Goal: Task Accomplishment & Management: Manage account settings

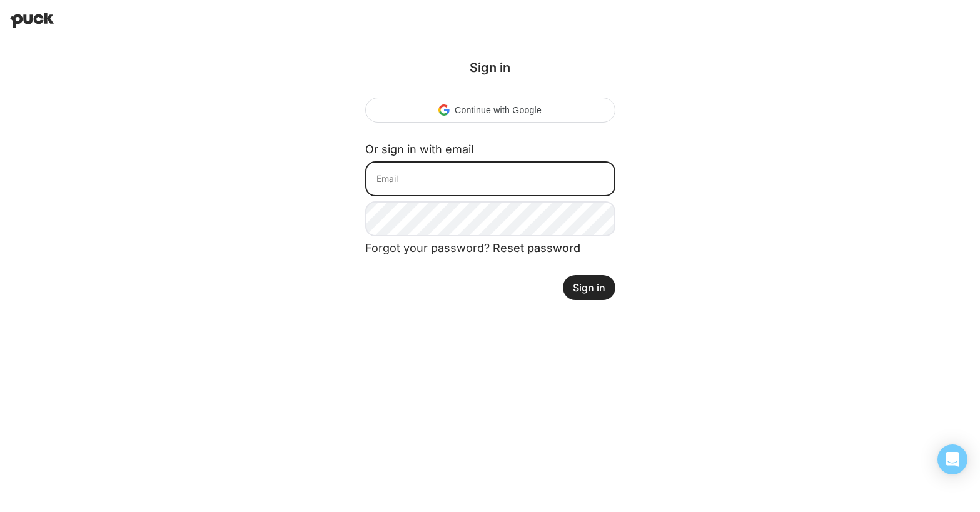
type input "beth.miceli@trustly.com"
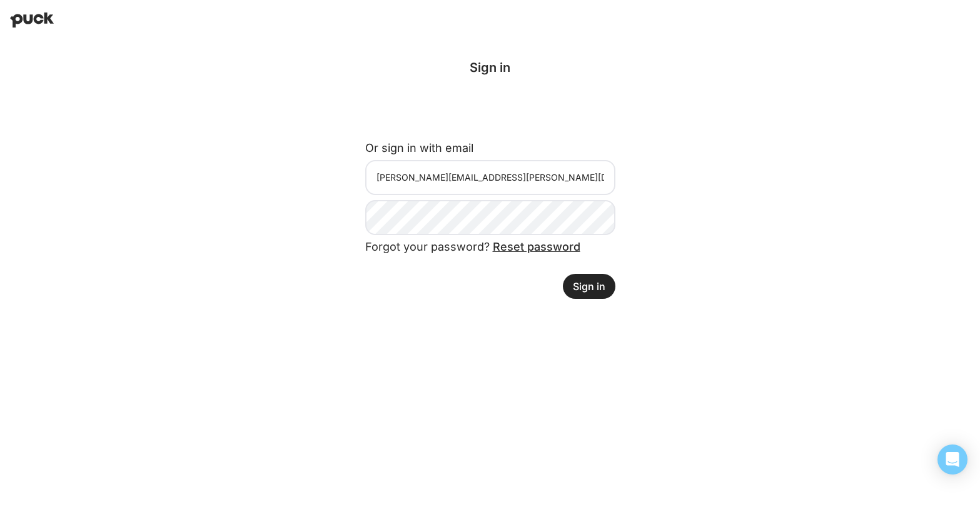
click at [601, 282] on button "Sign in" at bounding box center [589, 286] width 53 height 25
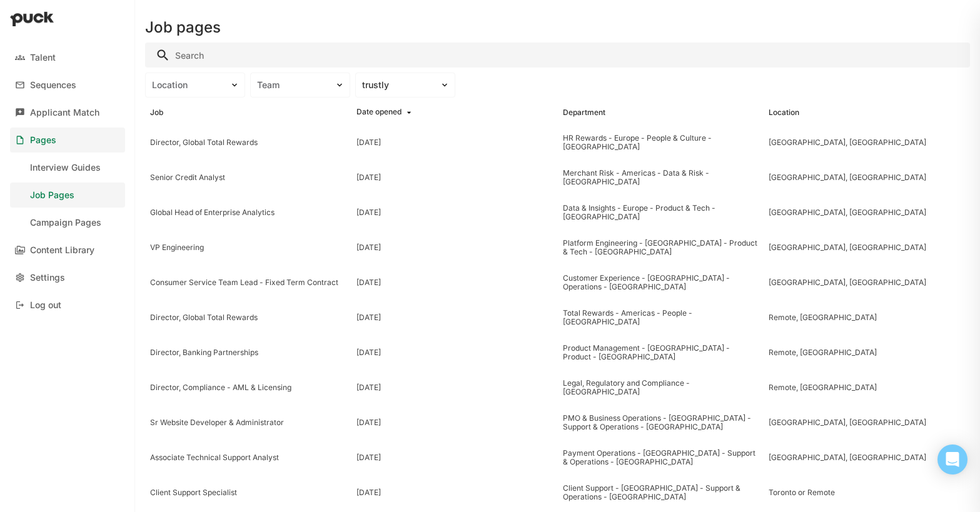
click at [196, 57] on input "Search" at bounding box center [557, 55] width 825 height 25
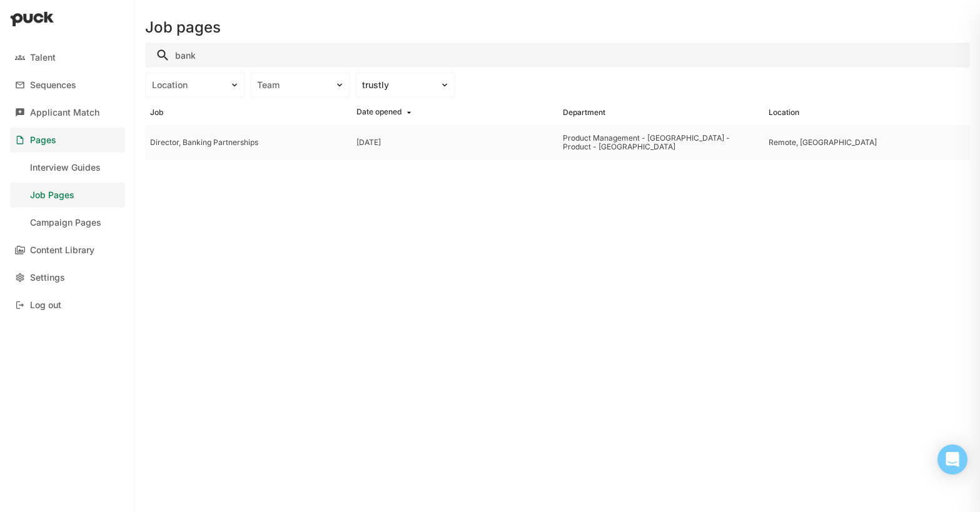
type input "bank"
click at [209, 143] on div "Director, Banking Partnerships" at bounding box center [248, 142] width 196 height 9
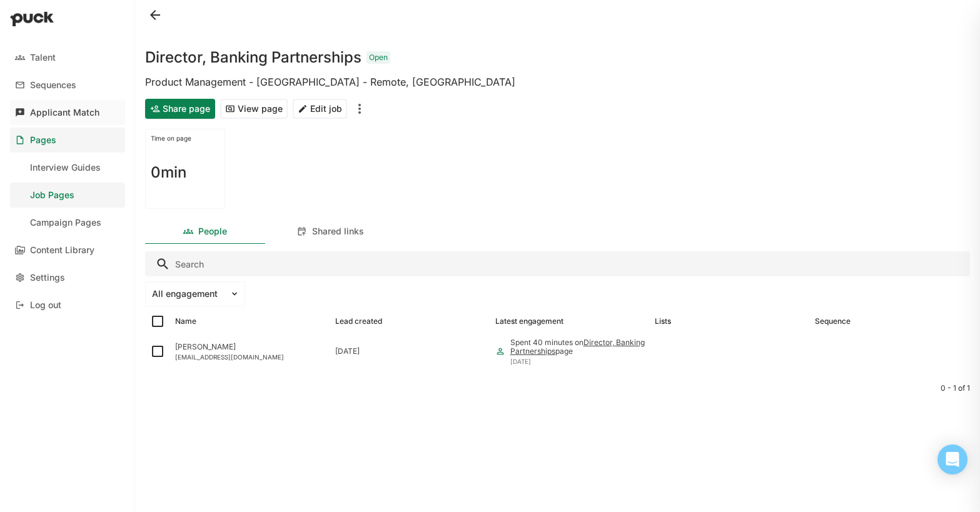
click at [68, 115] on div "Applicant Match" at bounding box center [64, 113] width 69 height 11
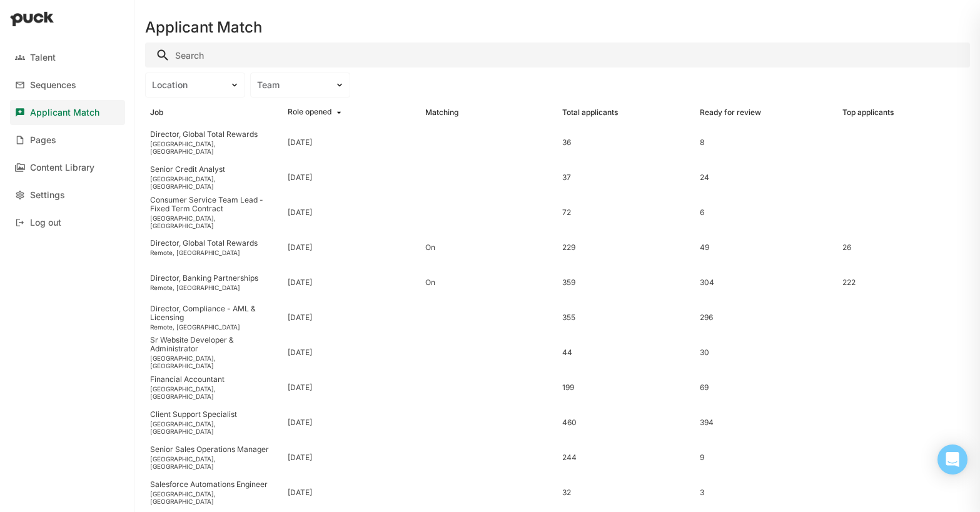
click at [223, 60] on input "Search" at bounding box center [557, 55] width 825 height 25
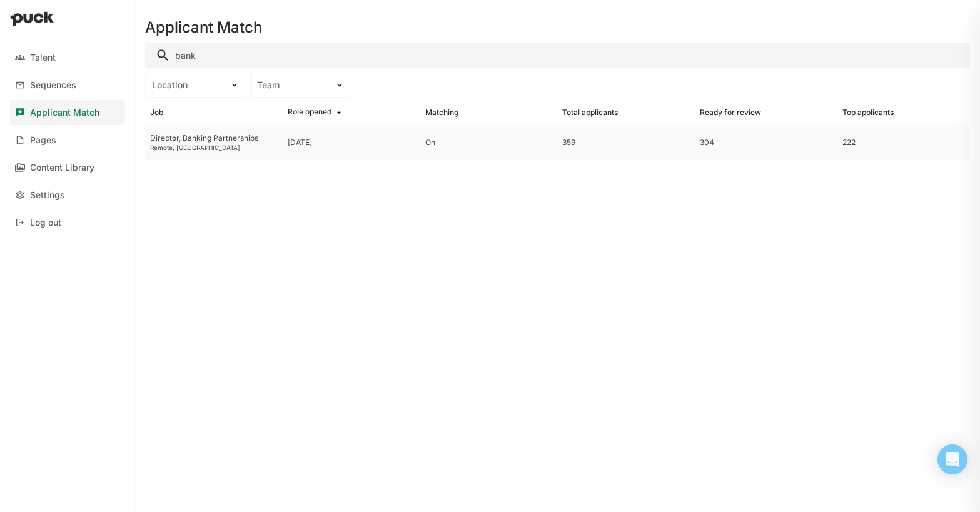
type input "bank"
click at [179, 149] on div "Remote, USA" at bounding box center [214, 148] width 128 height 8
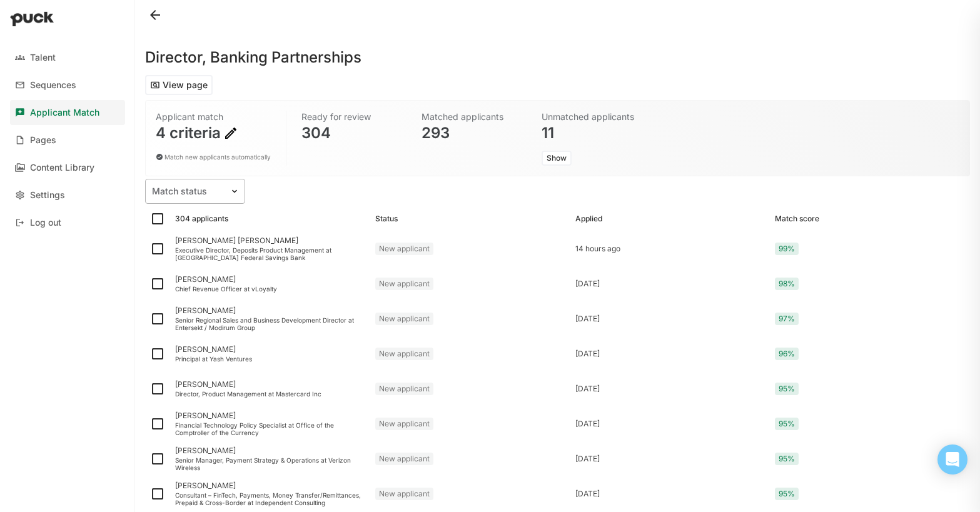
click at [233, 189] on img at bounding box center [234, 191] width 10 height 10
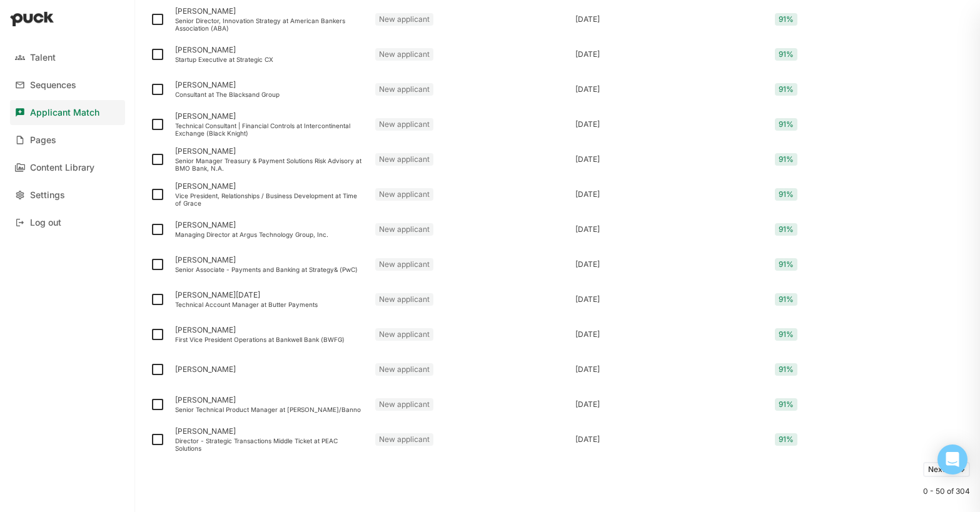
scroll to position [1551, 0]
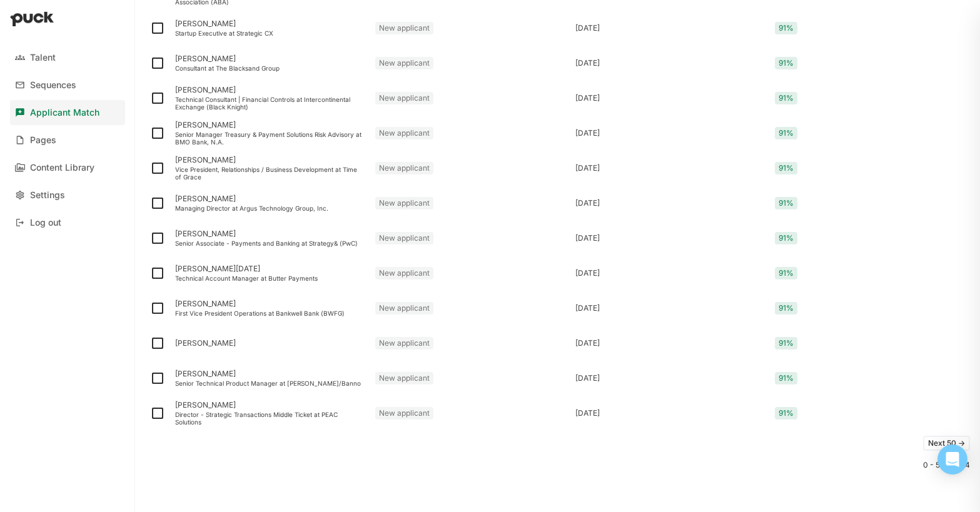
click at [932, 442] on button "Next 50 ->" at bounding box center [946, 443] width 47 height 15
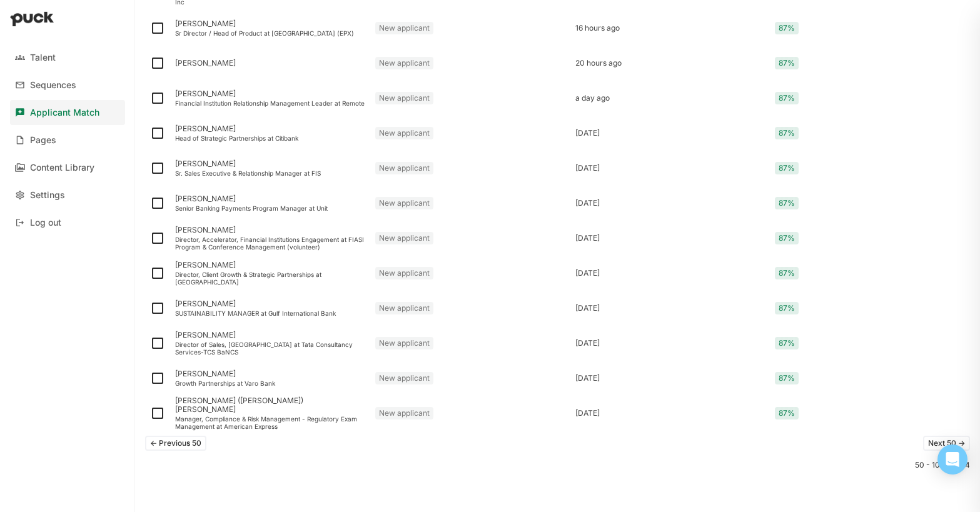
click at [935, 443] on button "Next 50 ->" at bounding box center [946, 443] width 47 height 15
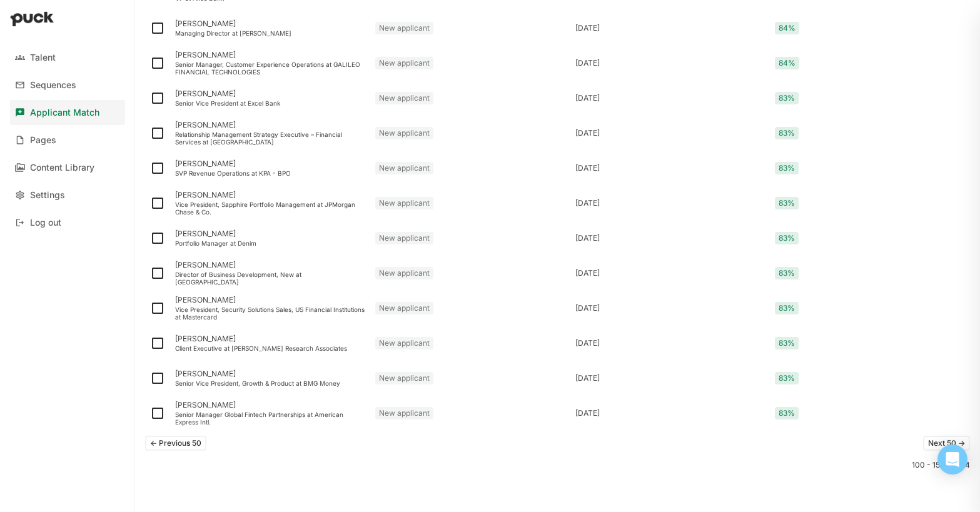
click at [933, 442] on button "Next 50 ->" at bounding box center [946, 443] width 47 height 15
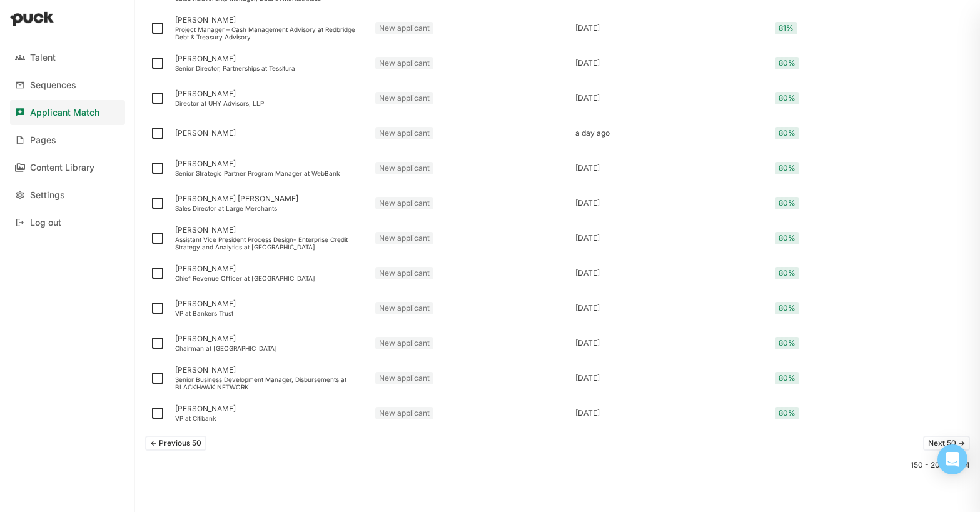
click at [933, 442] on button "Next 50 ->" at bounding box center [946, 443] width 47 height 15
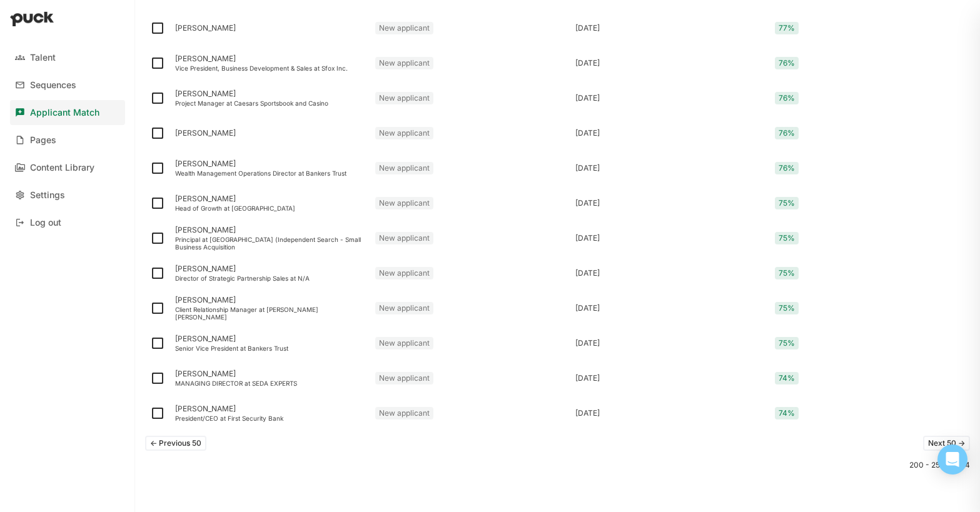
click at [933, 442] on button "Next 50 ->" at bounding box center [946, 443] width 47 height 15
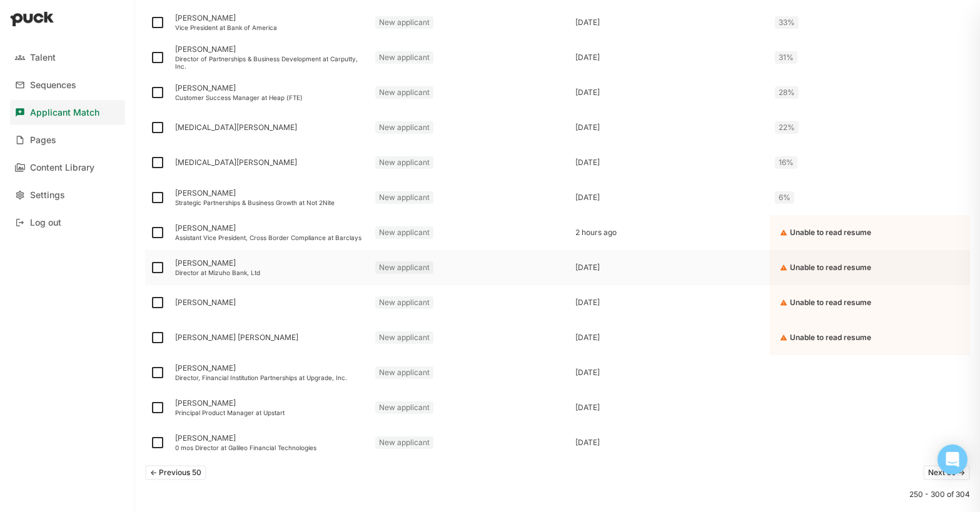
scroll to position [1529, 0]
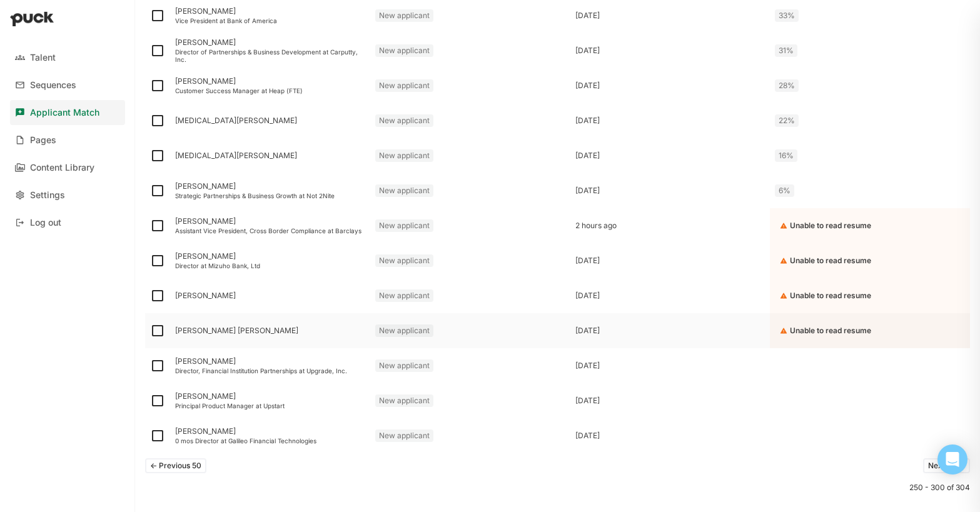
click at [156, 328] on img at bounding box center [157, 330] width 15 height 15
click at [150, 331] on input "checkbox" at bounding box center [149, 331] width 1 height 1
checkbox input "true"
click at [159, 293] on img at bounding box center [157, 295] width 15 height 15
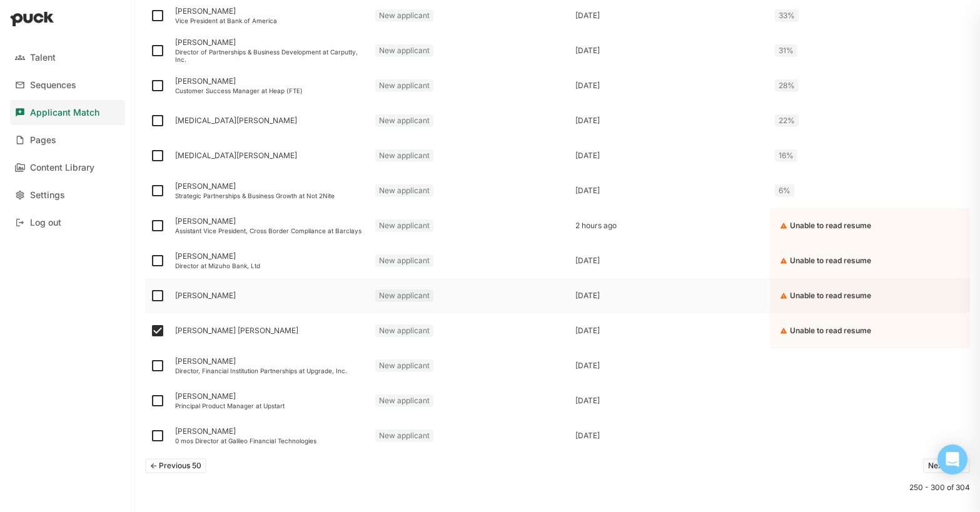
click at [150, 296] on input "checkbox" at bounding box center [149, 296] width 1 height 1
checkbox input "true"
click at [159, 259] on img at bounding box center [157, 260] width 15 height 15
click at [150, 261] on input "checkbox" at bounding box center [149, 261] width 1 height 1
checkbox input "true"
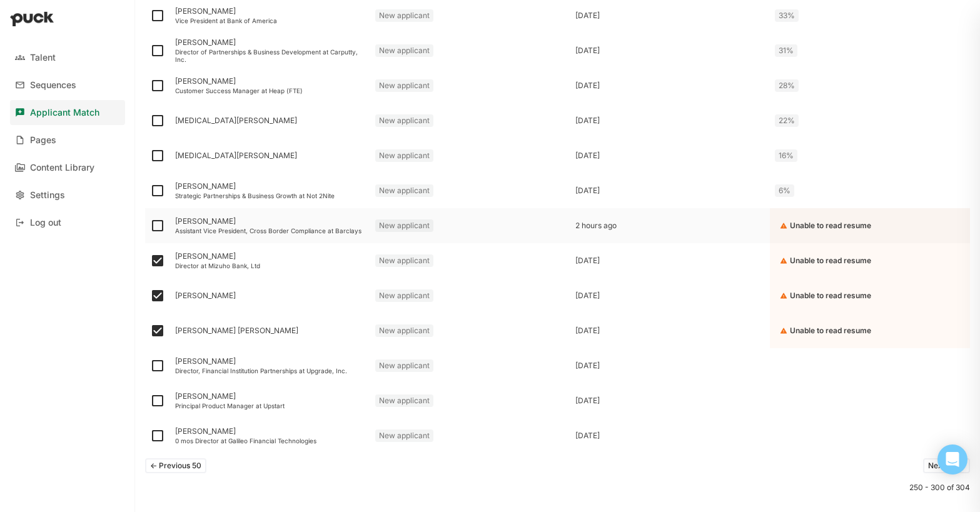
click at [158, 227] on img at bounding box center [157, 225] width 15 height 15
click at [150, 226] on input "checkbox" at bounding box center [149, 226] width 1 height 1
checkbox input "true"
click at [157, 188] on img at bounding box center [157, 190] width 15 height 15
click at [150, 191] on input "checkbox" at bounding box center [149, 191] width 1 height 1
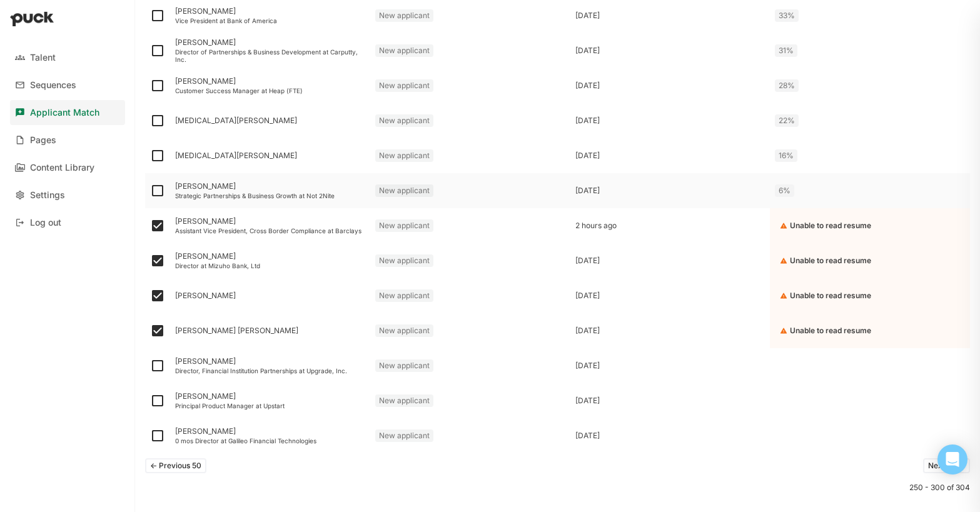
checkbox input "true"
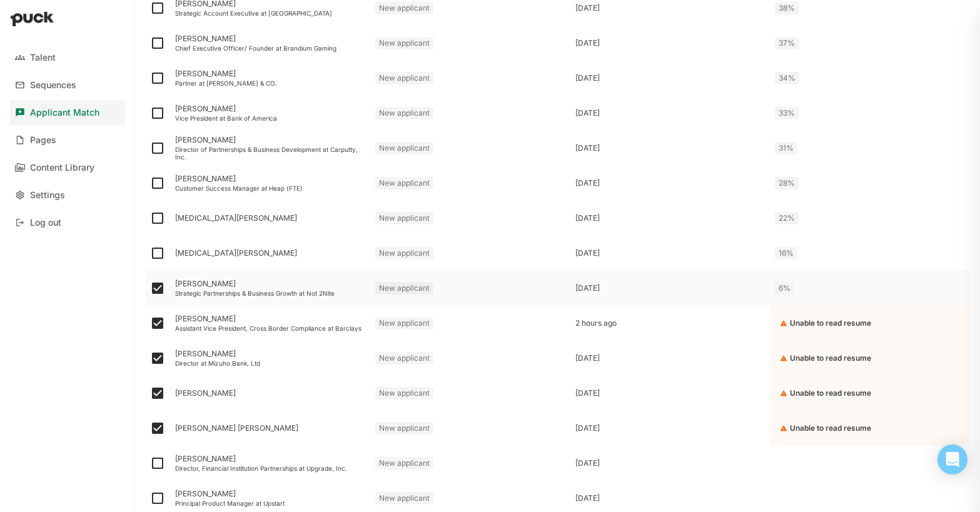
scroll to position [1453, 0]
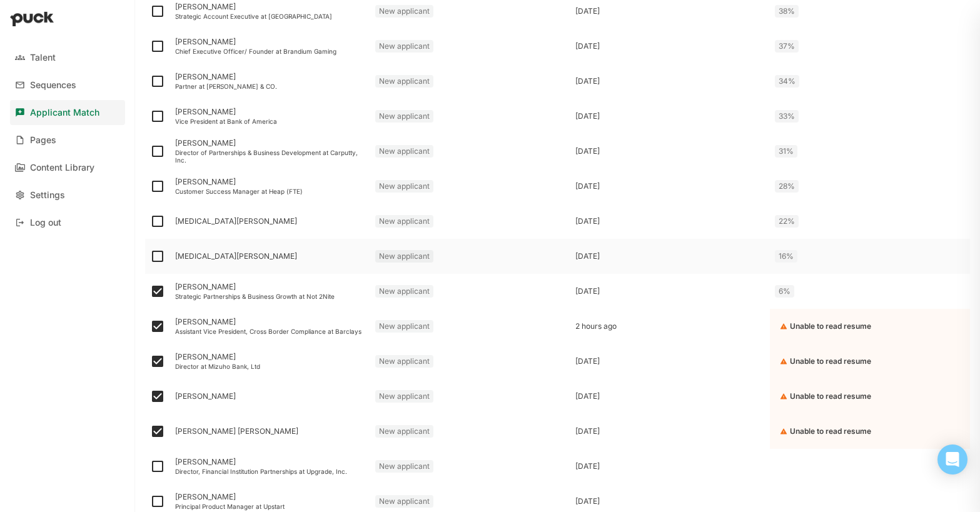
click at [156, 256] on img at bounding box center [157, 256] width 15 height 15
click at [150, 256] on input "checkbox" at bounding box center [149, 256] width 1 height 1
checkbox input "true"
click at [154, 187] on img at bounding box center [157, 186] width 15 height 15
click at [150, 187] on input "checkbox" at bounding box center [149, 186] width 1 height 1
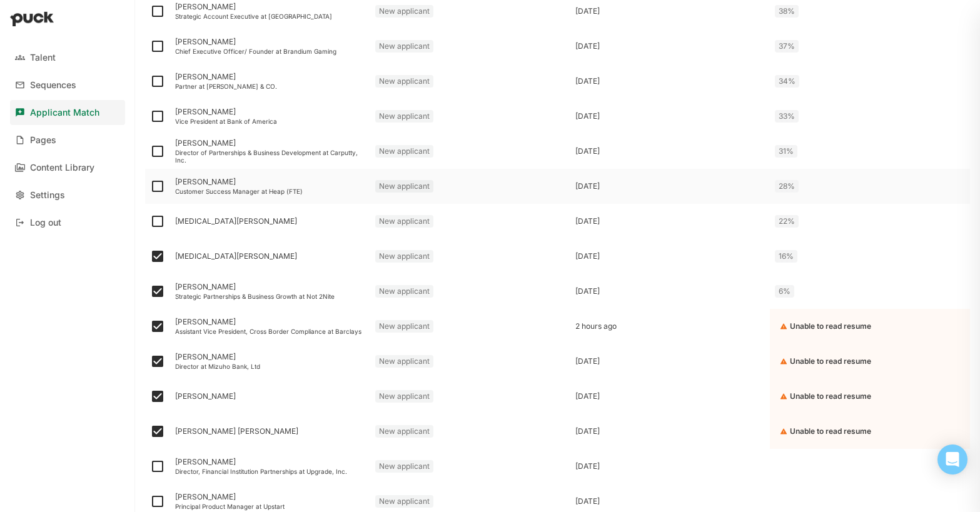
checkbox input "true"
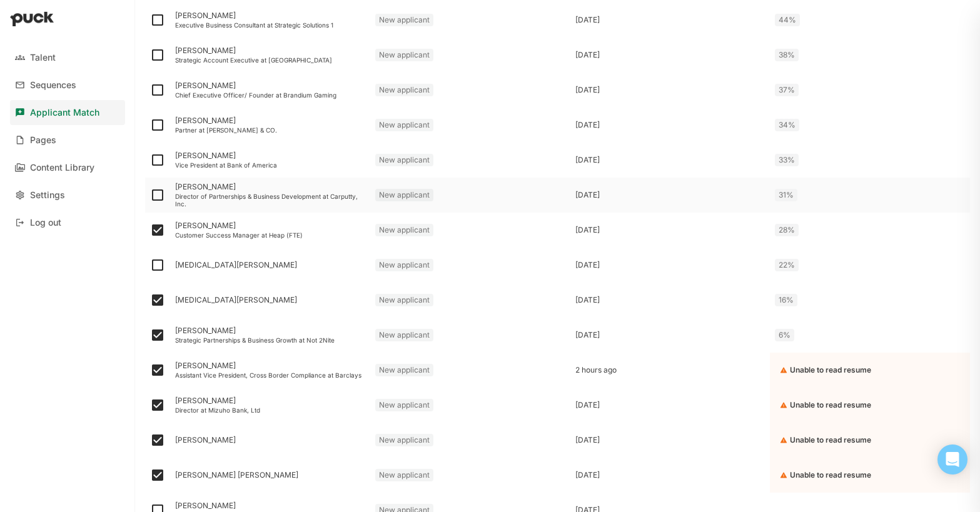
scroll to position [1409, 0]
click at [155, 194] on img at bounding box center [157, 195] width 15 height 15
click at [150, 196] on input "checkbox" at bounding box center [149, 196] width 1 height 1
checkbox input "true"
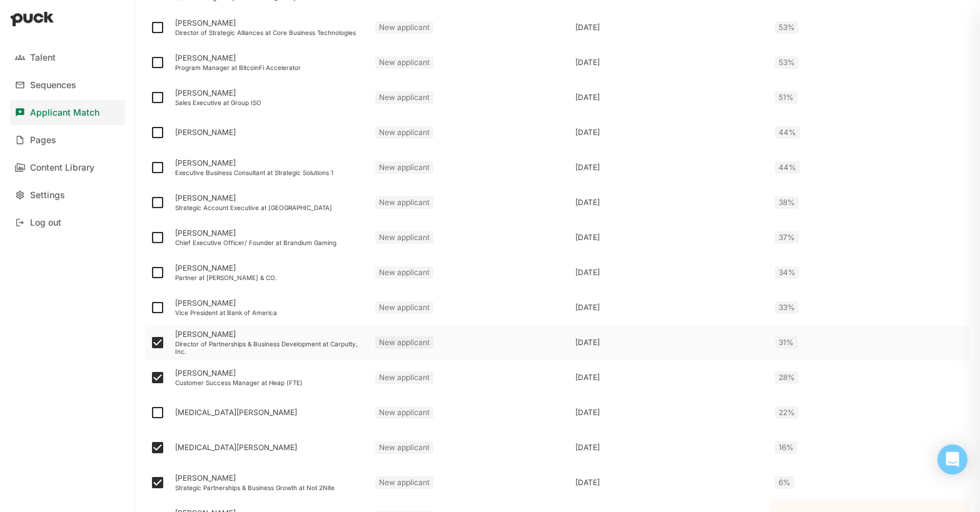
scroll to position [1260, 0]
click at [157, 100] on img at bounding box center [157, 99] width 15 height 15
click at [150, 100] on input "checkbox" at bounding box center [149, 99] width 1 height 1
checkbox input "true"
click at [158, 136] on img at bounding box center [157, 134] width 15 height 15
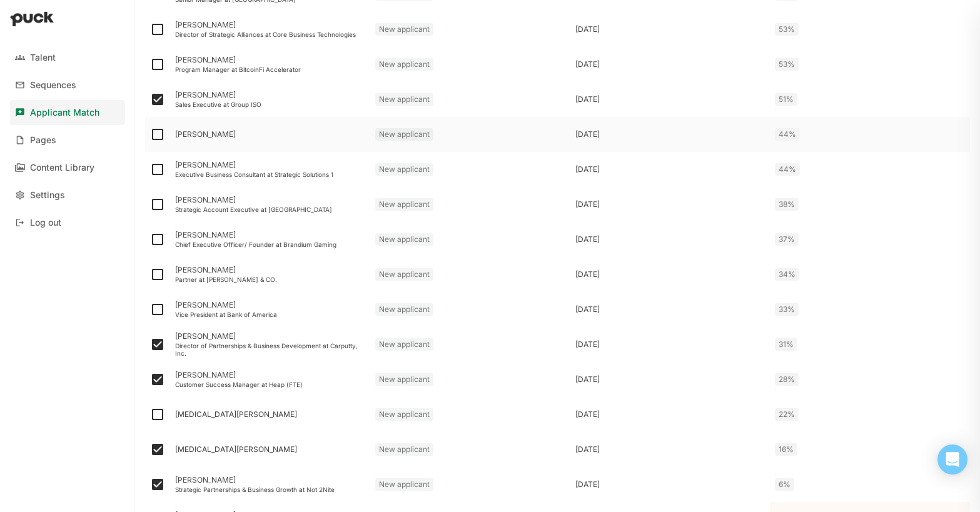
click at [150, 135] on input "checkbox" at bounding box center [149, 134] width 1 height 1
checkbox input "true"
click at [158, 174] on img at bounding box center [157, 169] width 15 height 15
click at [150, 170] on input "checkbox" at bounding box center [149, 169] width 1 height 1
checkbox input "true"
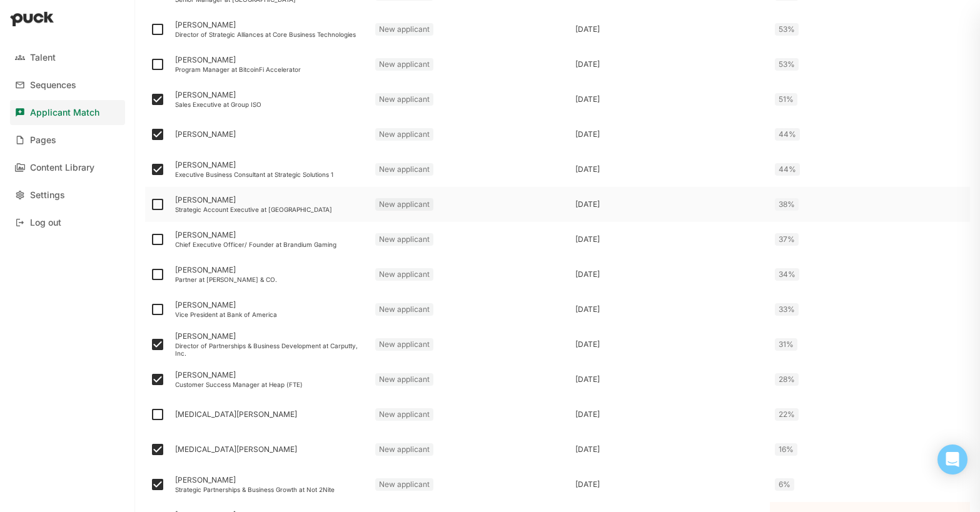
click at [158, 212] on div at bounding box center [157, 204] width 25 height 35
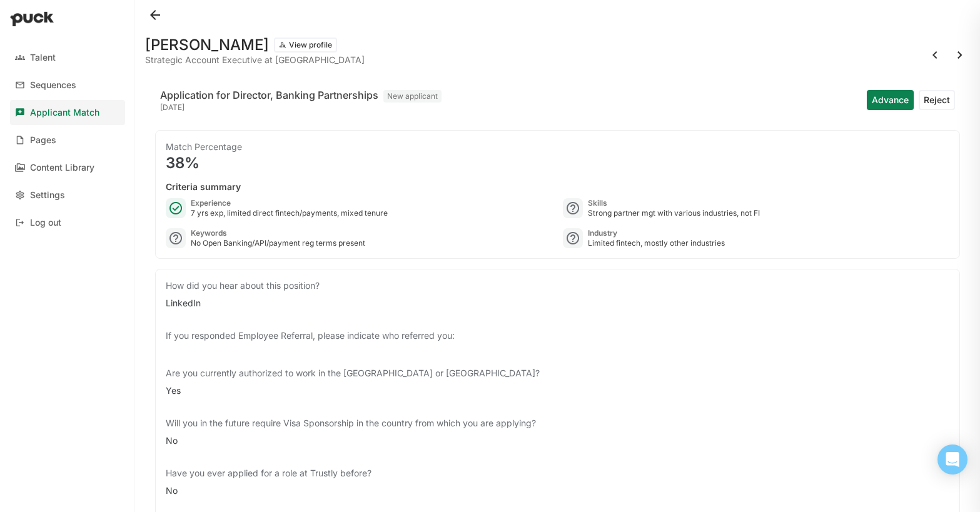
click at [159, 11] on button at bounding box center [155, 15] width 20 height 20
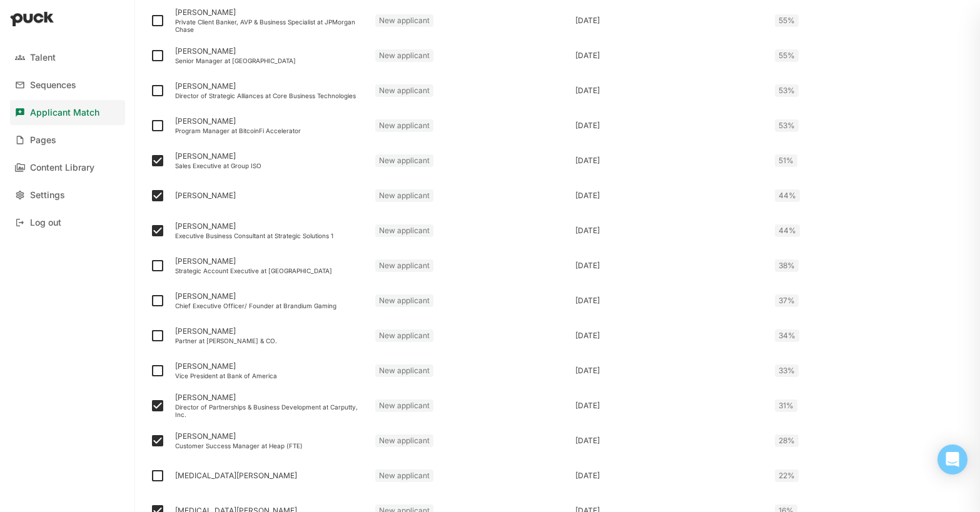
scroll to position [1200, 0]
click at [158, 266] on img at bounding box center [157, 264] width 15 height 15
click at [150, 265] on input "checkbox" at bounding box center [149, 264] width 1 height 1
checkbox input "true"
click at [158, 302] on img at bounding box center [157, 299] width 15 height 15
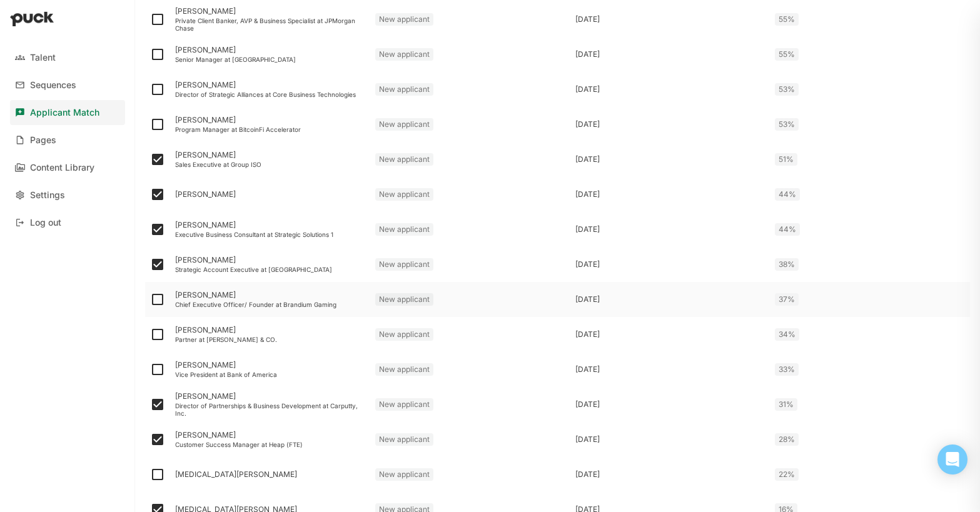
click at [150, 300] on input "checkbox" at bounding box center [149, 299] width 1 height 1
checkbox input "true"
click at [155, 338] on img at bounding box center [157, 334] width 15 height 15
click at [150, 335] on input "checkbox" at bounding box center [149, 334] width 1 height 1
checkbox input "true"
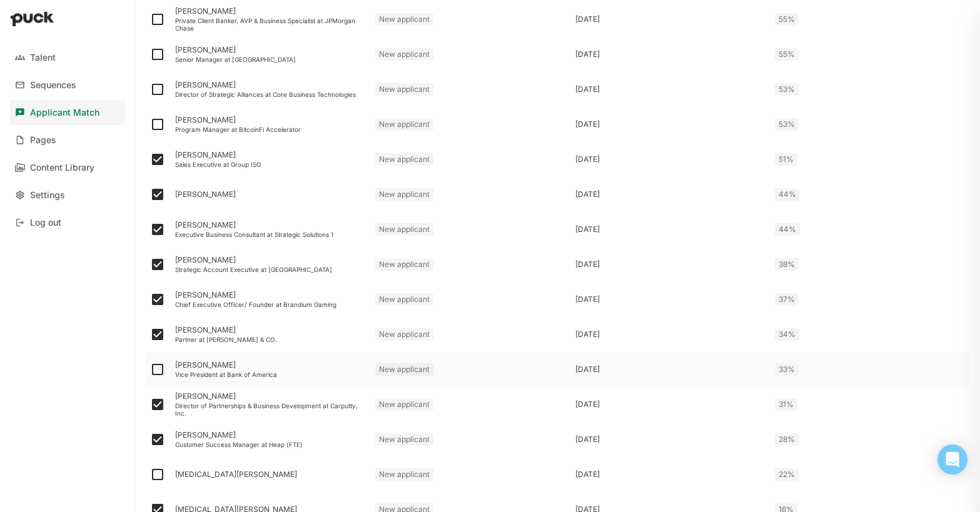
click at [157, 368] on img at bounding box center [157, 369] width 15 height 15
click at [150, 369] on input "checkbox" at bounding box center [149, 369] width 1 height 1
checkbox input "true"
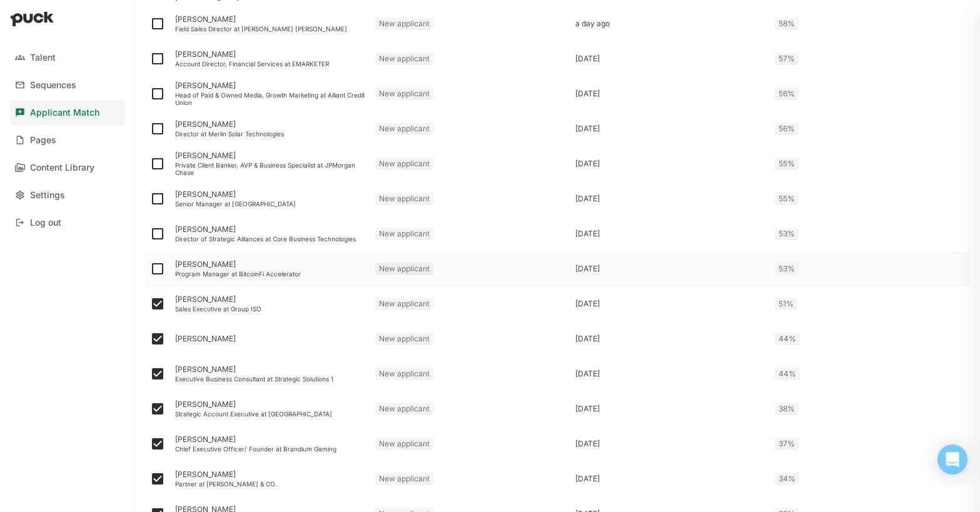
scroll to position [1054, 0]
click at [159, 269] on img at bounding box center [157, 270] width 15 height 15
click at [150, 270] on input "checkbox" at bounding box center [149, 270] width 1 height 1
checkbox input "true"
click at [159, 231] on img at bounding box center [157, 235] width 15 height 15
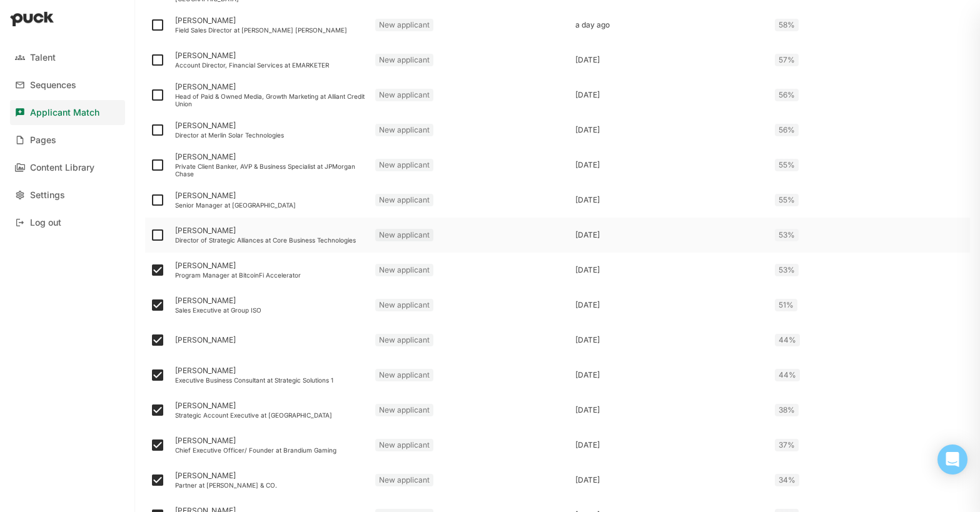
click at [150, 235] on input "checkbox" at bounding box center [149, 235] width 1 height 1
checkbox input "true"
click at [158, 201] on img at bounding box center [157, 200] width 15 height 15
click at [150, 201] on input "checkbox" at bounding box center [149, 200] width 1 height 1
checkbox input "true"
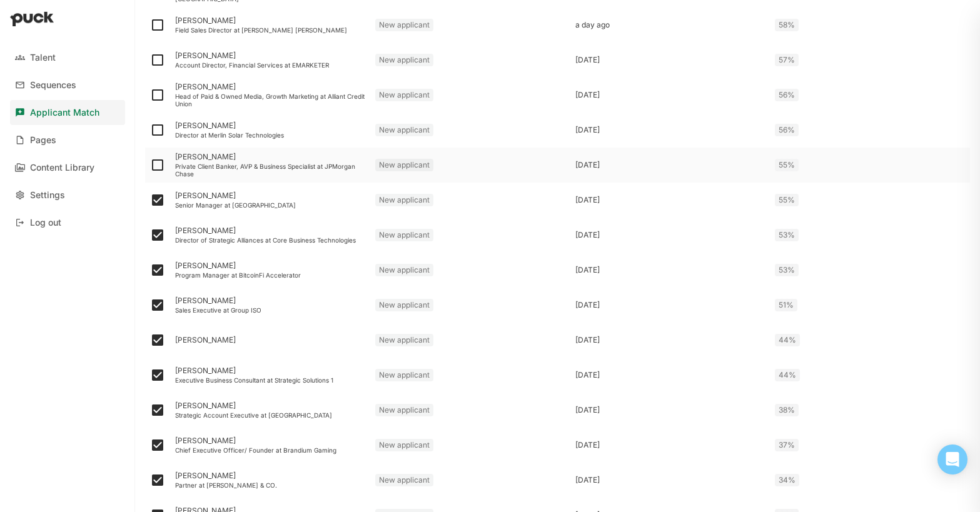
click at [158, 168] on img at bounding box center [157, 165] width 15 height 15
click at [150, 166] on input "checkbox" at bounding box center [149, 165] width 1 height 1
checkbox input "true"
click at [158, 131] on img at bounding box center [157, 130] width 15 height 15
click at [150, 131] on input "checkbox" at bounding box center [149, 130] width 1 height 1
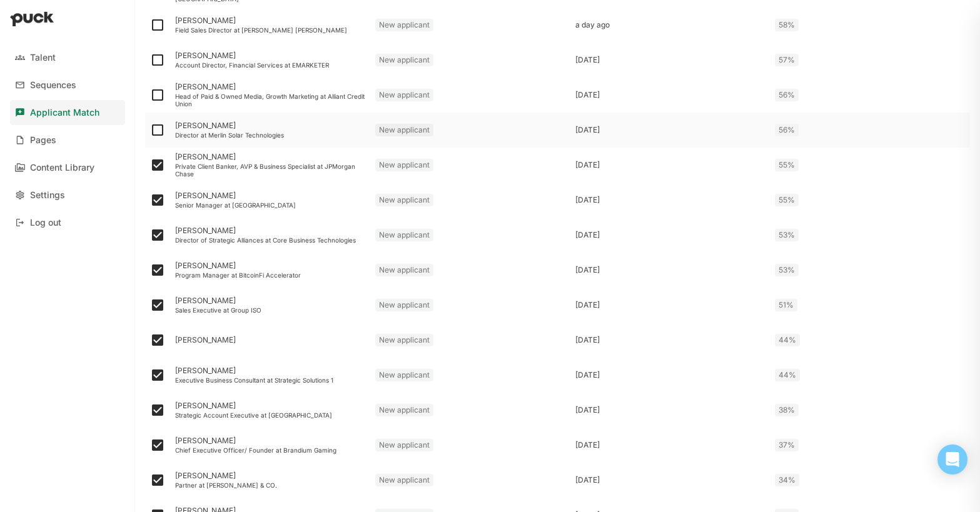
checkbox input "true"
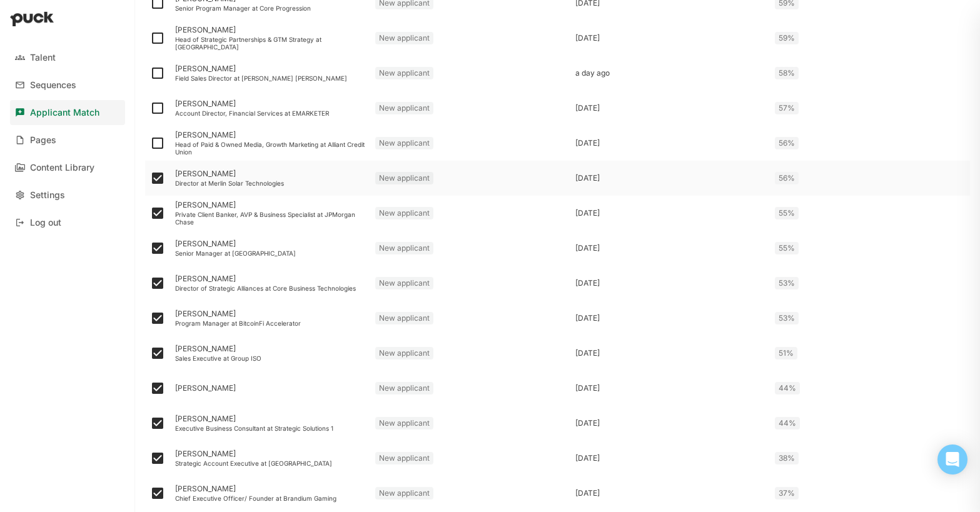
scroll to position [993, 0]
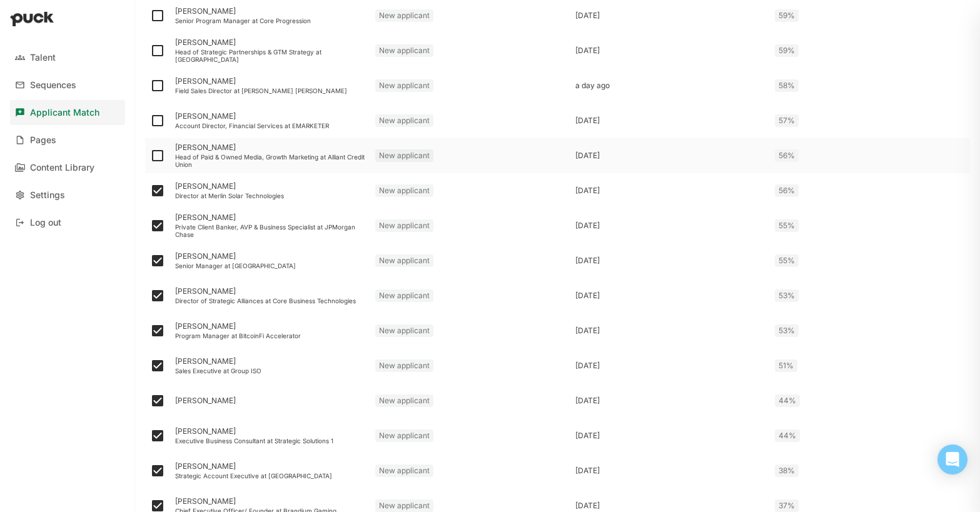
click at [153, 157] on img at bounding box center [157, 155] width 15 height 15
click at [150, 156] on input "checkbox" at bounding box center [149, 156] width 1 height 1
checkbox input "true"
click at [153, 119] on img at bounding box center [157, 120] width 15 height 15
click at [150, 121] on input "checkbox" at bounding box center [149, 121] width 1 height 1
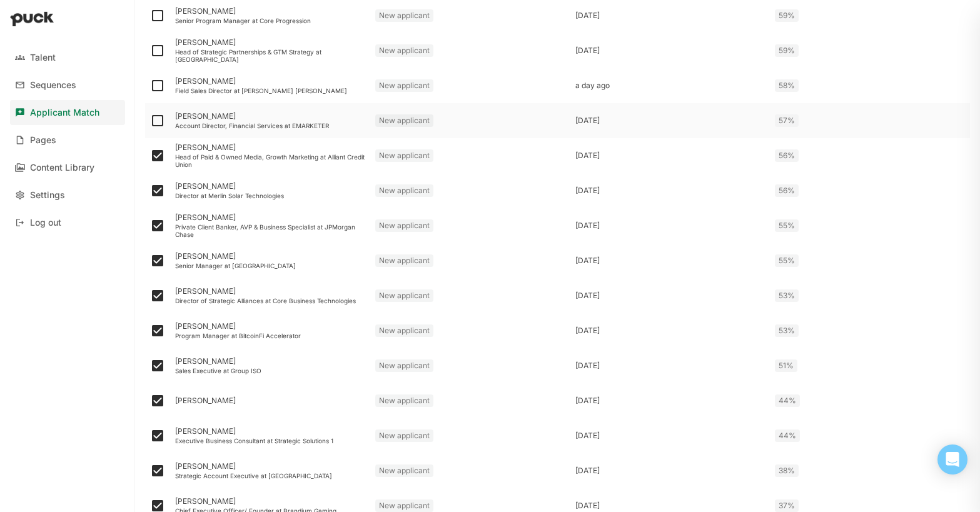
checkbox input "true"
click at [155, 88] on img at bounding box center [157, 85] width 15 height 15
click at [150, 86] on input "checkbox" at bounding box center [149, 86] width 1 height 1
checkbox input "true"
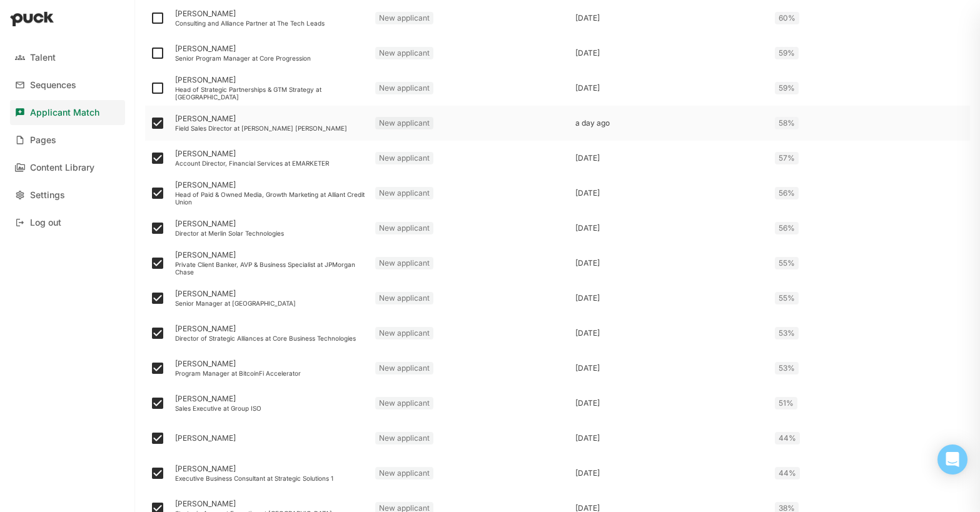
scroll to position [951, 0]
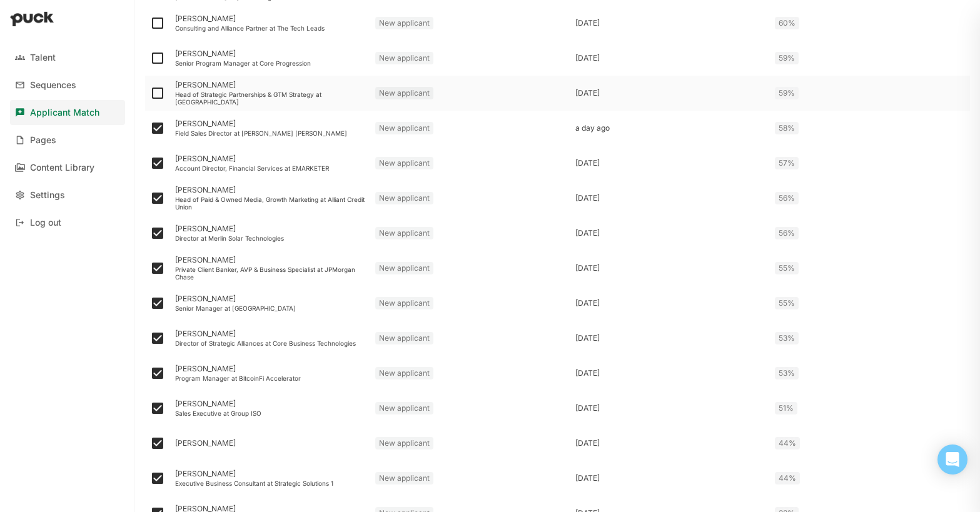
click at [156, 91] on img at bounding box center [157, 93] width 15 height 15
click at [150, 93] on input "checkbox" at bounding box center [149, 93] width 1 height 1
checkbox input "true"
click at [156, 59] on img at bounding box center [157, 58] width 15 height 15
click at [150, 59] on input "checkbox" at bounding box center [149, 58] width 1 height 1
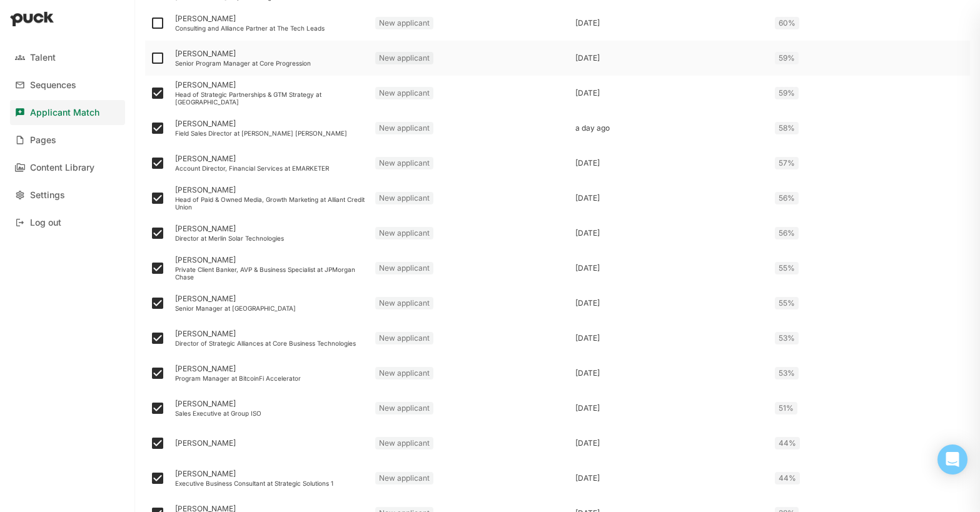
checkbox input "true"
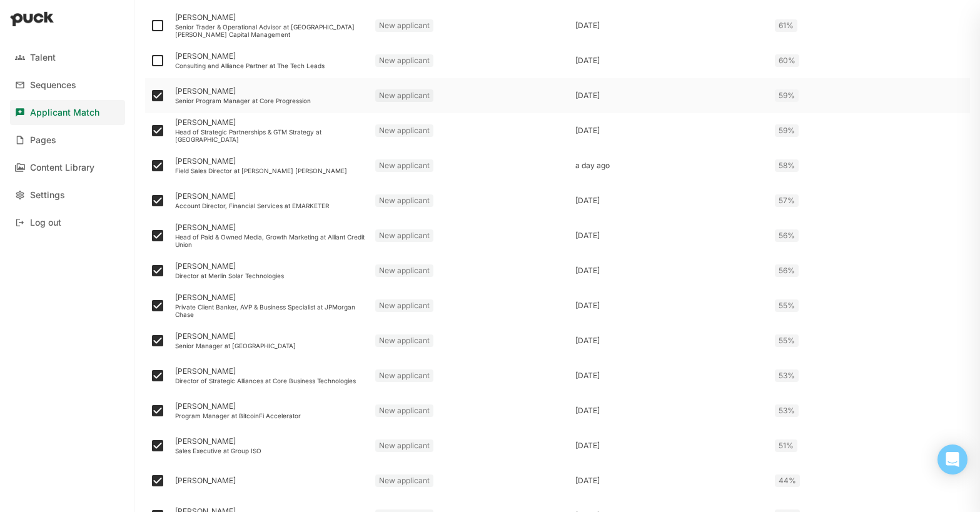
scroll to position [908, 0]
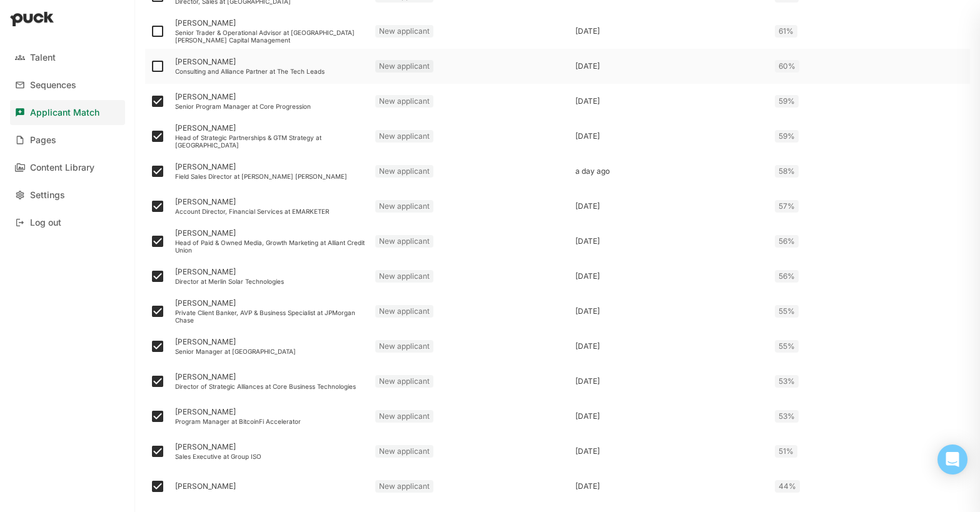
click at [156, 64] on img at bounding box center [157, 66] width 15 height 15
click at [150, 66] on input "checkbox" at bounding box center [149, 66] width 1 height 1
checkbox input "true"
click at [158, 29] on img at bounding box center [157, 31] width 15 height 15
click at [150, 31] on input "checkbox" at bounding box center [149, 31] width 1 height 1
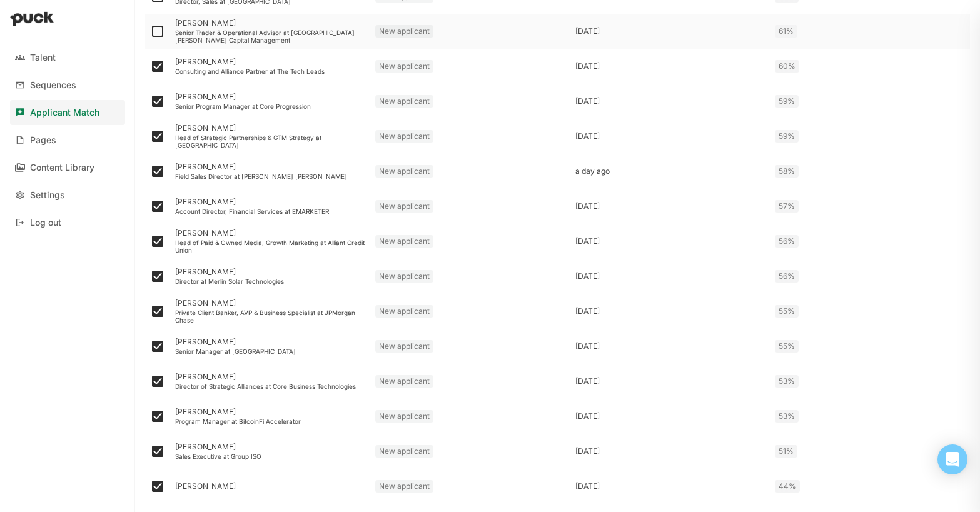
checkbox input "true"
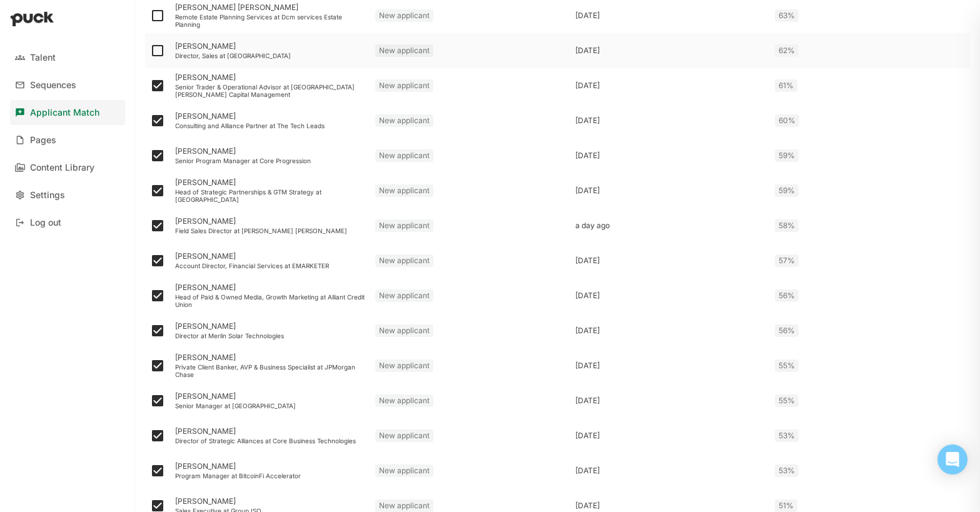
click at [158, 48] on img at bounding box center [157, 50] width 15 height 15
click at [150, 51] on input "checkbox" at bounding box center [149, 51] width 1 height 1
checkbox input "true"
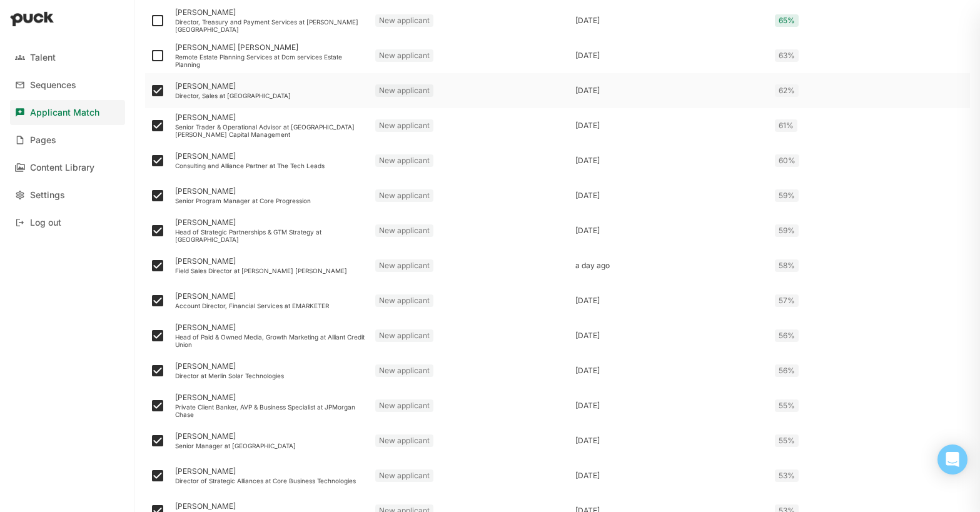
scroll to position [807, 0]
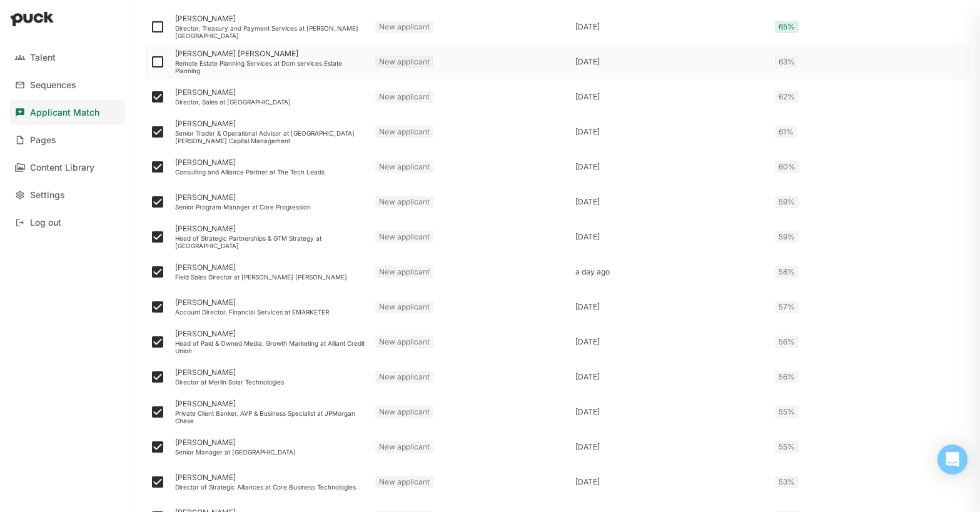
click at [158, 63] on img at bounding box center [157, 61] width 15 height 15
click at [150, 63] on input "checkbox" at bounding box center [149, 62] width 1 height 1
checkbox input "true"
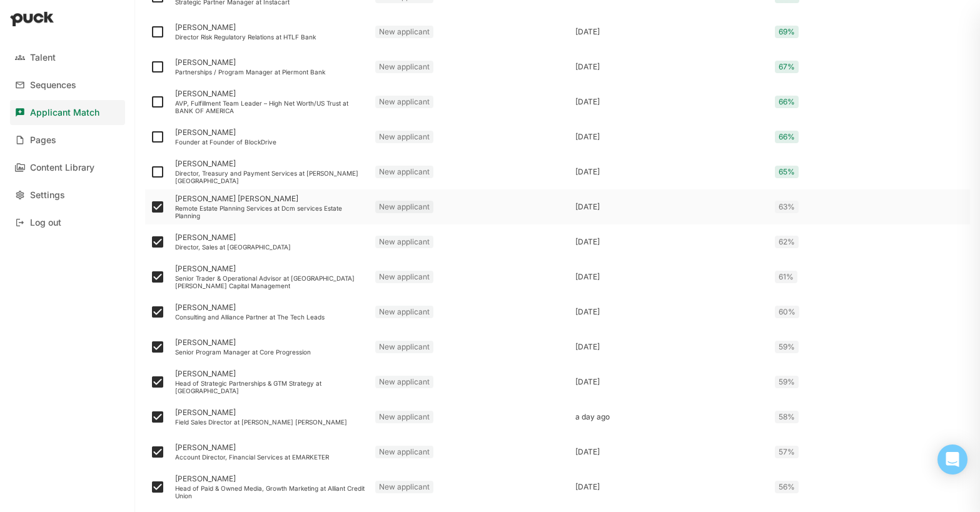
scroll to position [655, 0]
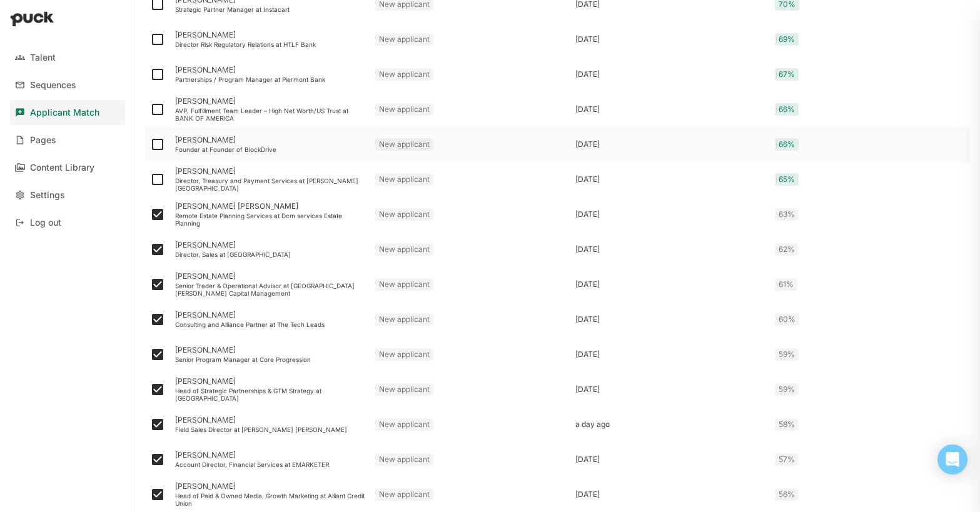
click at [158, 144] on img at bounding box center [157, 144] width 15 height 15
click at [150, 144] on input "checkbox" at bounding box center [149, 144] width 1 height 1
checkbox input "true"
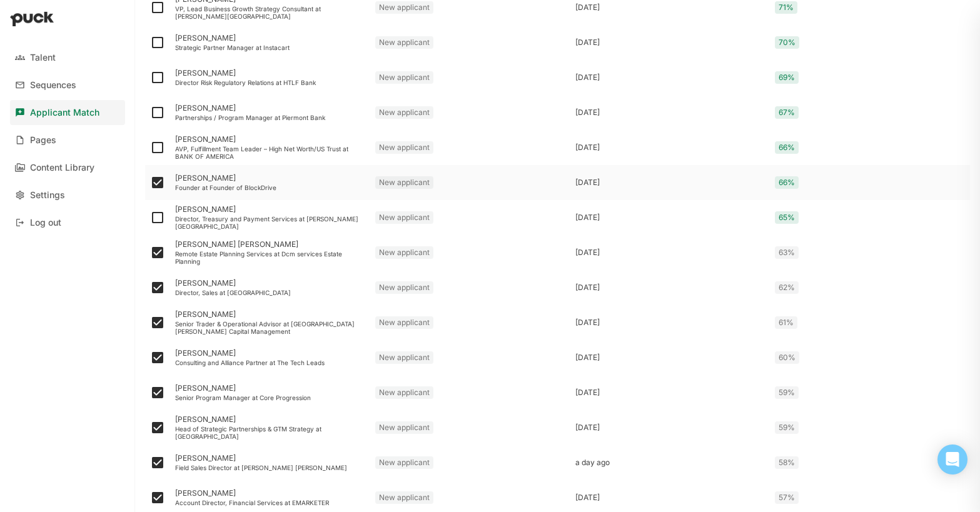
scroll to position [615, 0]
click at [156, 148] on img at bounding box center [157, 149] width 15 height 15
click at [150, 149] on input "checkbox" at bounding box center [149, 149] width 1 height 1
checkbox input "true"
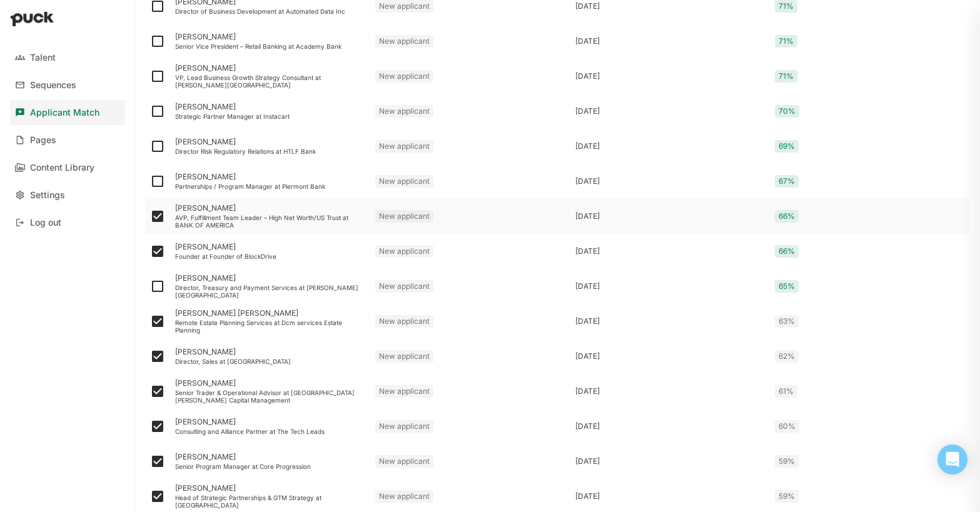
scroll to position [542, 0]
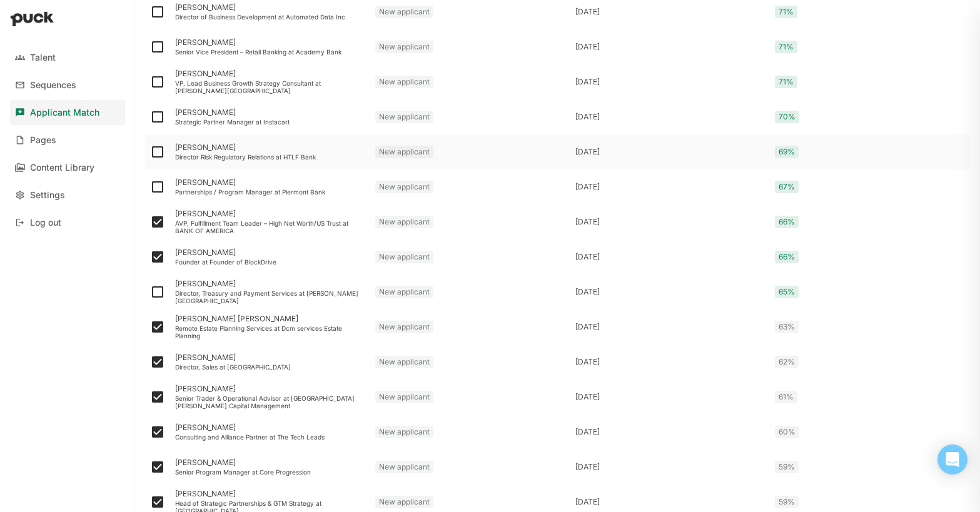
click at [155, 151] on img at bounding box center [157, 151] width 15 height 15
click at [150, 152] on input "checkbox" at bounding box center [149, 152] width 1 height 1
checkbox input "true"
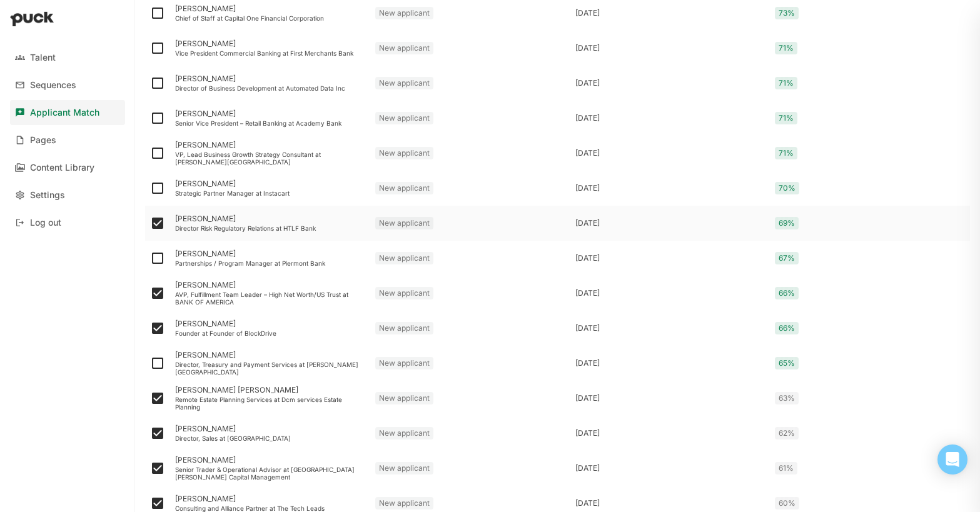
scroll to position [468, 0]
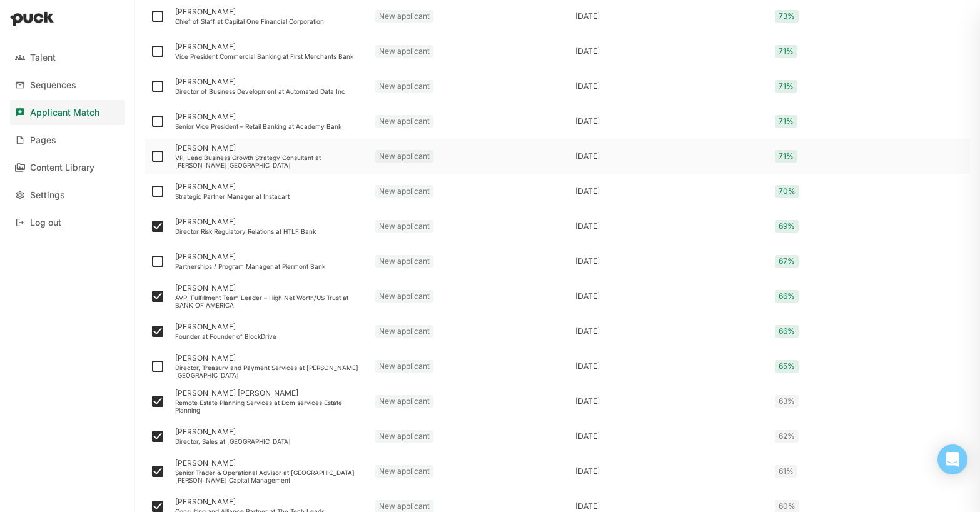
click at [157, 157] on img at bounding box center [157, 156] width 15 height 15
click at [150, 157] on input "checkbox" at bounding box center [149, 156] width 1 height 1
checkbox input "true"
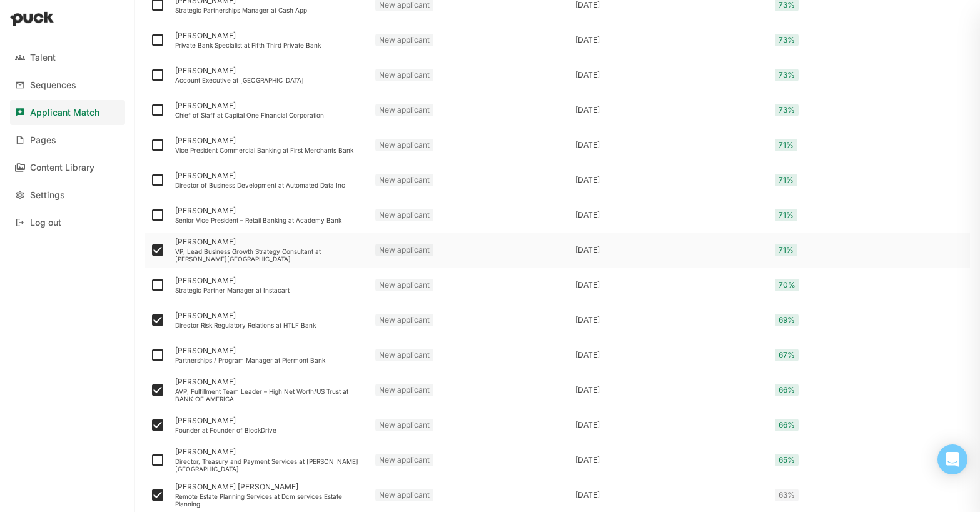
scroll to position [368, 0]
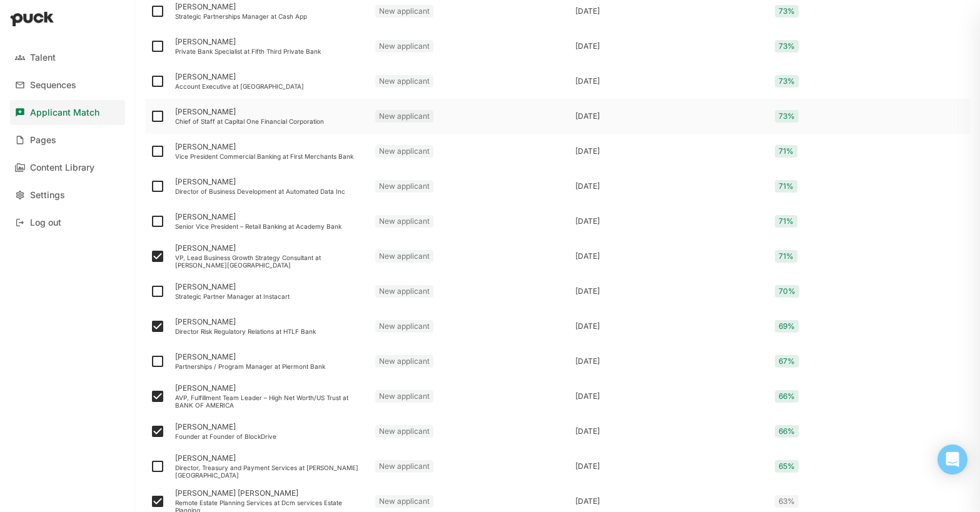
click at [159, 114] on img at bounding box center [157, 116] width 15 height 15
click at [150, 116] on input "checkbox" at bounding box center [149, 116] width 1 height 1
checkbox input "true"
click at [159, 84] on img at bounding box center [157, 81] width 15 height 15
click at [150, 82] on input "checkbox" at bounding box center [149, 81] width 1 height 1
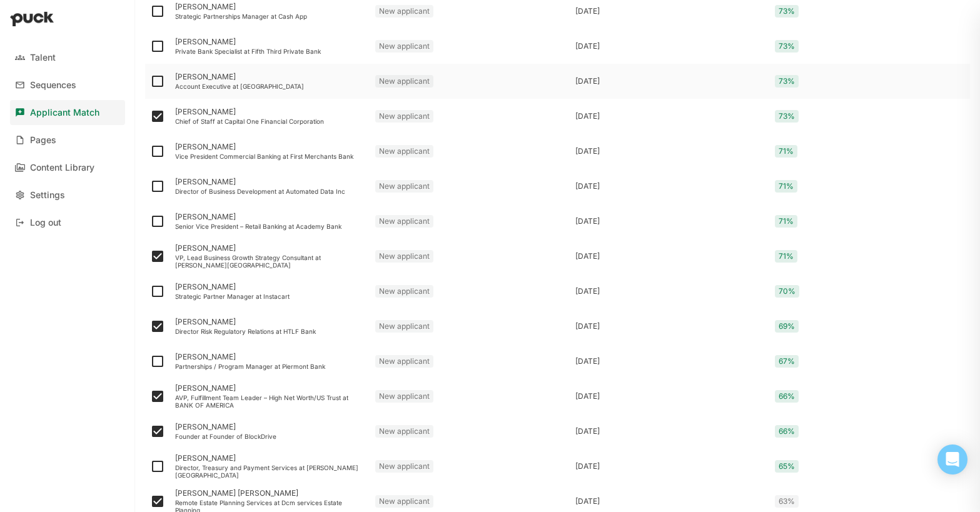
checkbox input "true"
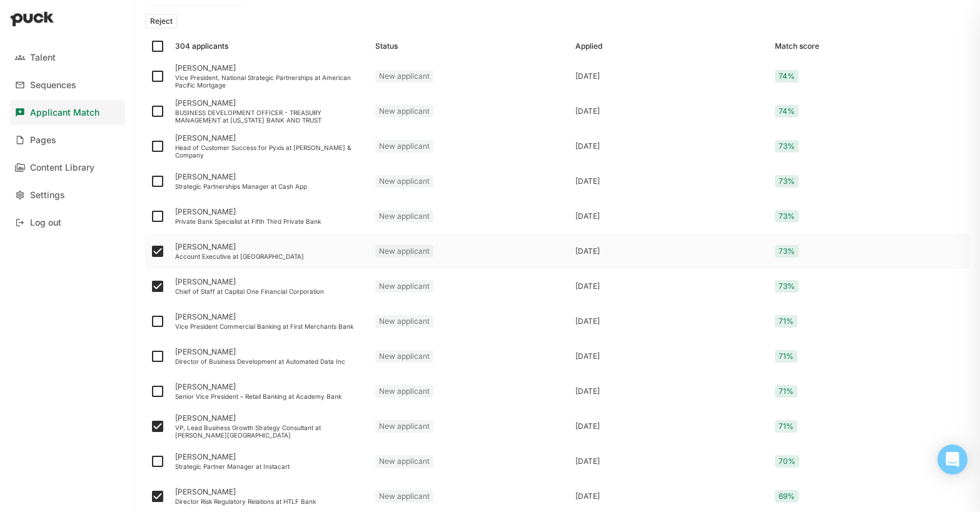
scroll to position [194, 0]
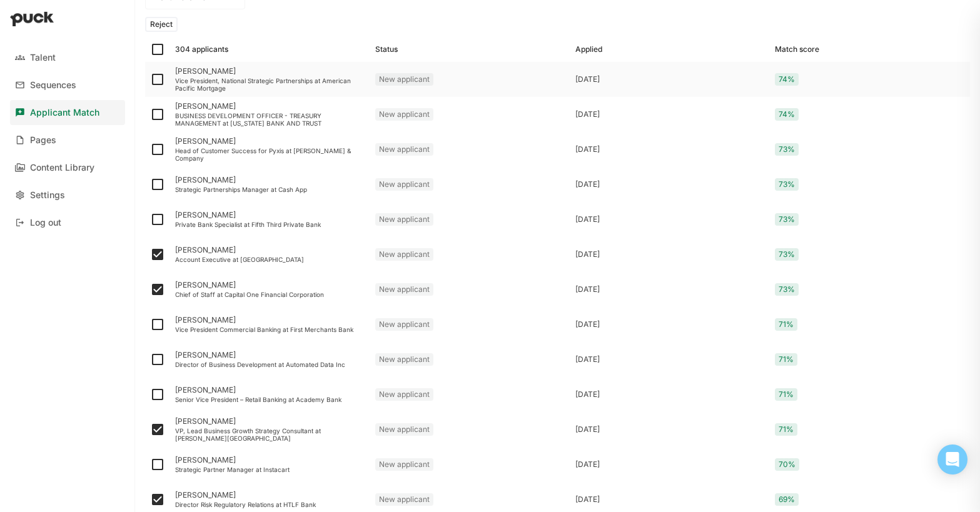
click at [159, 83] on img at bounding box center [157, 79] width 15 height 15
click at [150, 80] on input "checkbox" at bounding box center [149, 79] width 1 height 1
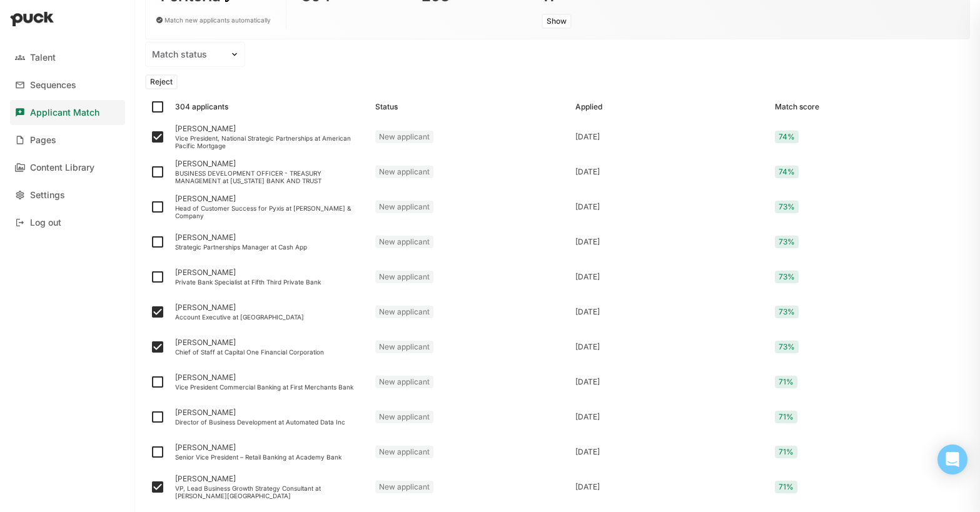
scroll to position [135, 0]
click at [158, 82] on button "Reject" at bounding box center [161, 83] width 33 height 15
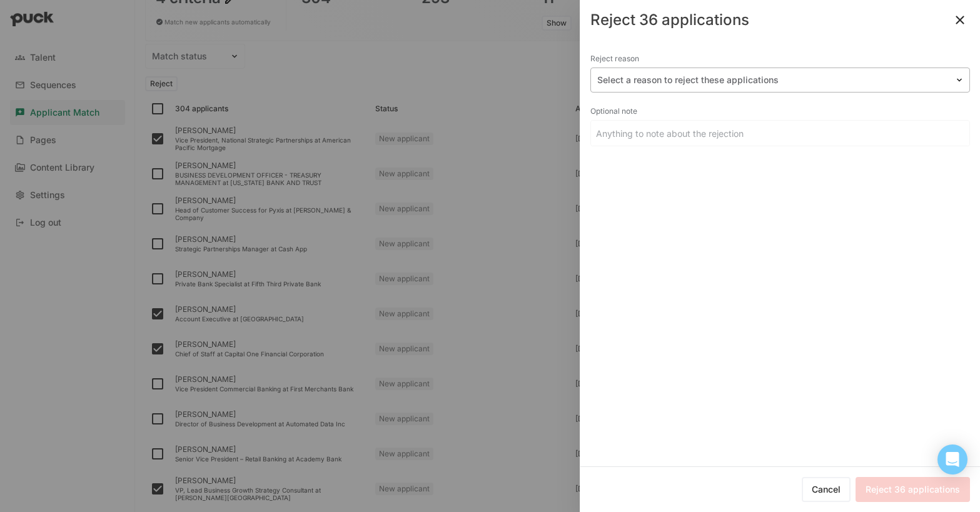
click at [707, 80] on div at bounding box center [772, 80] width 351 height 13
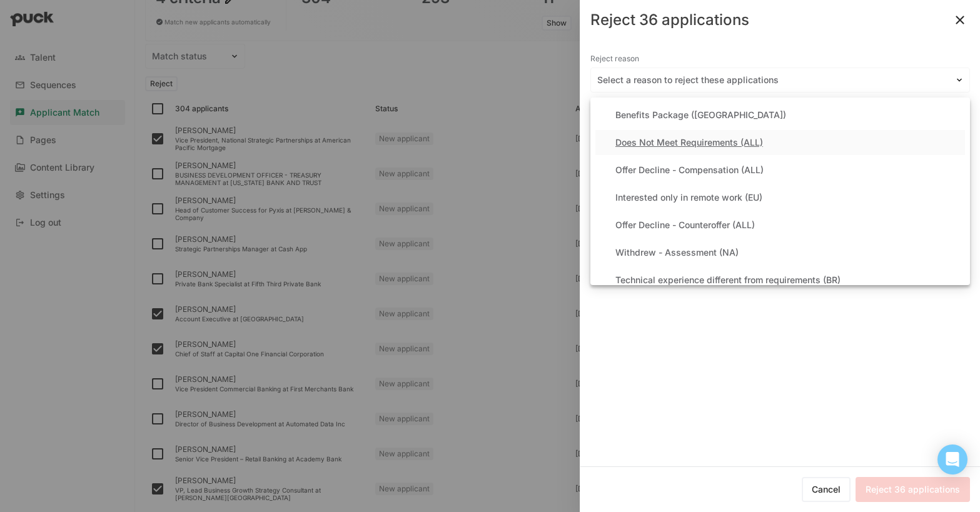
click at [674, 139] on div "Does Not Meet Requirements (ALL)" at bounding box center [689, 143] width 148 height 11
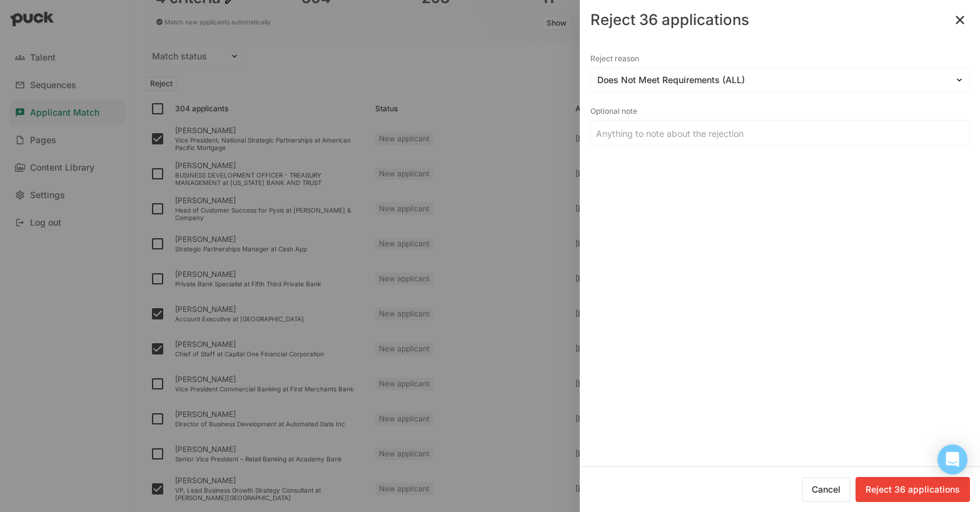
click at [904, 490] on button "Reject 36 applications" at bounding box center [912, 489] width 114 height 25
checkbox input "false"
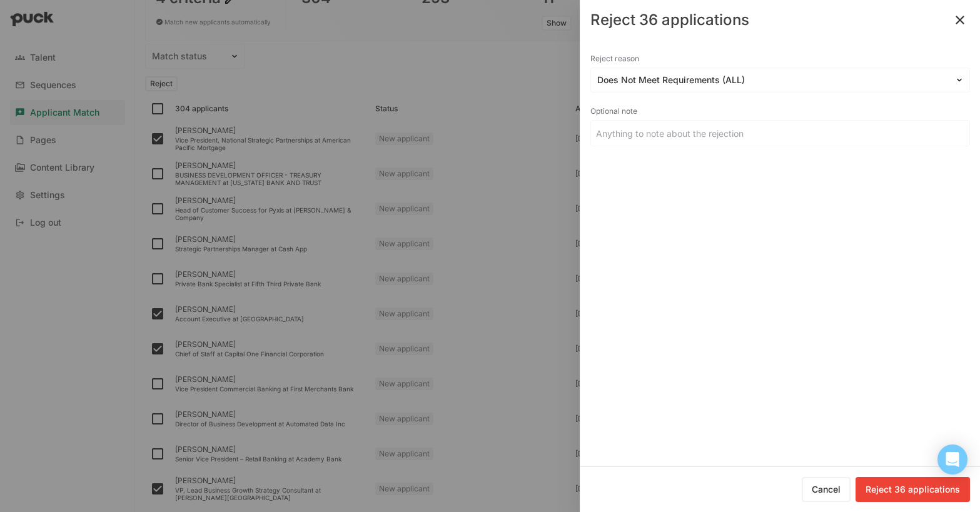
checkbox input "false"
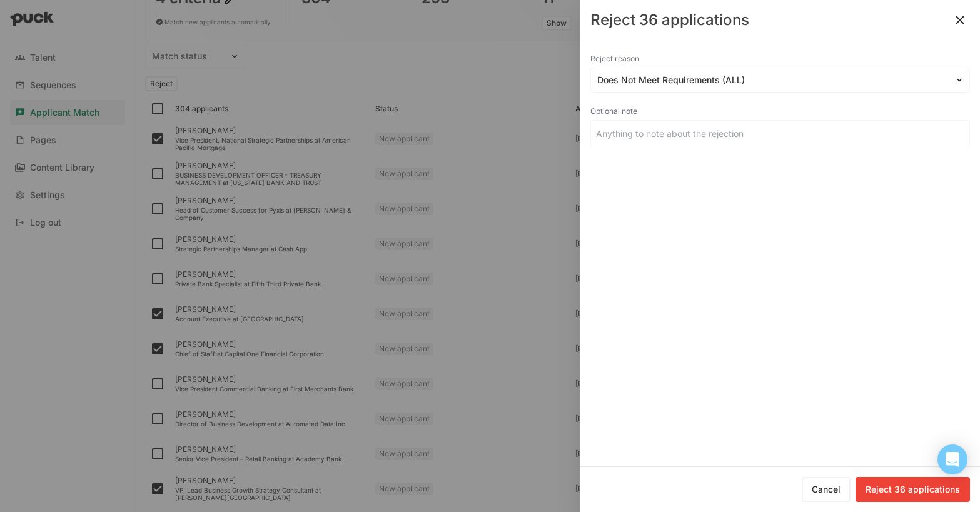
checkbox input "false"
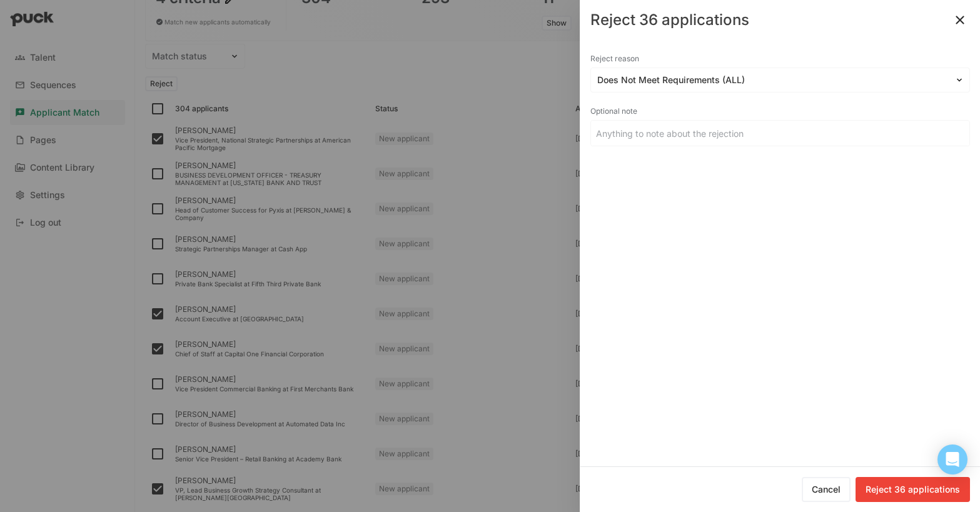
checkbox input "false"
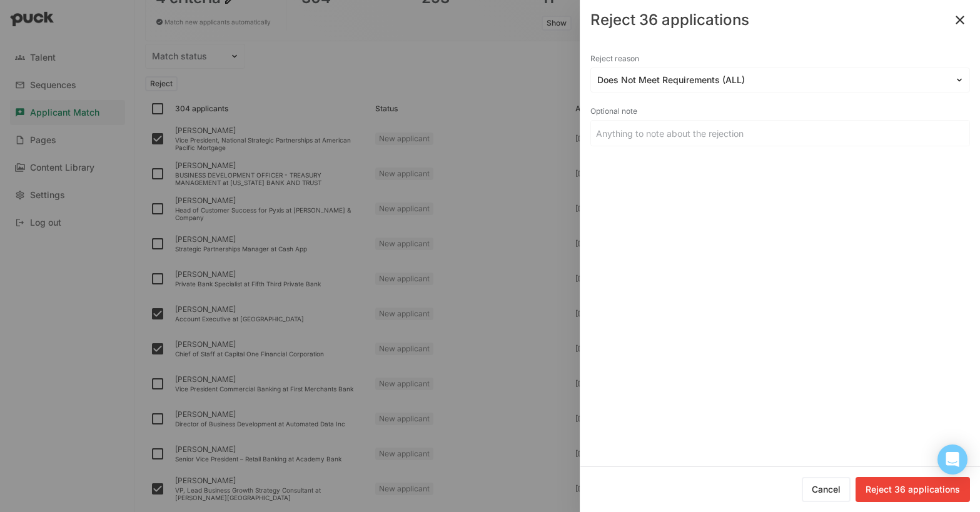
checkbox input "false"
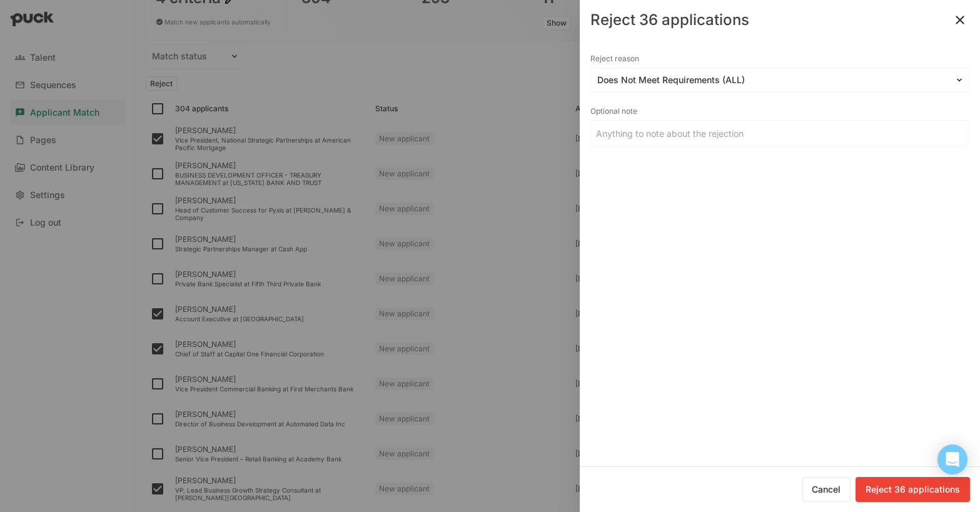
checkbox input "false"
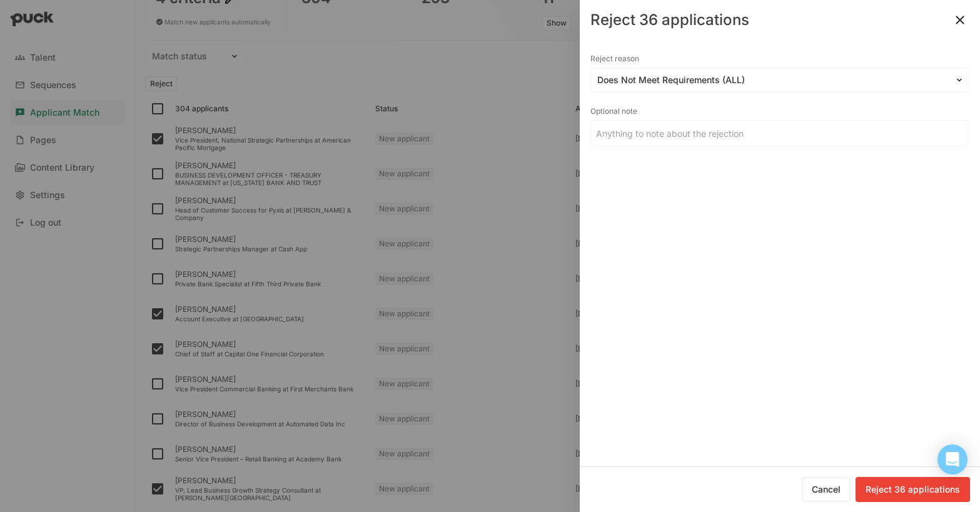
checkbox input "false"
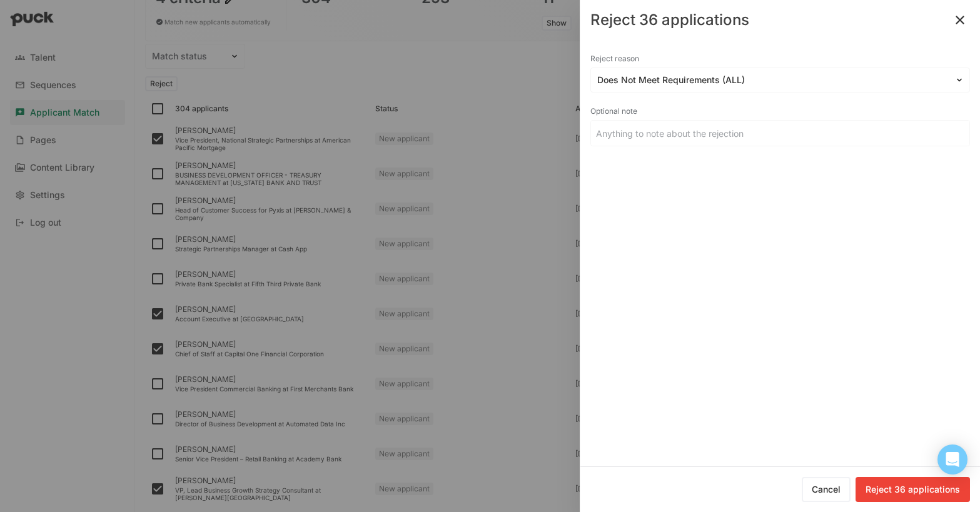
checkbox input "false"
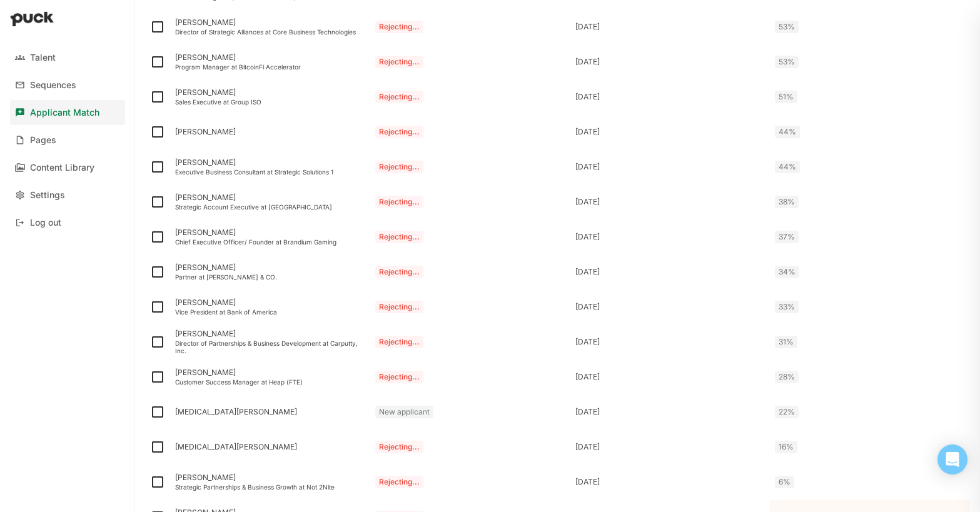
scroll to position [1599, 0]
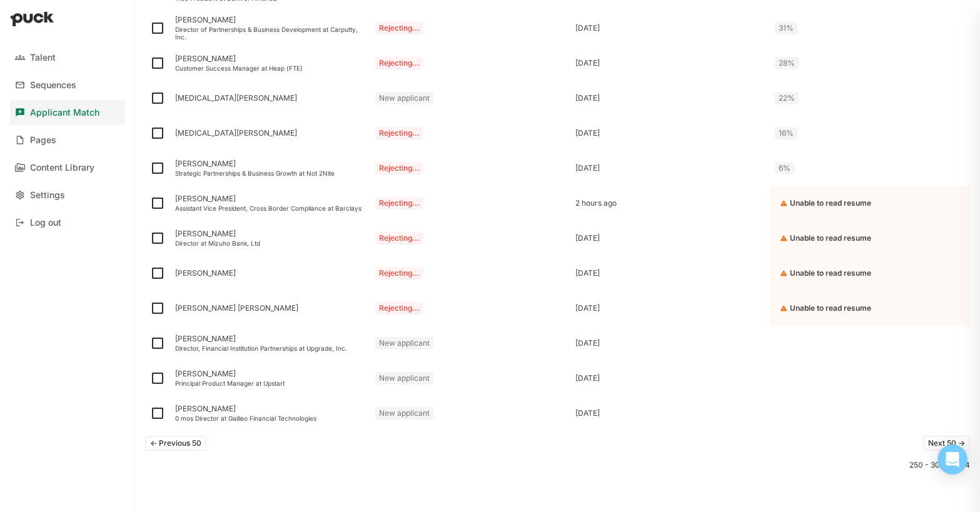
click at [179, 445] on button "<- Previous 50" at bounding box center [175, 443] width 61 height 15
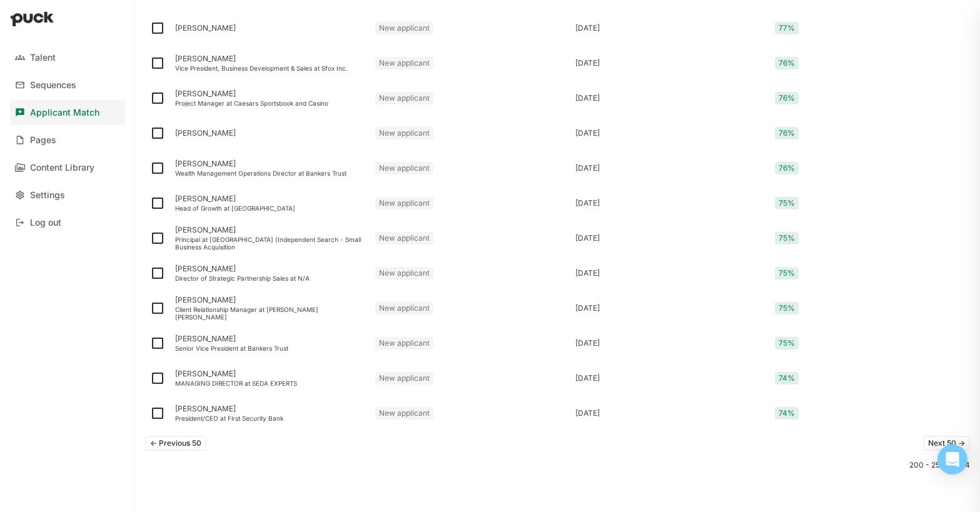
click at [178, 444] on button "<- Previous 50" at bounding box center [175, 443] width 61 height 15
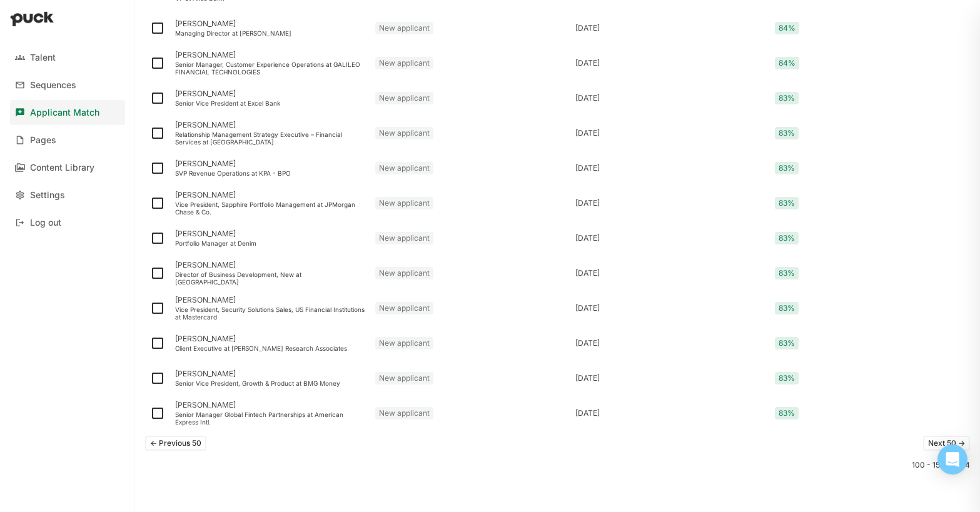
click at [178, 444] on button "<- Previous 50" at bounding box center [175, 443] width 61 height 15
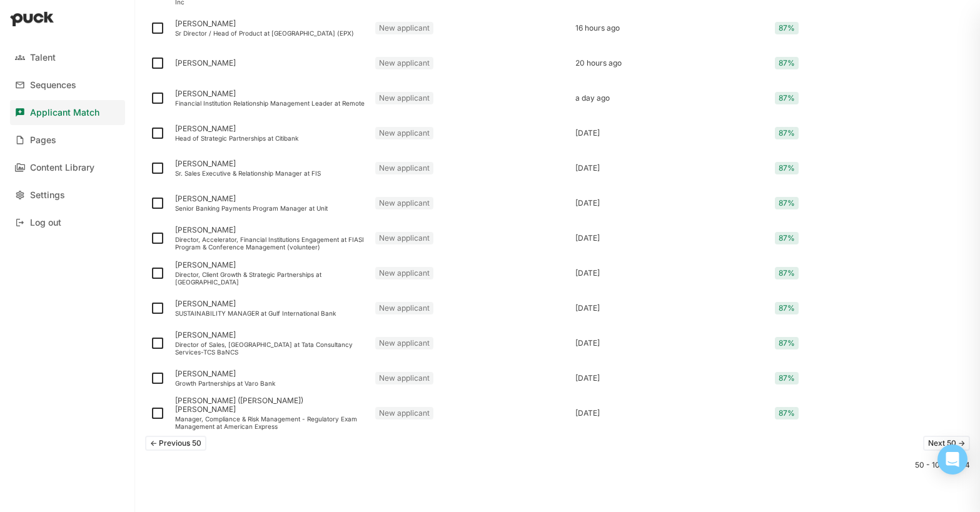
click at [178, 444] on button "<- Previous 50" at bounding box center [175, 443] width 61 height 15
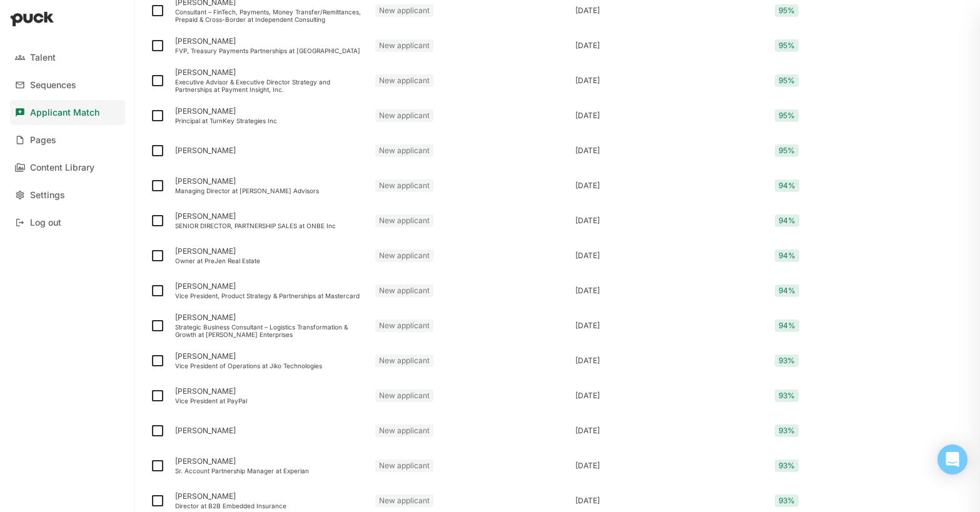
scroll to position [535, 0]
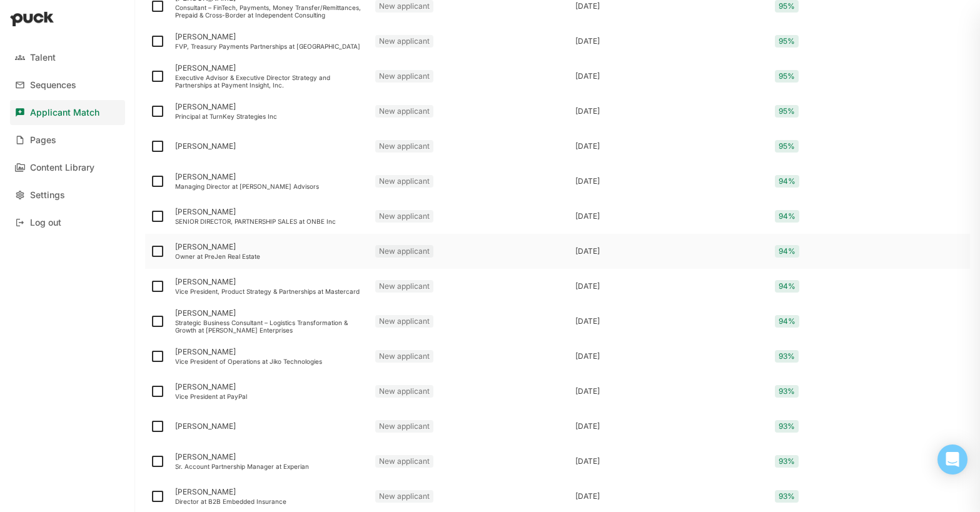
click at [157, 254] on img at bounding box center [157, 251] width 15 height 15
click at [150, 252] on input "checkbox" at bounding box center [149, 251] width 1 height 1
checkbox input "true"
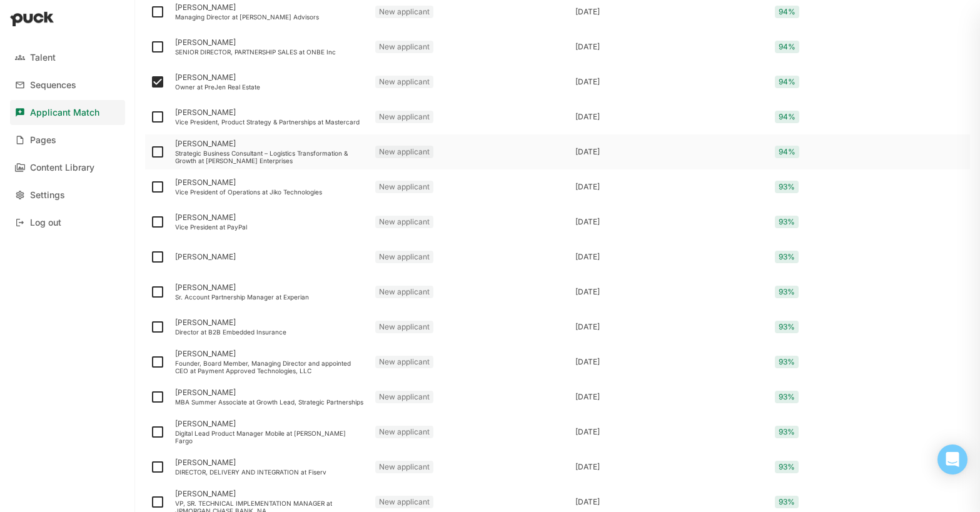
scroll to position [735, 0]
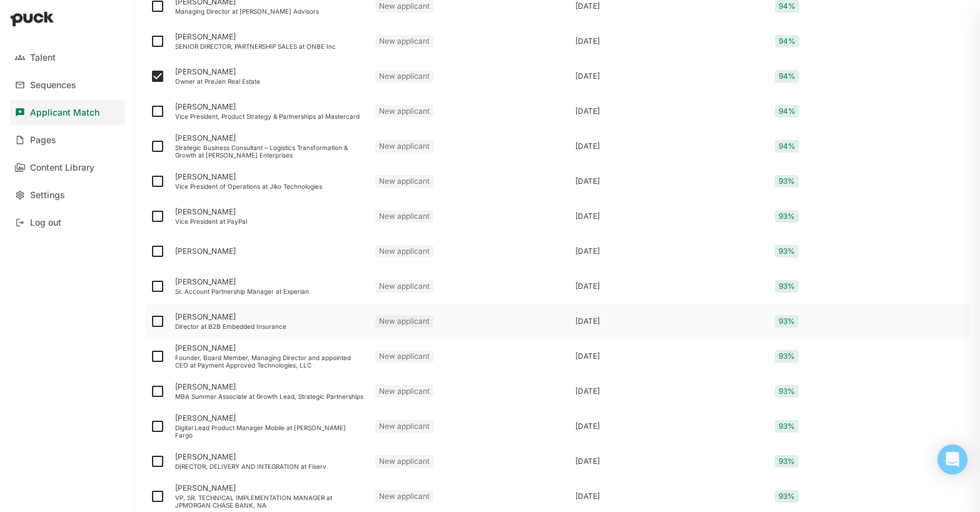
click at [161, 320] on img at bounding box center [157, 321] width 15 height 15
click at [150, 321] on input "checkbox" at bounding box center [149, 321] width 1 height 1
checkbox input "true"
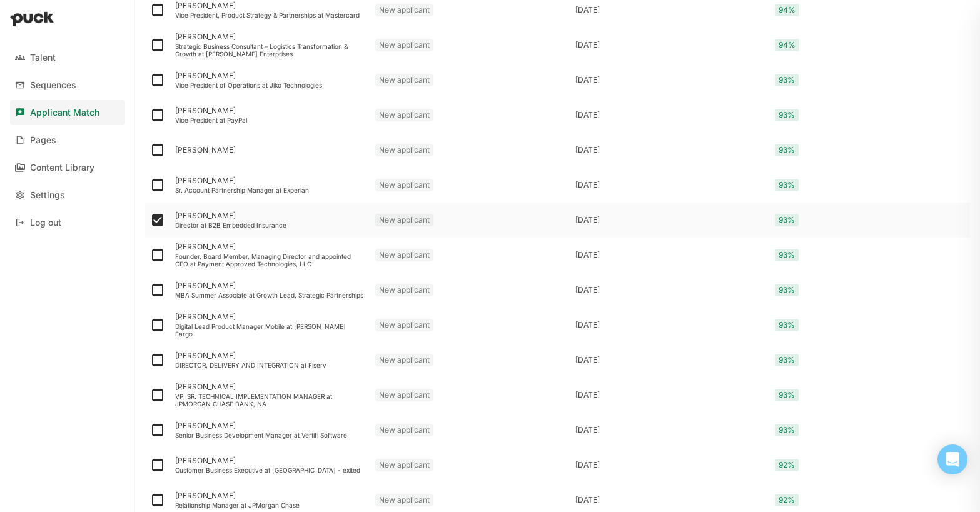
scroll to position [838, 0]
click at [158, 323] on img at bounding box center [157, 323] width 15 height 15
click at [150, 324] on input "checkbox" at bounding box center [149, 324] width 1 height 1
checkbox input "true"
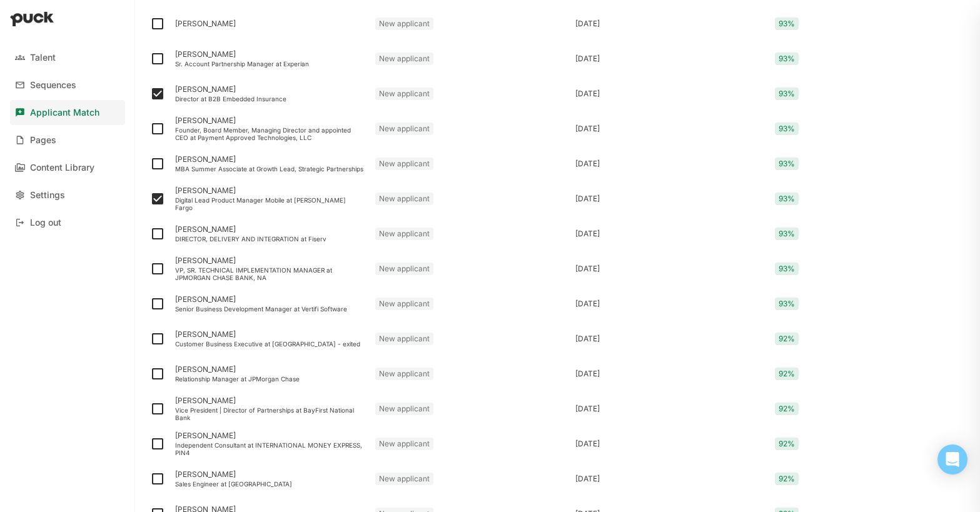
scroll to position [963, 0]
click at [155, 341] on img at bounding box center [157, 338] width 15 height 15
click at [150, 339] on input "checkbox" at bounding box center [149, 338] width 1 height 1
checkbox input "true"
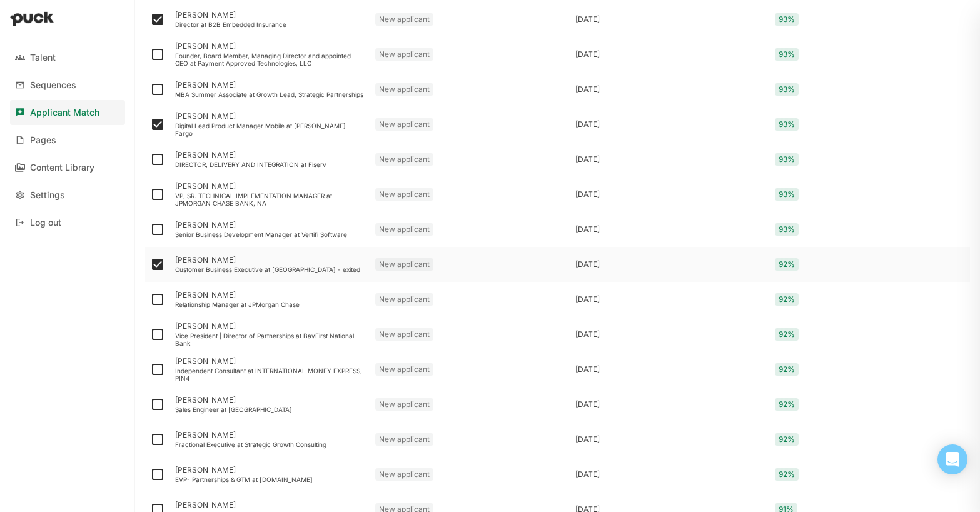
scroll to position [1040, 0]
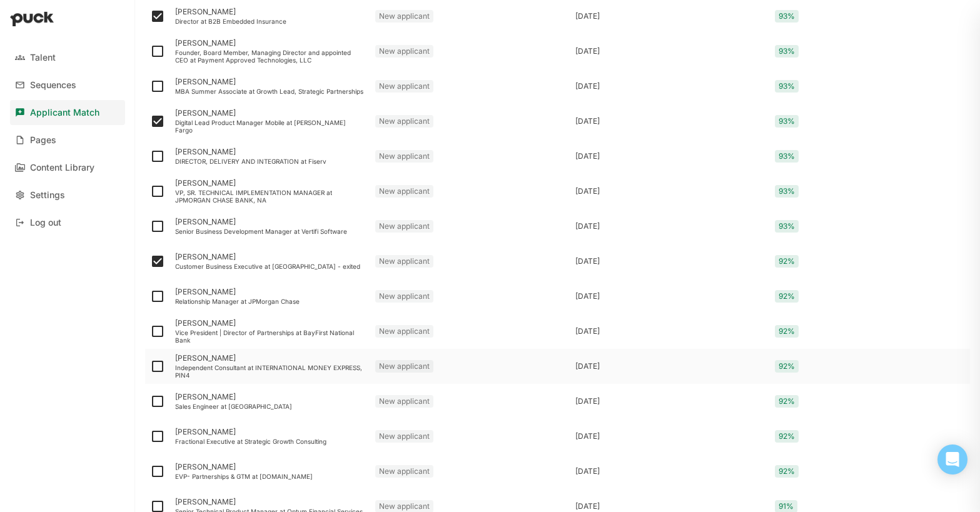
click at [156, 368] on img at bounding box center [157, 366] width 15 height 15
click at [150, 367] on input "checkbox" at bounding box center [149, 366] width 1 height 1
checkbox input "true"
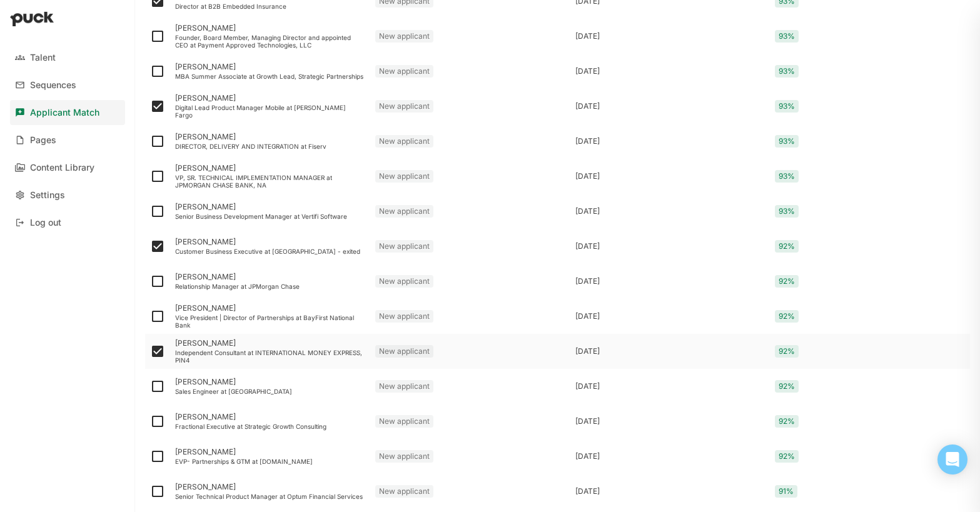
scroll to position [1062, 0]
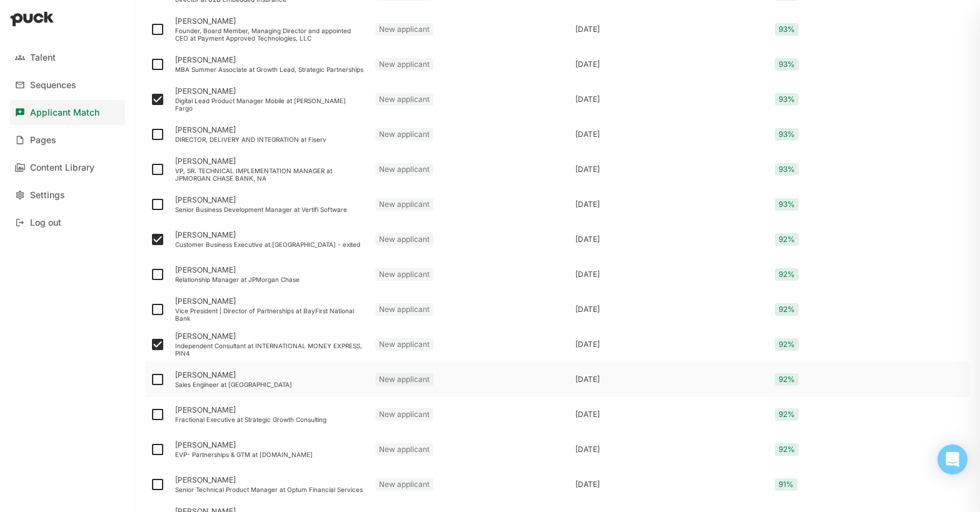
click at [156, 379] on img at bounding box center [157, 379] width 15 height 15
click at [150, 379] on input "checkbox" at bounding box center [149, 379] width 1 height 1
checkbox input "true"
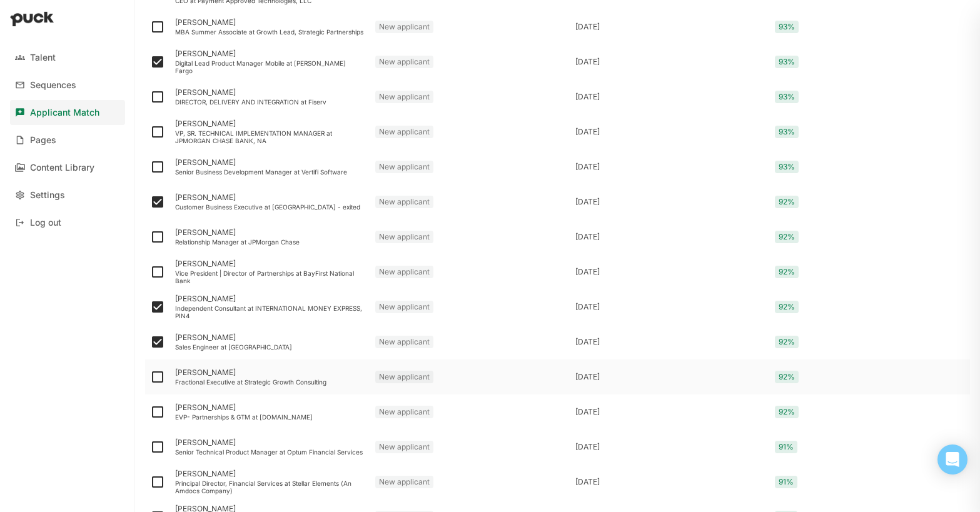
click at [155, 375] on img at bounding box center [157, 376] width 15 height 15
click at [150, 377] on input "checkbox" at bounding box center [149, 377] width 1 height 1
checkbox input "true"
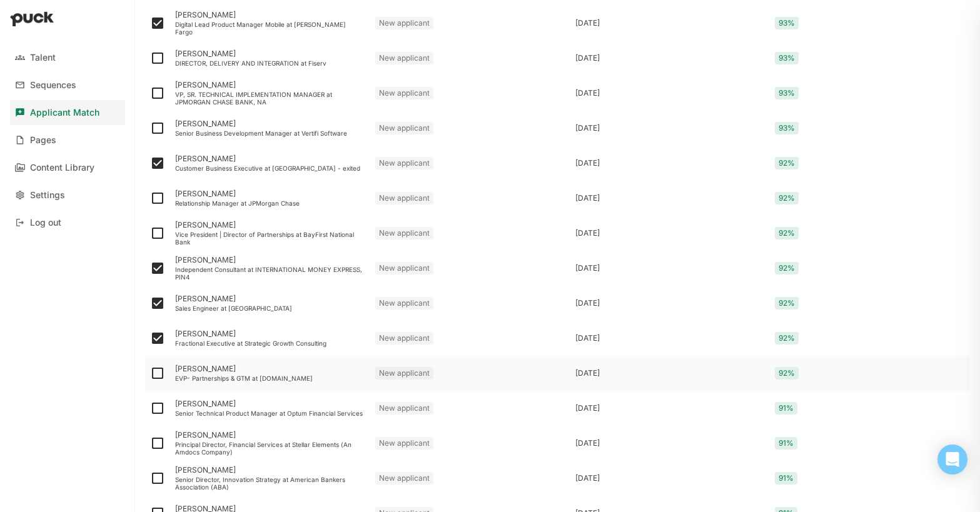
scroll to position [1144, 0]
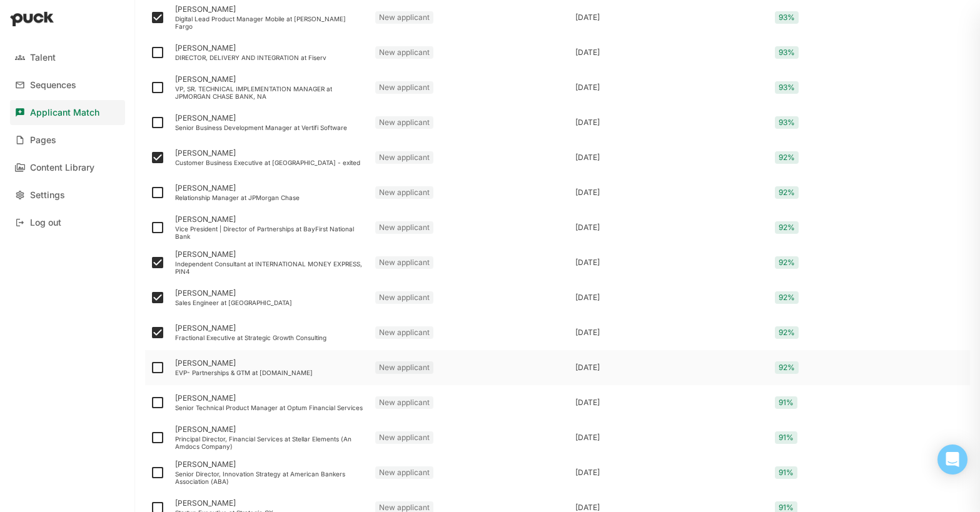
click at [156, 370] on img at bounding box center [157, 367] width 15 height 15
click at [150, 368] on input "checkbox" at bounding box center [149, 368] width 1 height 1
checkbox input "true"
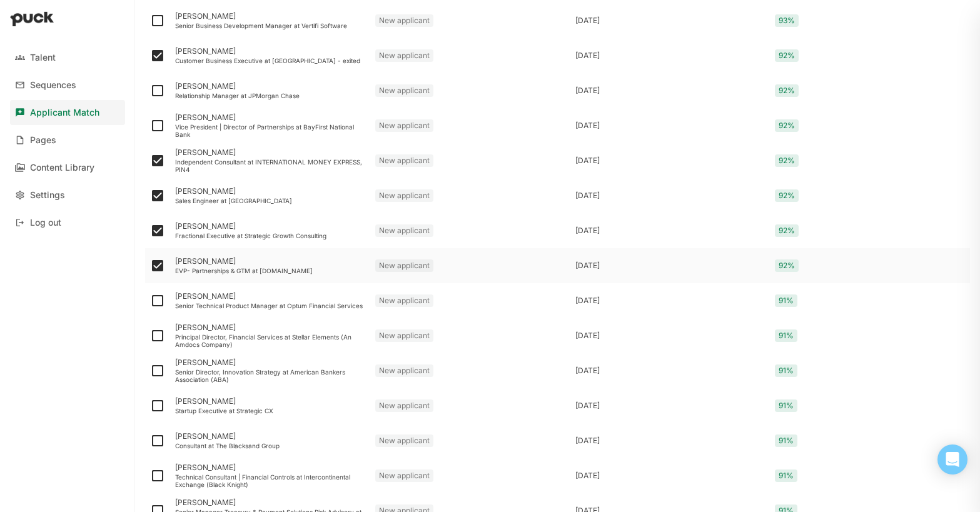
scroll to position [1248, 0]
click at [156, 371] on img at bounding box center [157, 368] width 15 height 15
click at [150, 369] on input "checkbox" at bounding box center [149, 369] width 1 height 1
checkbox input "true"
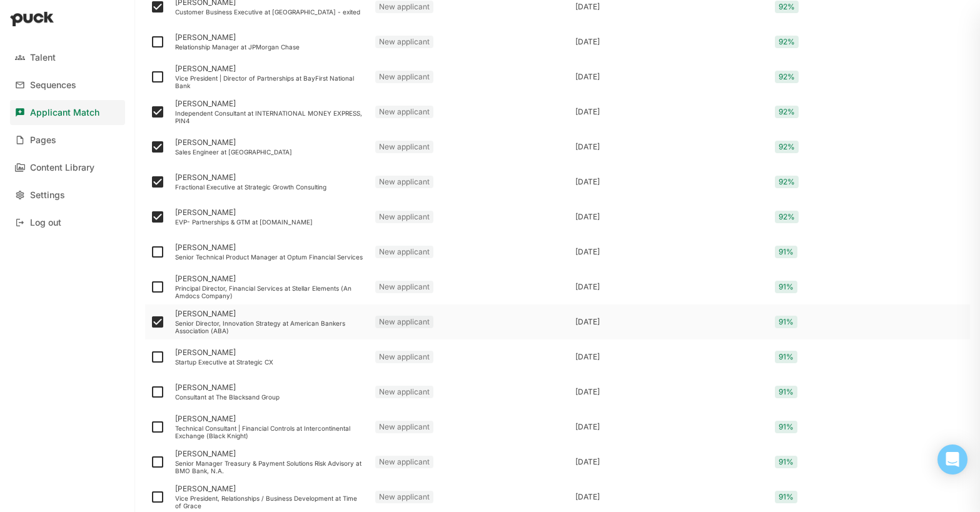
scroll to position [1300, 0]
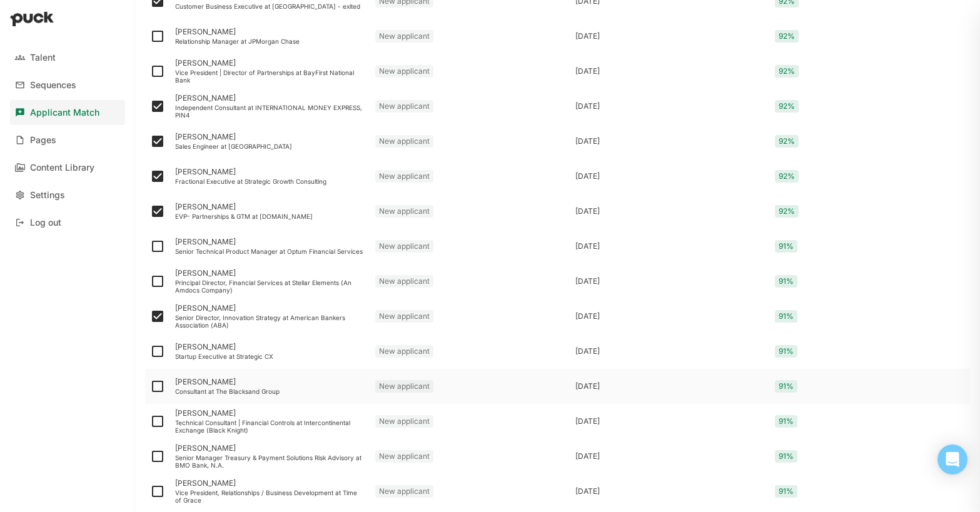
click at [156, 386] on img at bounding box center [157, 386] width 15 height 15
click at [150, 386] on input "checkbox" at bounding box center [149, 386] width 1 height 1
checkbox input "true"
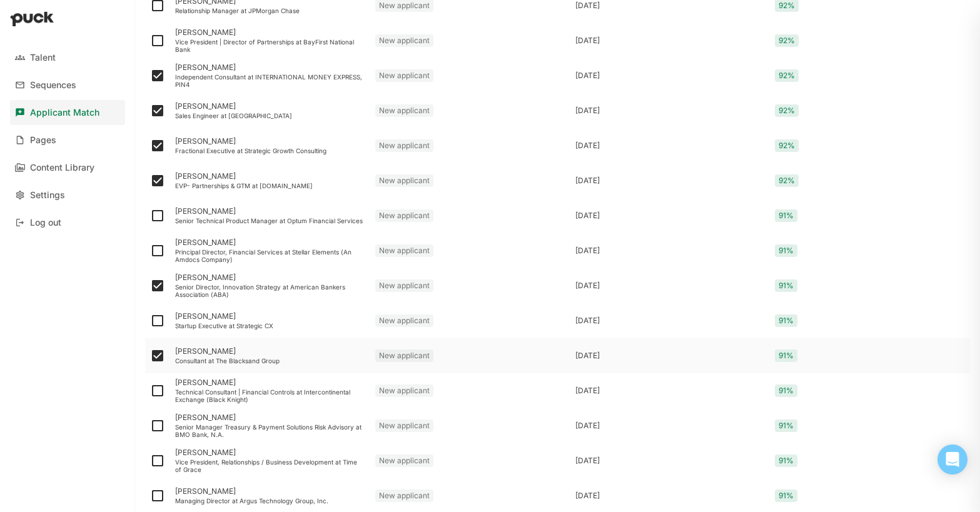
scroll to position [1335, 0]
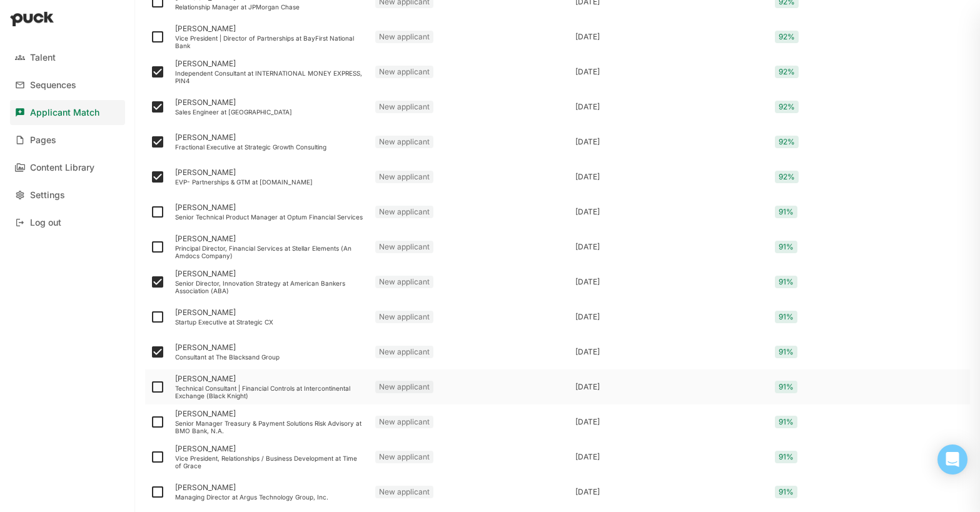
click at [156, 388] on img at bounding box center [157, 386] width 15 height 15
click at [150, 388] on input "checkbox" at bounding box center [149, 387] width 1 height 1
checkbox input "true"
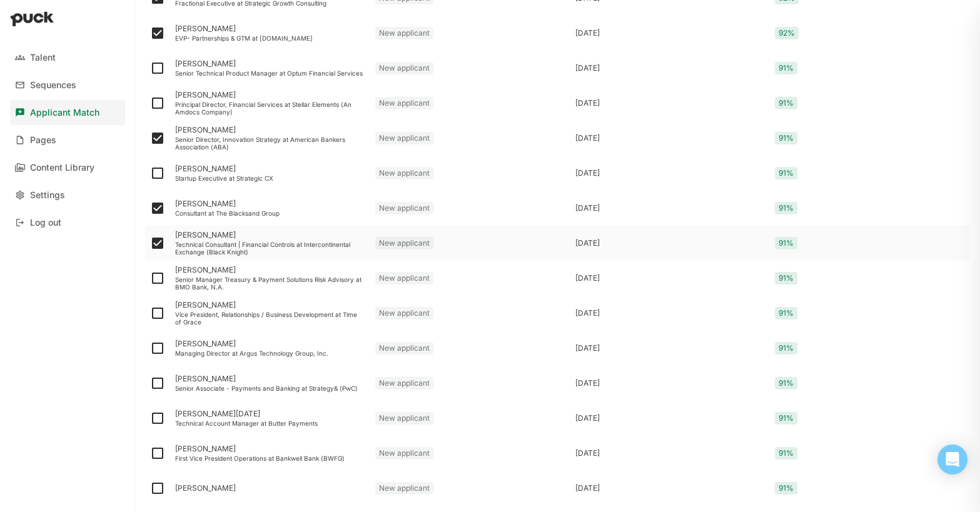
scroll to position [1480, 0]
click at [156, 382] on img at bounding box center [157, 381] width 15 height 15
click at [150, 382] on input "checkbox" at bounding box center [149, 382] width 1 height 1
checkbox input "true"
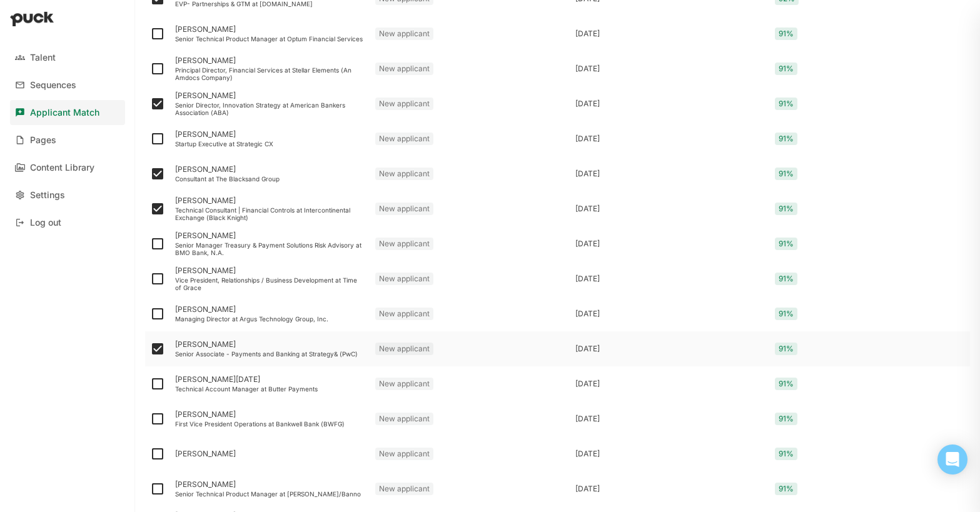
scroll to position [1515, 0]
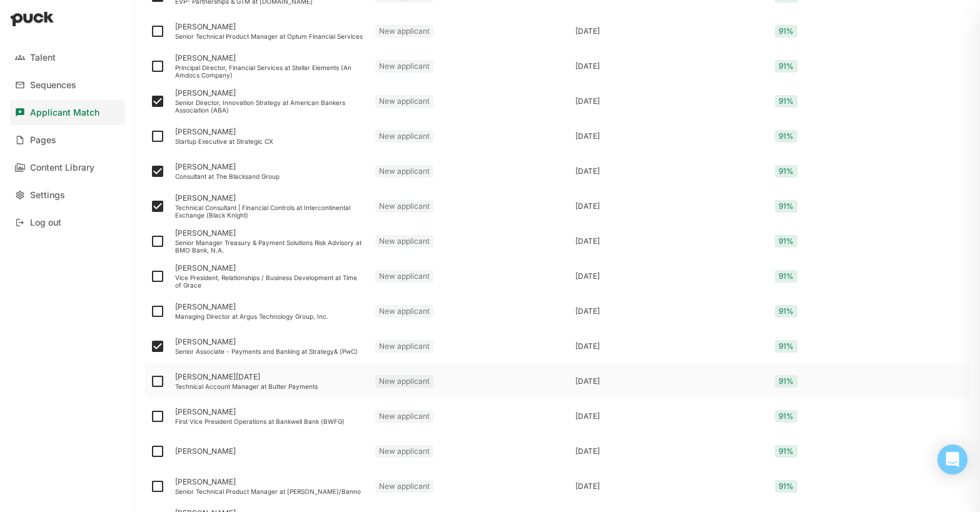
click at [156, 382] on img at bounding box center [157, 381] width 15 height 15
click at [150, 382] on input "checkbox" at bounding box center [149, 381] width 1 height 1
checkbox input "true"
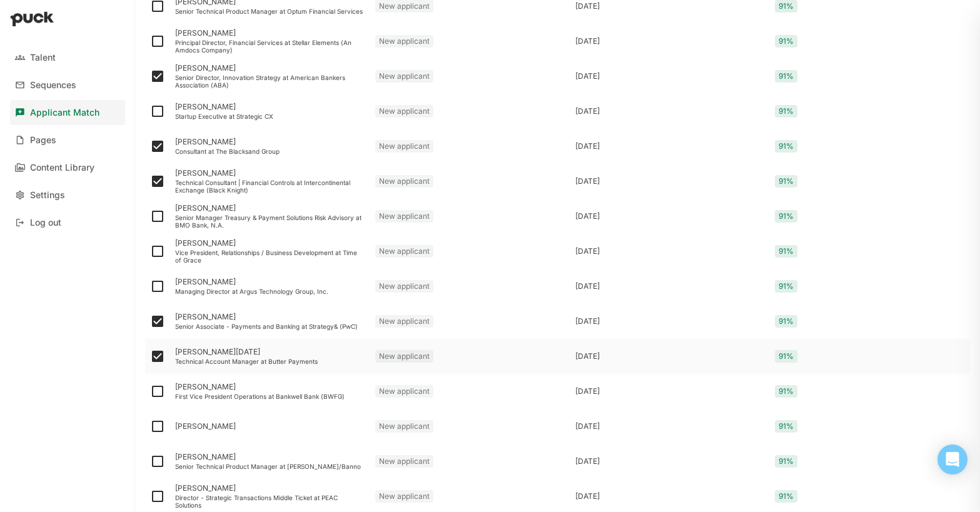
scroll to position [1547, 0]
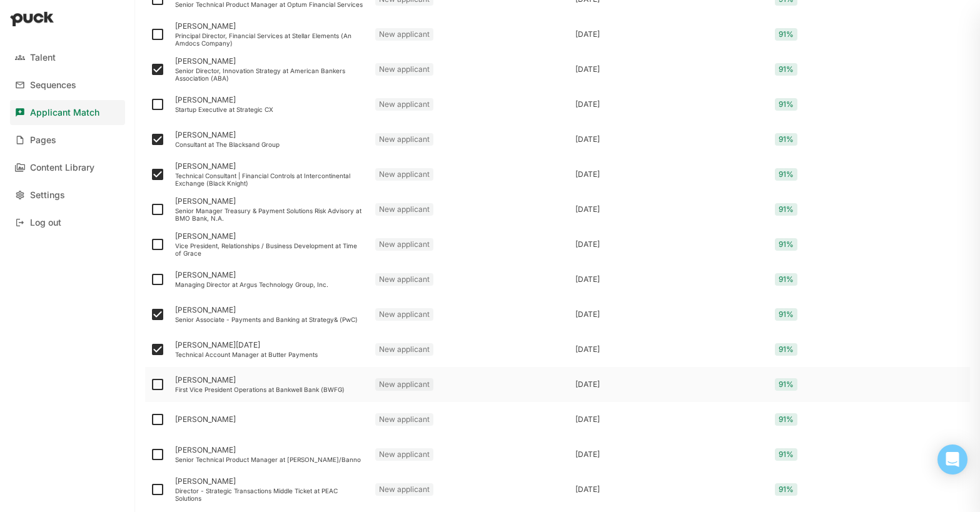
click at [156, 386] on img at bounding box center [157, 384] width 15 height 15
click at [150, 385] on input "checkbox" at bounding box center [149, 384] width 1 height 1
checkbox input "true"
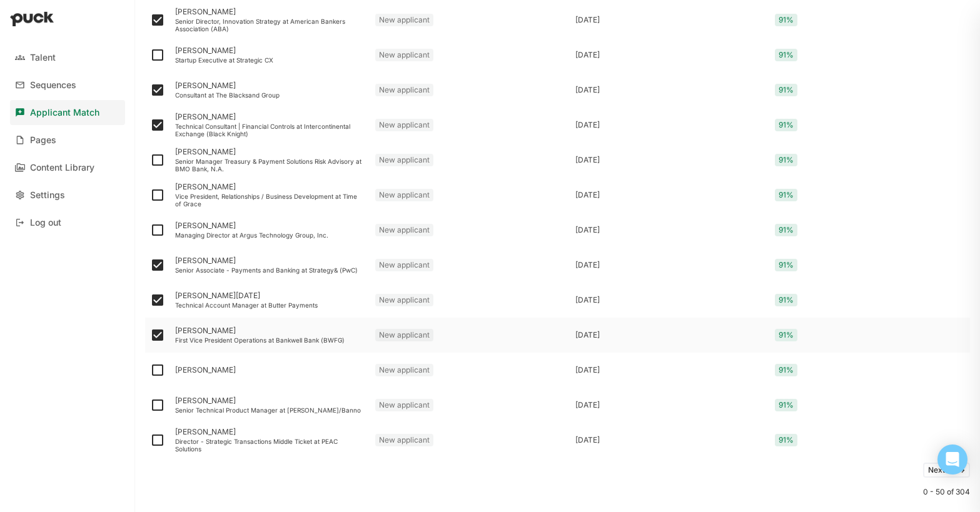
scroll to position [1599, 0]
click at [156, 405] on img at bounding box center [157, 403] width 15 height 15
click at [150, 404] on input "checkbox" at bounding box center [149, 403] width 1 height 1
checkbox input "true"
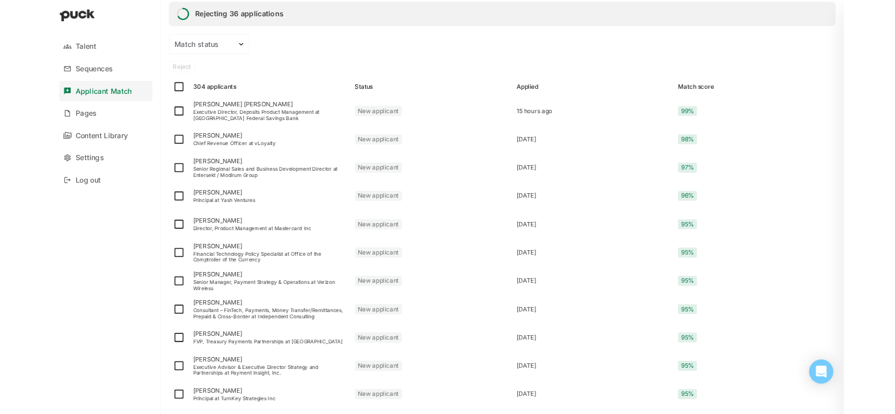
scroll to position [0, 0]
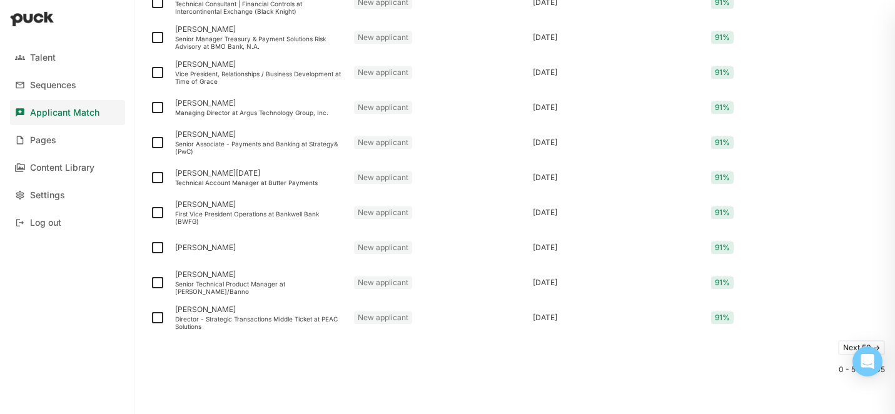
scroll to position [1649, 0]
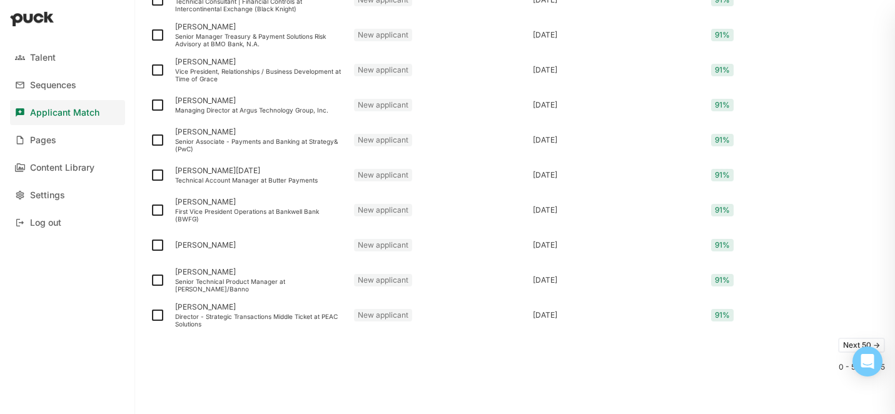
click at [845, 344] on button "Next 50 ->" at bounding box center [861, 345] width 47 height 15
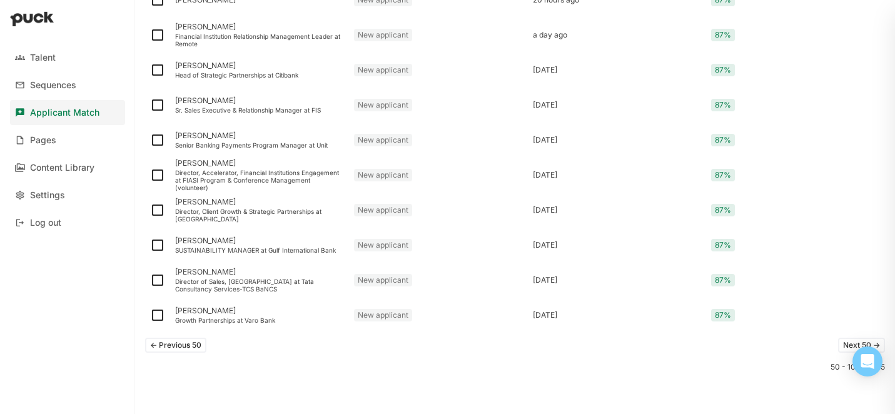
click at [846, 344] on button "Next 50 ->" at bounding box center [861, 345] width 47 height 15
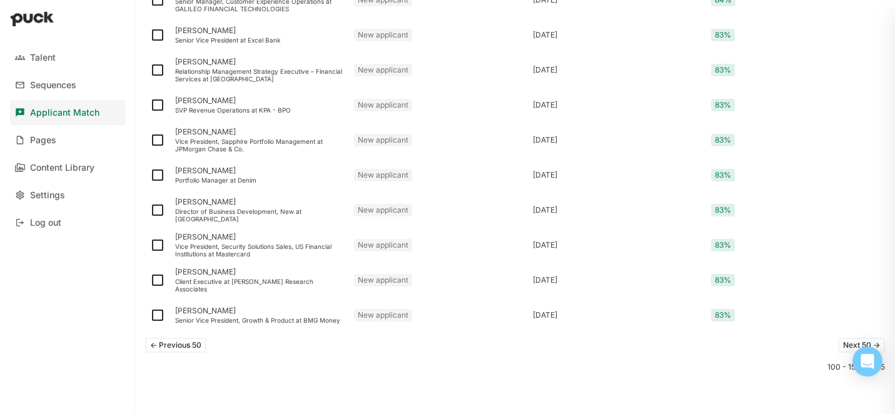
click at [846, 344] on button "Next 50 ->" at bounding box center [861, 345] width 47 height 15
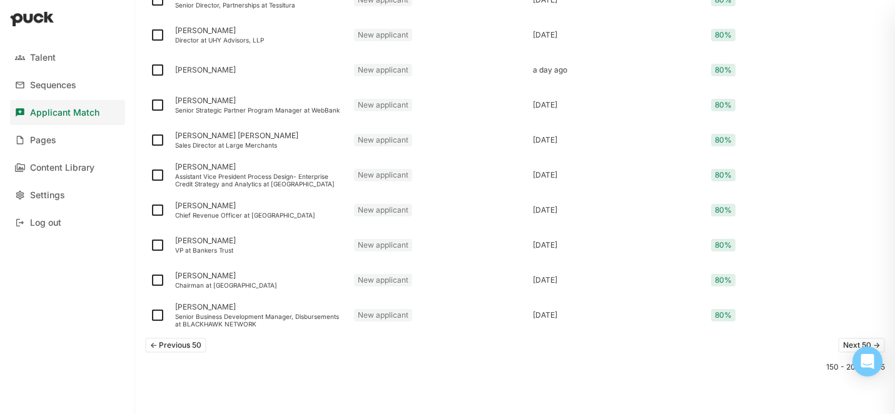
click at [846, 344] on button "Next 50 ->" at bounding box center [861, 345] width 47 height 15
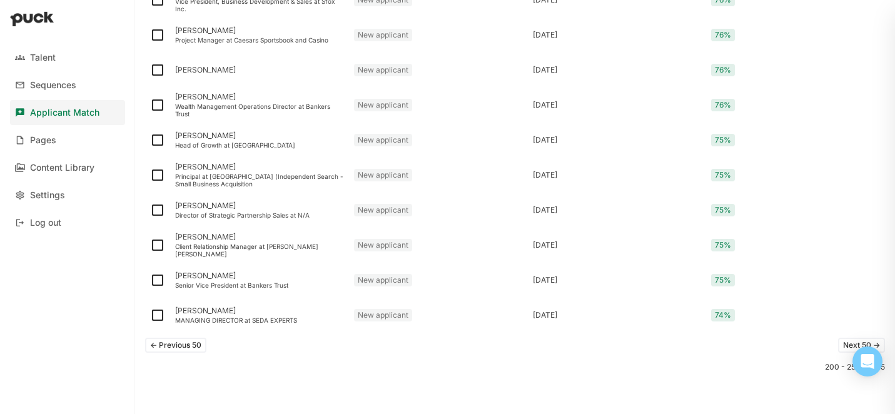
click at [846, 344] on button "Next 50 ->" at bounding box center [861, 345] width 47 height 15
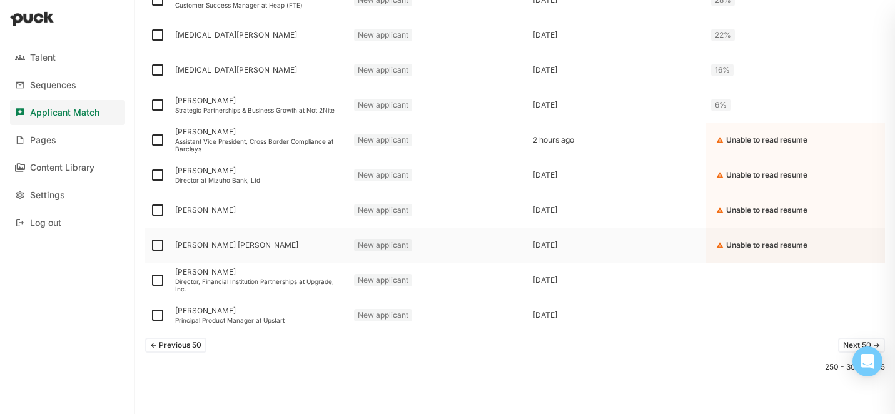
click at [154, 241] on img at bounding box center [157, 245] width 15 height 15
click at [150, 245] on input "checkbox" at bounding box center [149, 245] width 1 height 1
checkbox input "true"
click at [159, 214] on img at bounding box center [157, 210] width 15 height 15
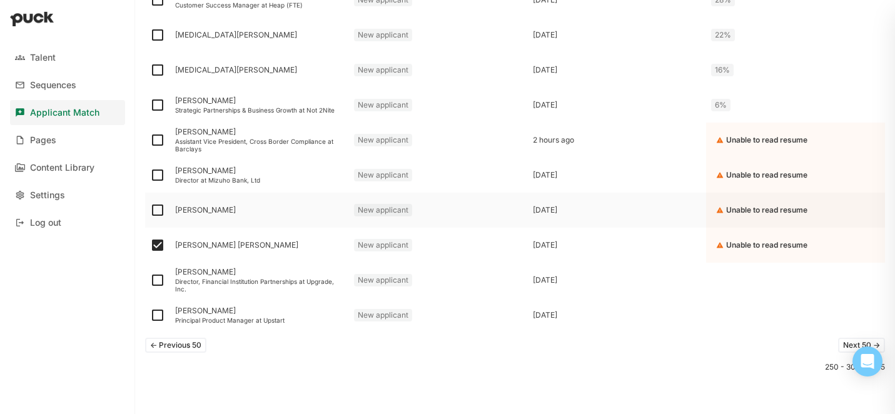
click at [150, 211] on input "checkbox" at bounding box center [149, 210] width 1 height 1
checkbox input "true"
click at [160, 173] on img at bounding box center [157, 175] width 15 height 15
click at [150, 175] on input "checkbox" at bounding box center [149, 175] width 1 height 1
checkbox input "true"
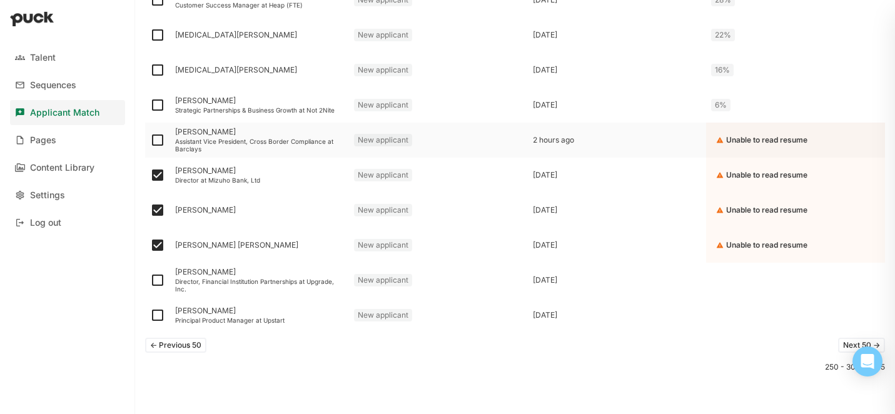
click at [160, 144] on img at bounding box center [157, 140] width 15 height 15
click at [150, 141] on input "checkbox" at bounding box center [149, 140] width 1 height 1
checkbox input "true"
click at [158, 106] on img at bounding box center [157, 105] width 15 height 15
click at [150, 106] on input "checkbox" at bounding box center [149, 105] width 1 height 1
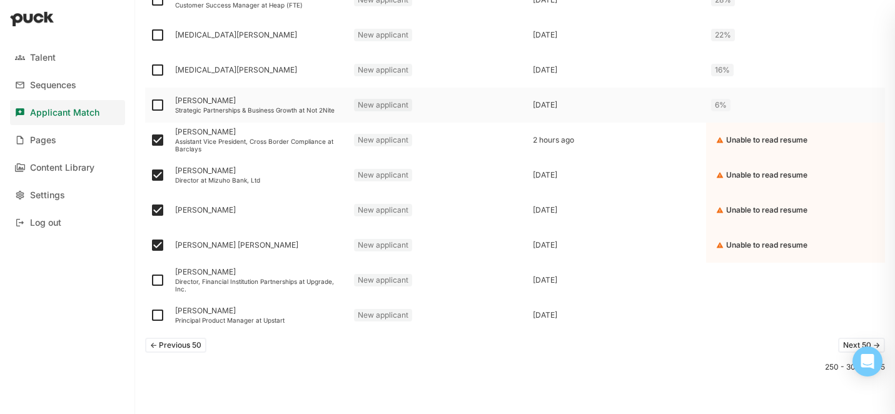
checkbox input "true"
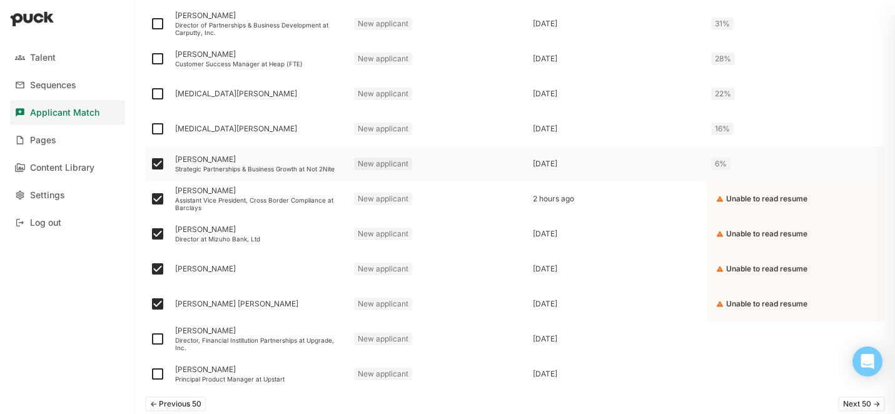
scroll to position [1614, 0]
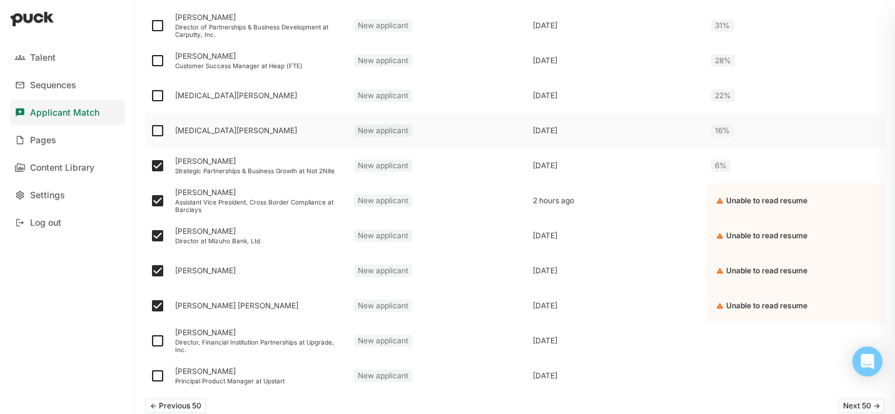
click at [156, 128] on img at bounding box center [157, 130] width 15 height 15
click at [150, 131] on input "checkbox" at bounding box center [149, 131] width 1 height 1
checkbox input "true"
click at [157, 62] on img at bounding box center [157, 60] width 15 height 15
click at [150, 61] on input "checkbox" at bounding box center [149, 61] width 1 height 1
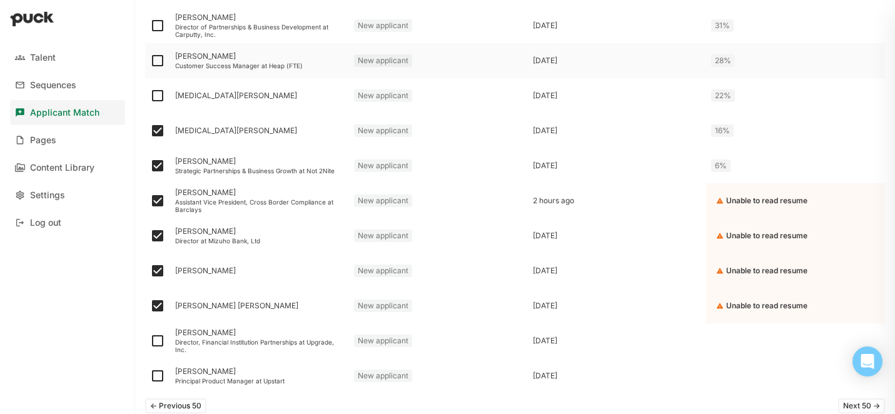
checkbox input "true"
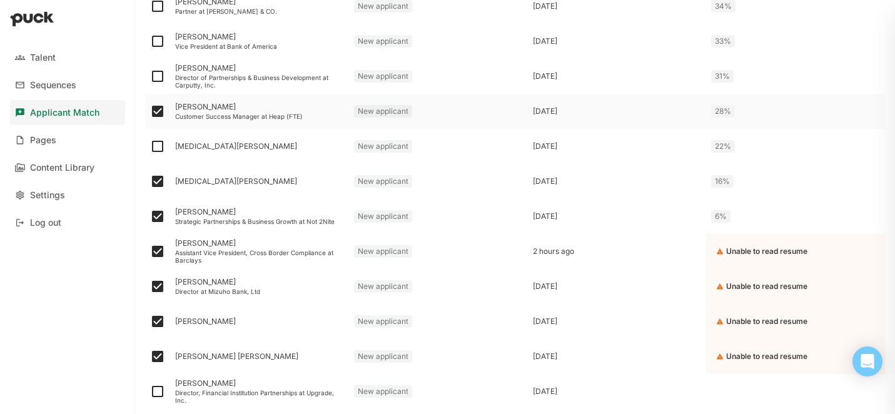
scroll to position [1559, 0]
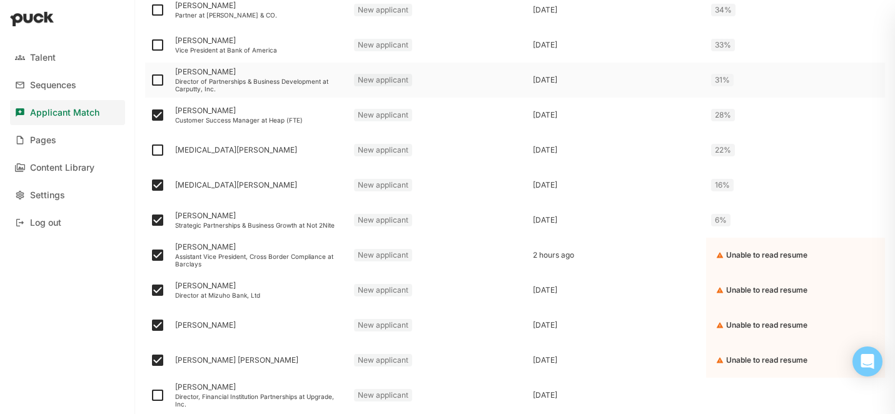
click at [157, 77] on img at bounding box center [157, 80] width 15 height 15
click at [150, 80] on input "checkbox" at bounding box center [149, 80] width 1 height 1
checkbox input "true"
click at [157, 50] on img at bounding box center [157, 45] width 15 height 15
click at [150, 46] on input "checkbox" at bounding box center [149, 45] width 1 height 1
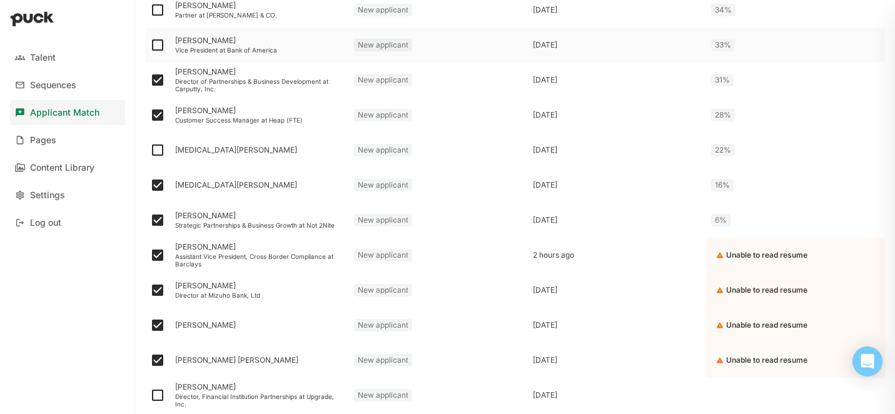
checkbox input "true"
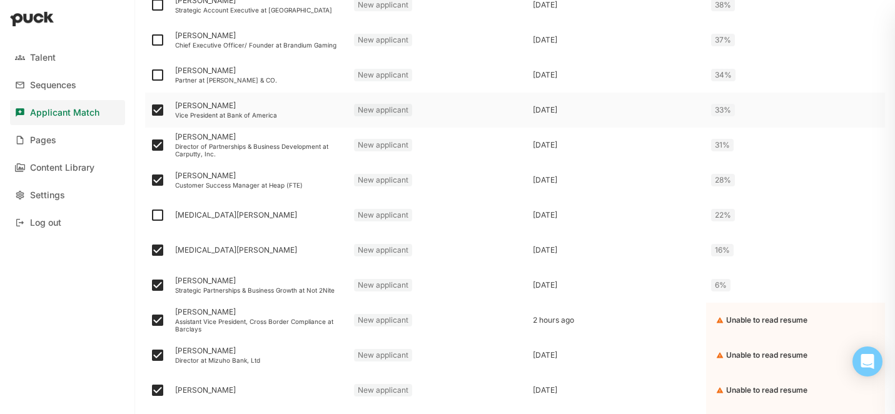
scroll to position [1479, 0]
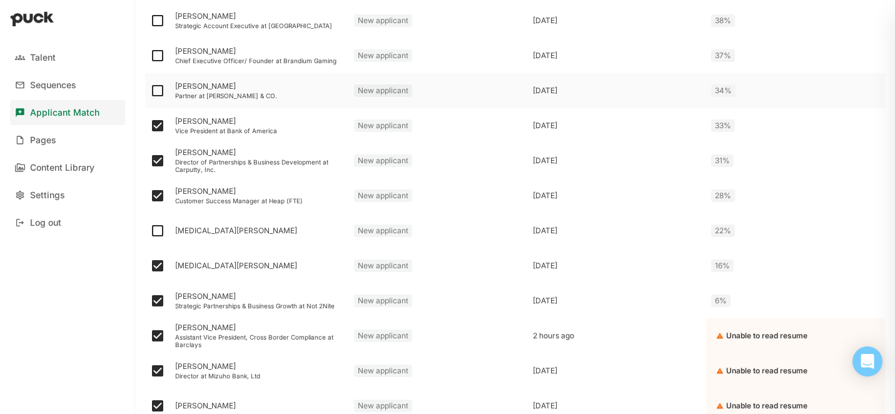
click at [157, 93] on img at bounding box center [157, 90] width 15 height 15
click at [150, 91] on input "checkbox" at bounding box center [149, 91] width 1 height 1
checkbox input "true"
click at [157, 56] on img at bounding box center [157, 55] width 15 height 15
click at [150, 56] on input "checkbox" at bounding box center [149, 56] width 1 height 1
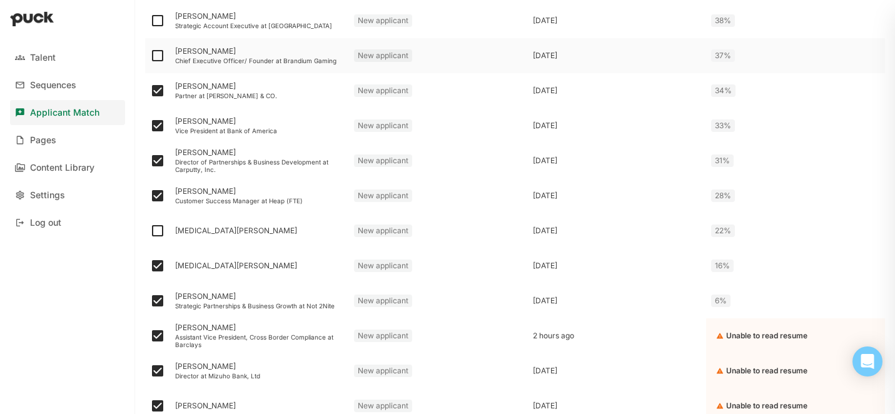
checkbox input "true"
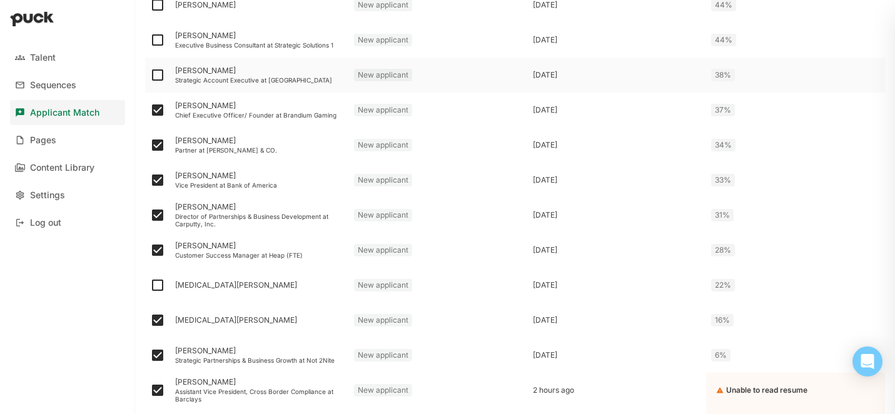
click at [156, 75] on img at bounding box center [157, 75] width 15 height 15
click at [150, 75] on input "checkbox" at bounding box center [149, 75] width 1 height 1
checkbox input "true"
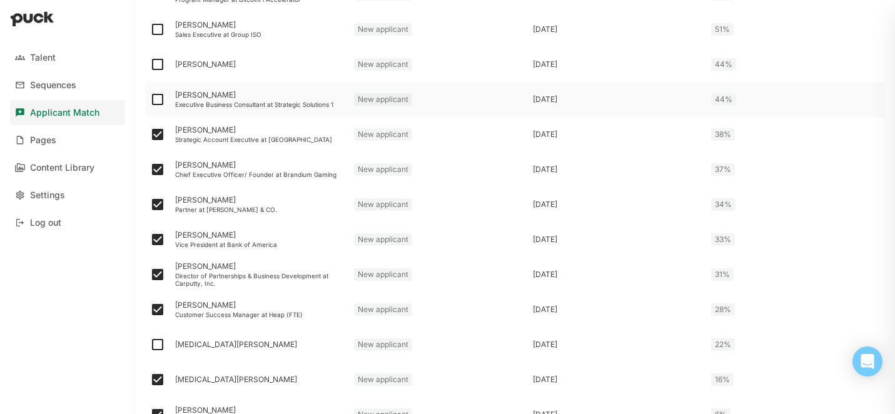
scroll to position [1364, 0]
click at [156, 93] on img at bounding box center [157, 100] width 15 height 15
click at [150, 100] on input "checkbox" at bounding box center [149, 100] width 1 height 1
checkbox input "true"
click at [156, 66] on img at bounding box center [157, 65] width 15 height 15
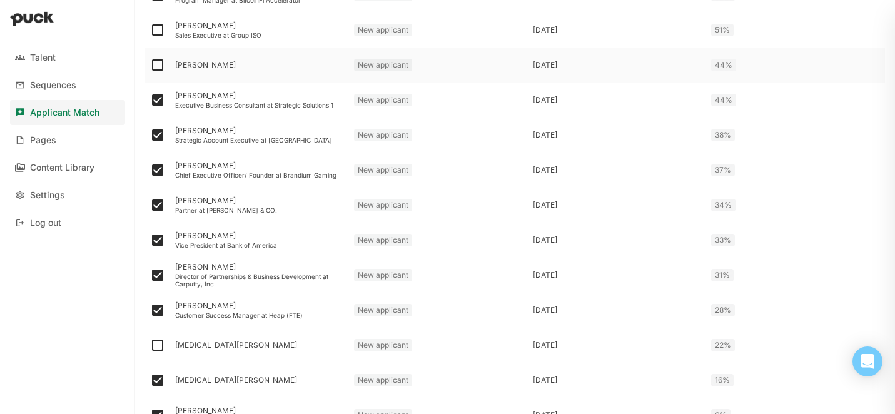
click at [150, 66] on input "checkbox" at bounding box center [149, 65] width 1 height 1
checkbox input "true"
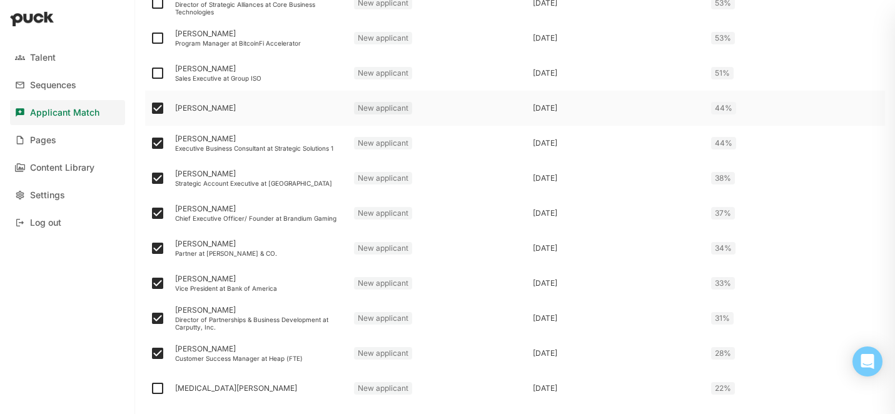
scroll to position [1320, 0]
click at [156, 73] on img at bounding box center [157, 74] width 15 height 15
click at [150, 74] on input "checkbox" at bounding box center [149, 74] width 1 height 1
checkbox input "true"
click at [156, 41] on img at bounding box center [157, 39] width 15 height 15
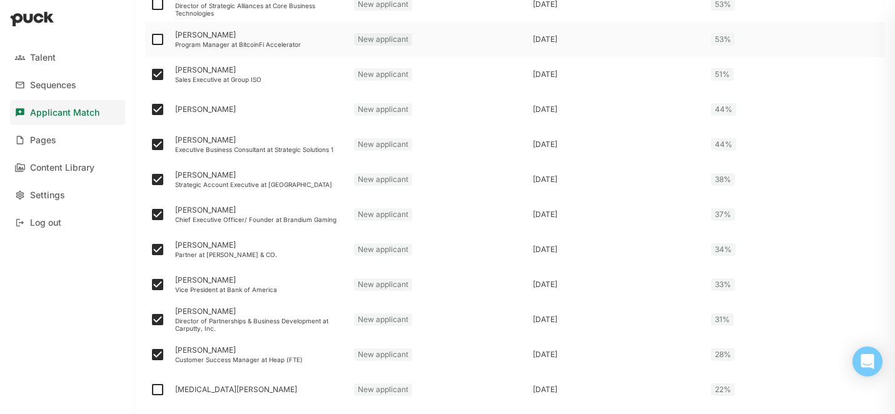
click at [150, 40] on input "checkbox" at bounding box center [149, 39] width 1 height 1
checkbox input "true"
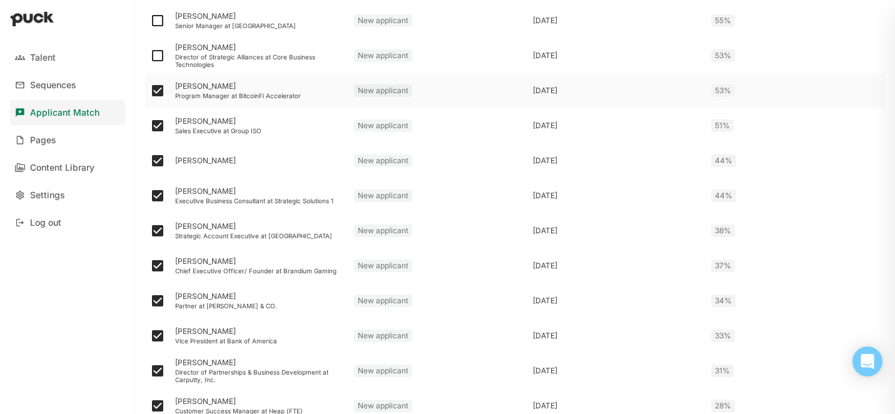
scroll to position [1263, 0]
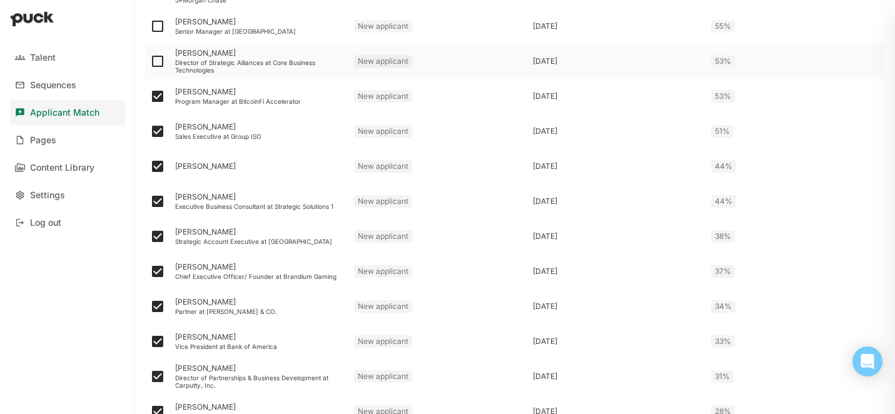
click at [155, 58] on img at bounding box center [157, 61] width 15 height 15
click at [150, 61] on input "checkbox" at bounding box center [149, 61] width 1 height 1
checkbox input "true"
click at [158, 26] on img at bounding box center [157, 26] width 15 height 15
click at [150, 26] on input "checkbox" at bounding box center [149, 26] width 1 height 1
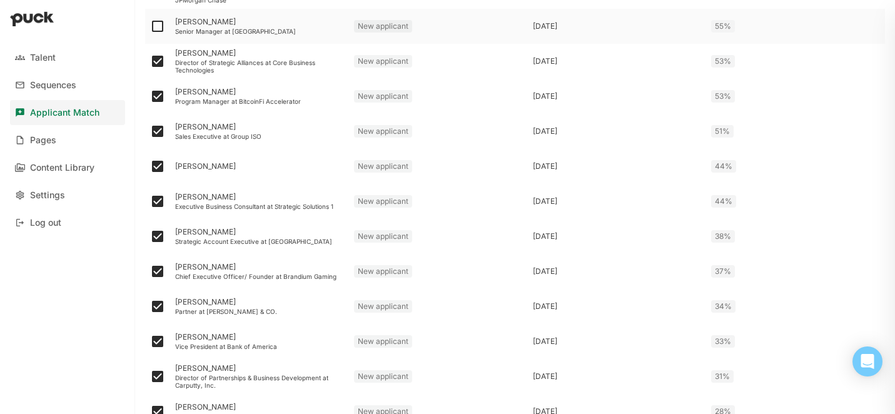
checkbox input "true"
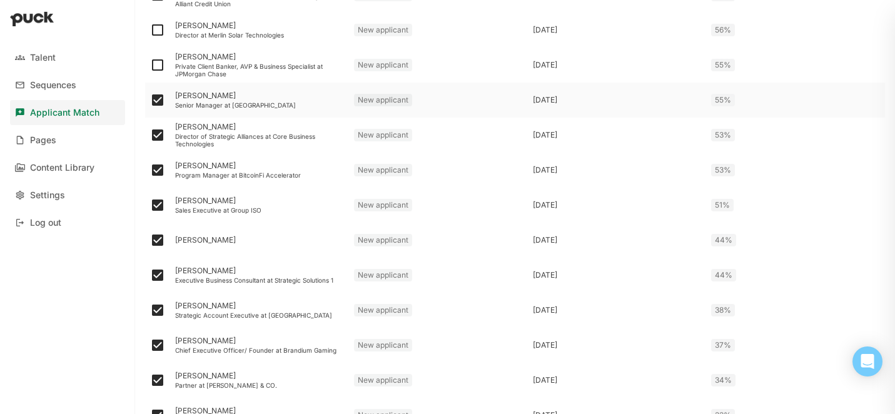
scroll to position [1179, 0]
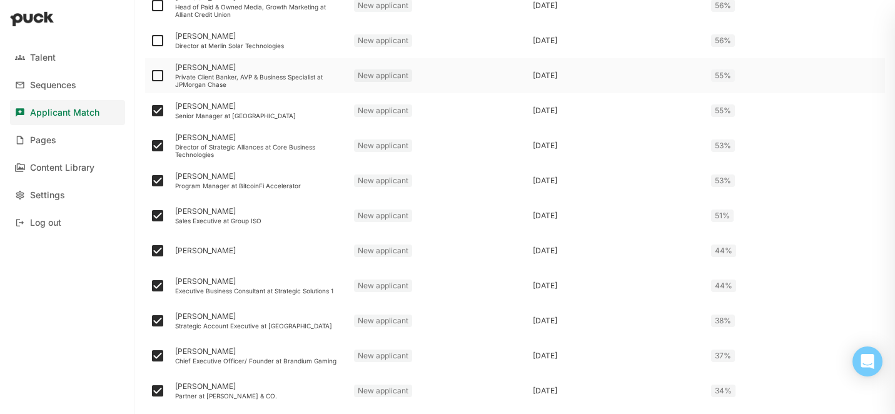
click at [156, 69] on img at bounding box center [157, 75] width 15 height 15
click at [150, 76] on input "checkbox" at bounding box center [149, 76] width 1 height 1
checkbox input "true"
click at [158, 33] on img at bounding box center [157, 40] width 15 height 15
click at [150, 41] on input "checkbox" at bounding box center [149, 41] width 1 height 1
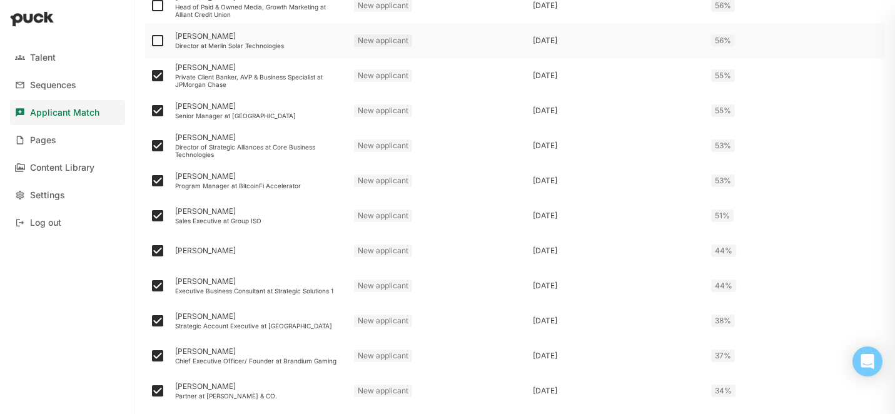
checkbox input "true"
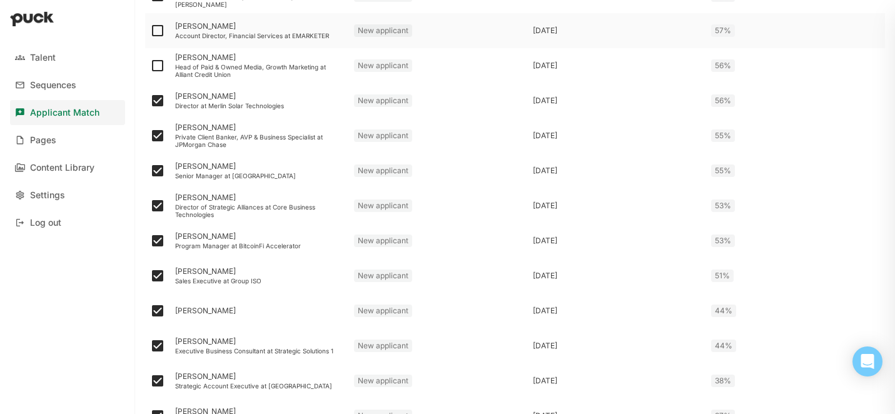
scroll to position [1117, 0]
click at [153, 68] on img at bounding box center [157, 66] width 15 height 15
click at [150, 68] on input "checkbox" at bounding box center [149, 67] width 1 height 1
checkbox input "true"
click at [154, 38] on img at bounding box center [157, 31] width 15 height 15
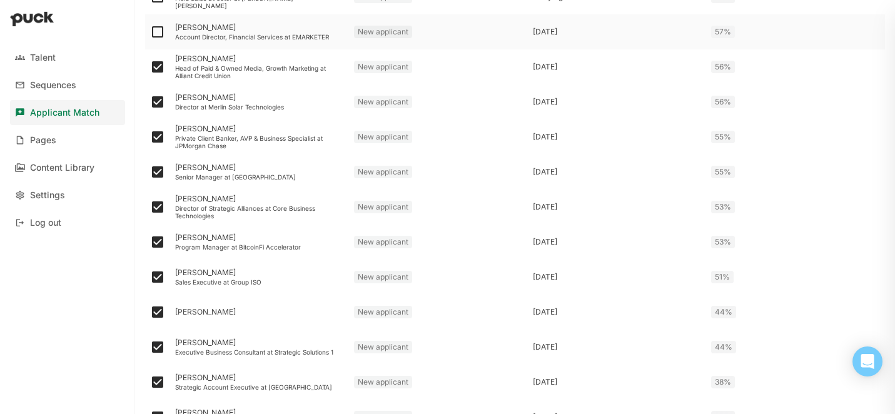
click at [150, 33] on input "checkbox" at bounding box center [149, 32] width 1 height 1
checkbox input "true"
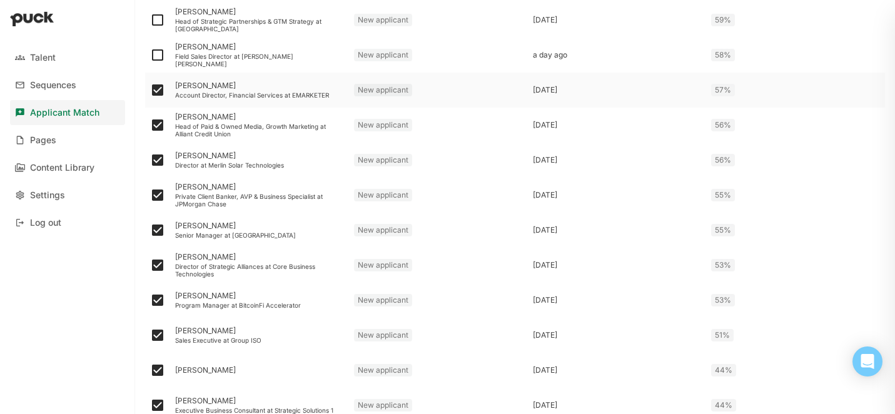
scroll to position [1046, 0]
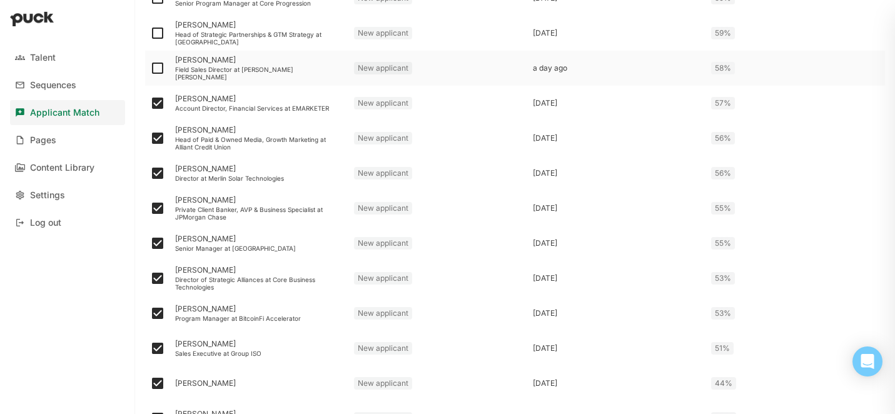
click at [156, 66] on img at bounding box center [157, 68] width 15 height 15
click at [150, 68] on input "checkbox" at bounding box center [149, 68] width 1 height 1
checkbox input "true"
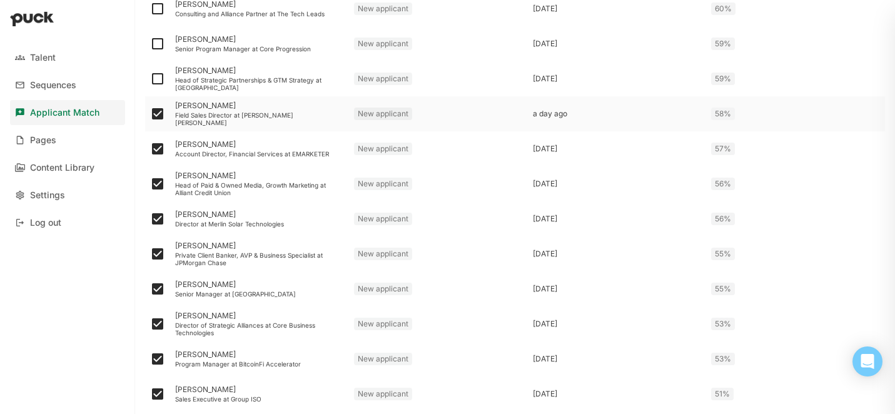
scroll to position [997, 0]
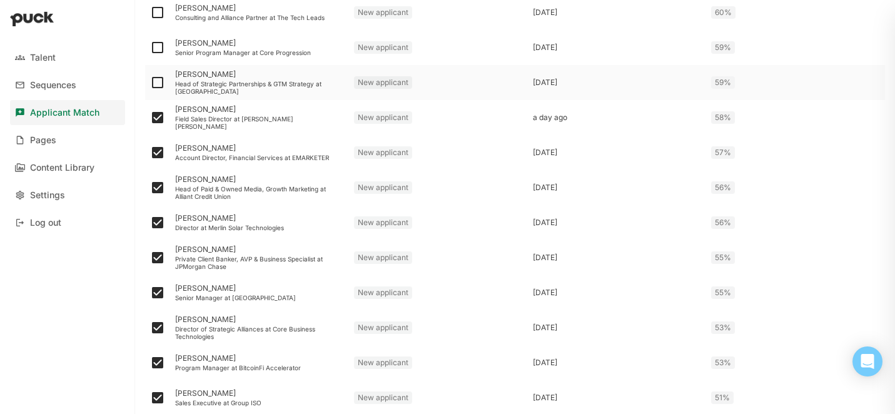
click at [155, 79] on img at bounding box center [157, 82] width 15 height 15
click at [150, 83] on input "checkbox" at bounding box center [149, 83] width 1 height 1
checkbox input "true"
click at [156, 51] on img at bounding box center [157, 47] width 15 height 15
click at [150, 48] on input "checkbox" at bounding box center [149, 48] width 1 height 1
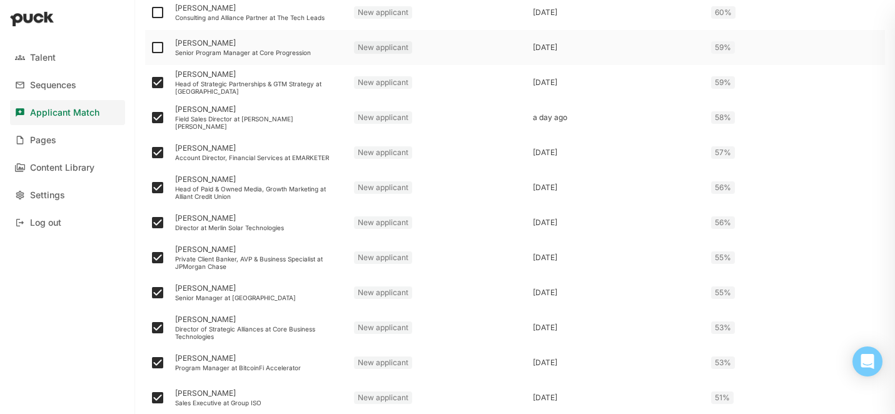
checkbox input "true"
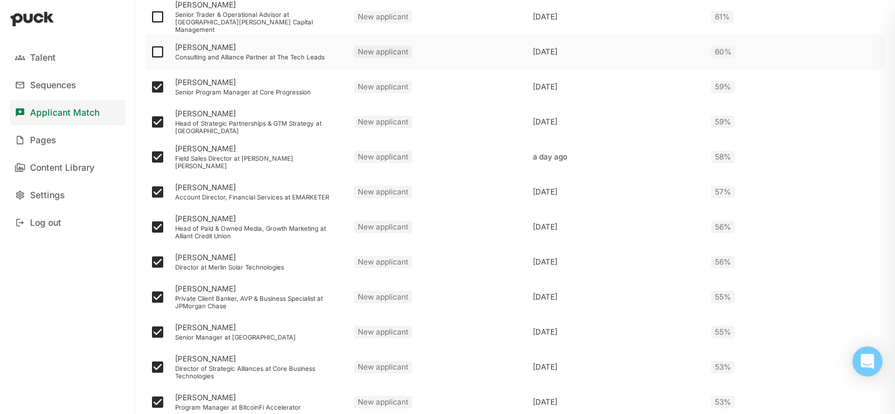
scroll to position [955, 0]
click at [157, 57] on img at bounding box center [157, 53] width 15 height 15
click at [150, 54] on input "checkbox" at bounding box center [149, 54] width 1 height 1
checkbox input "true"
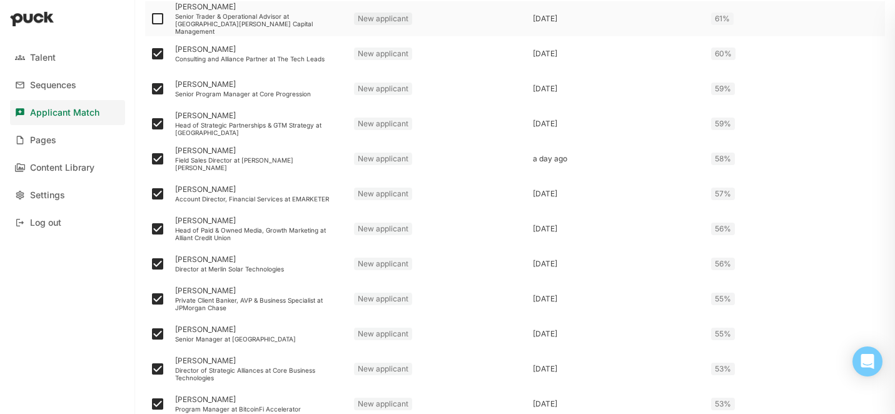
click at [157, 20] on img at bounding box center [157, 18] width 15 height 15
click at [150, 19] on input "checkbox" at bounding box center [149, 19] width 1 height 1
checkbox input "true"
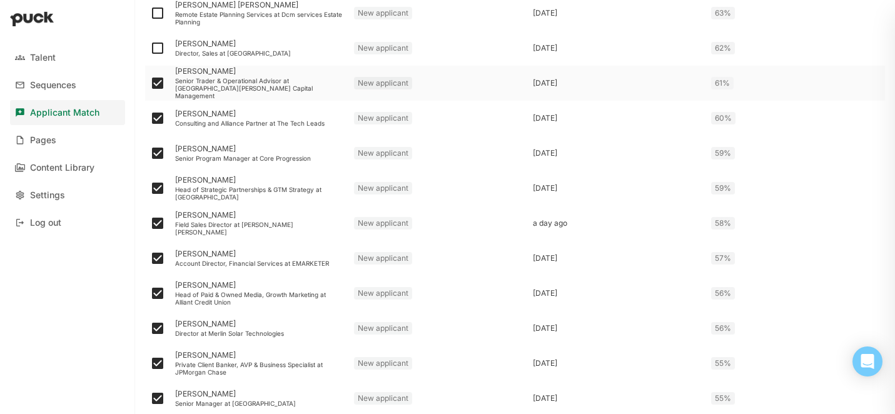
scroll to position [863, 0]
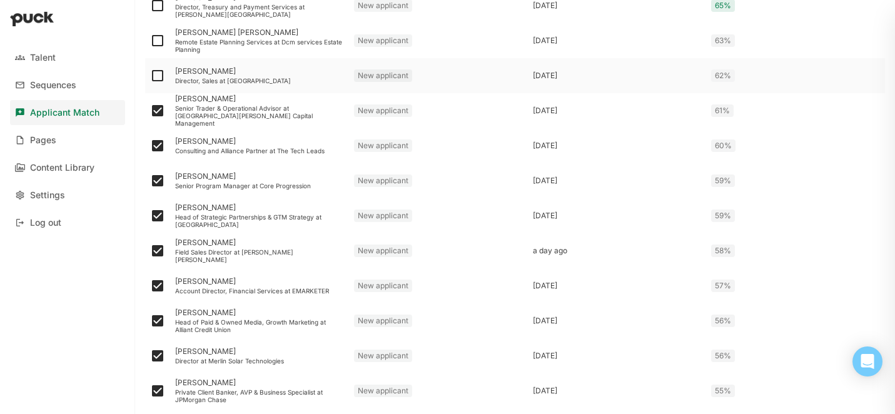
click at [156, 74] on img at bounding box center [157, 75] width 15 height 15
click at [150, 76] on input "checkbox" at bounding box center [149, 76] width 1 height 1
checkbox input "true"
click at [158, 40] on img at bounding box center [157, 40] width 15 height 15
click at [150, 41] on input "checkbox" at bounding box center [149, 41] width 1 height 1
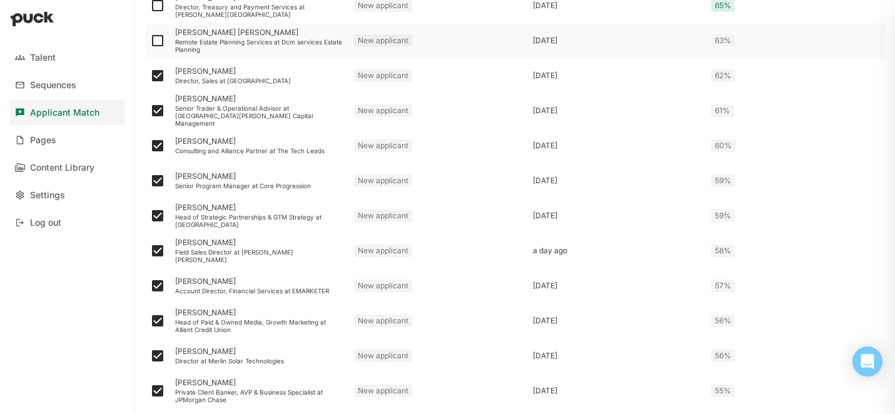
checkbox input "true"
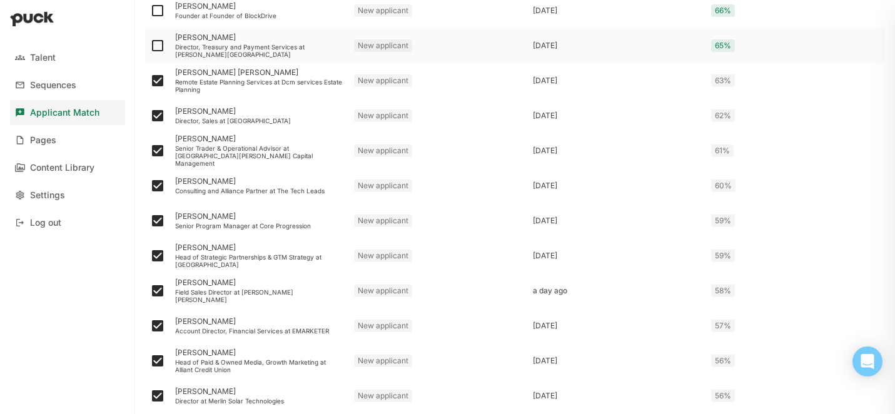
click at [158, 44] on img at bounding box center [157, 45] width 15 height 15
click at [150, 46] on input "checkbox" at bounding box center [149, 46] width 1 height 1
checkbox input "true"
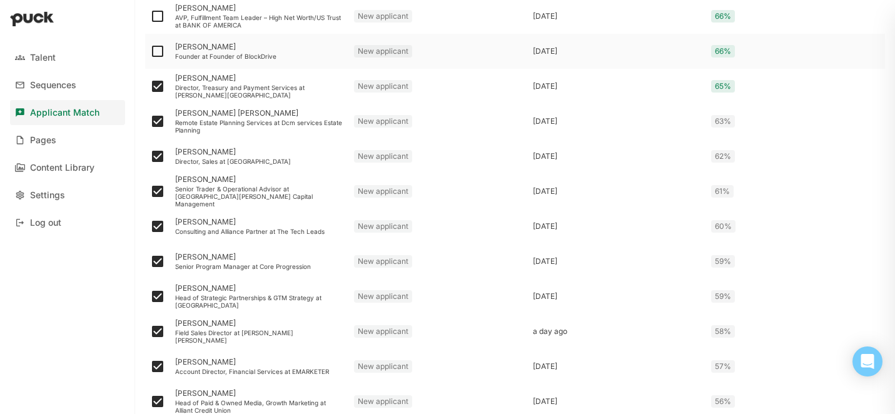
click at [158, 47] on img at bounding box center [157, 51] width 15 height 15
click at [150, 51] on input "checkbox" at bounding box center [149, 51] width 1 height 1
checkbox input "true"
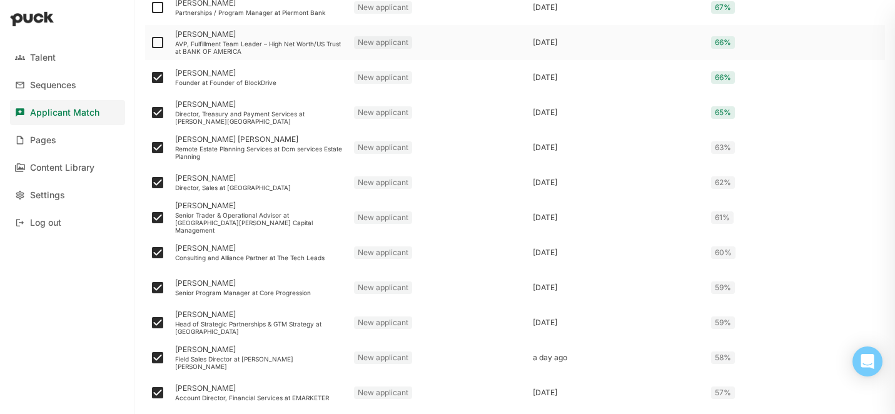
click at [158, 48] on img at bounding box center [157, 42] width 15 height 15
click at [150, 43] on input "checkbox" at bounding box center [149, 43] width 1 height 1
checkbox input "true"
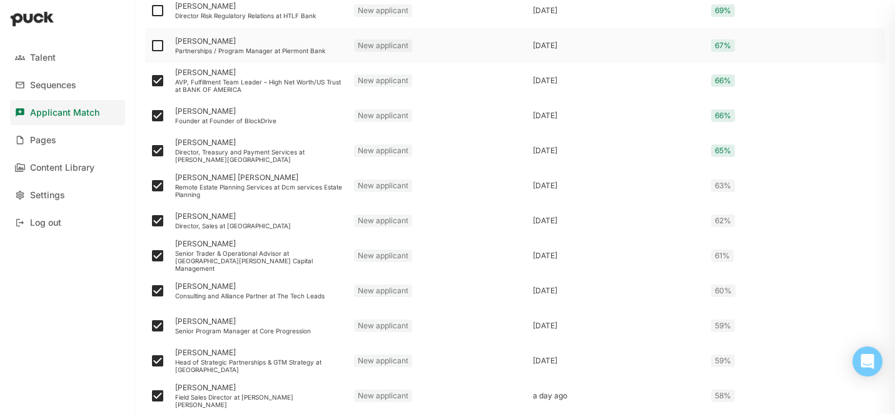
click at [156, 43] on img at bounding box center [157, 45] width 15 height 15
click at [150, 46] on input "checkbox" at bounding box center [149, 46] width 1 height 1
checkbox input "true"
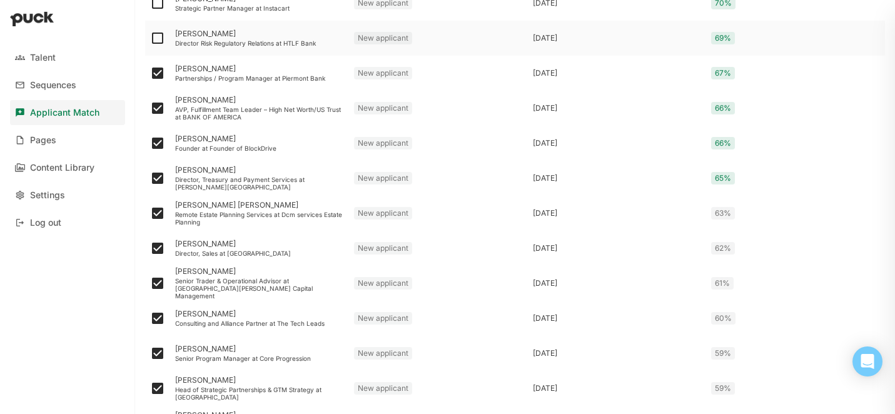
click at [156, 39] on img at bounding box center [157, 38] width 15 height 15
click at [150, 39] on input "checkbox" at bounding box center [149, 38] width 1 height 1
checkbox input "true"
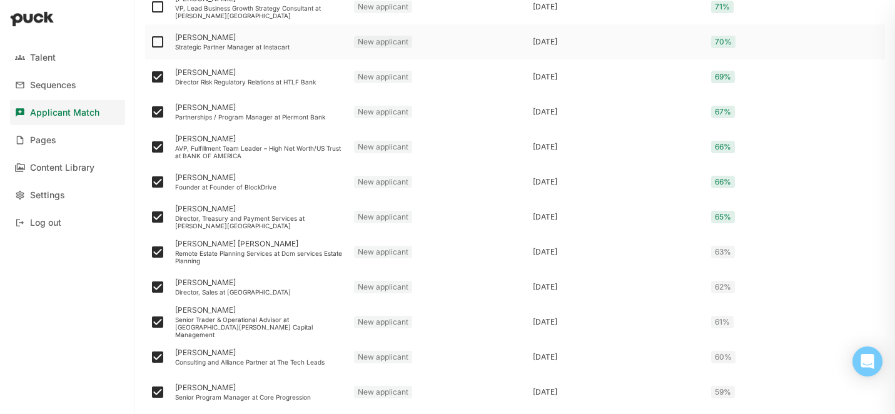
click at [156, 39] on img at bounding box center [157, 41] width 15 height 15
click at [150, 42] on input "checkbox" at bounding box center [149, 42] width 1 height 1
checkbox input "true"
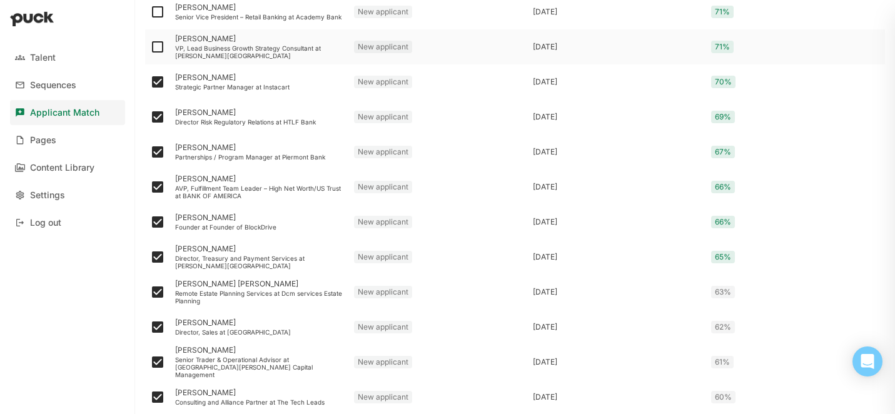
click at [154, 48] on img at bounding box center [157, 46] width 15 height 15
click at [150, 48] on input "checkbox" at bounding box center [149, 47] width 1 height 1
checkbox input "true"
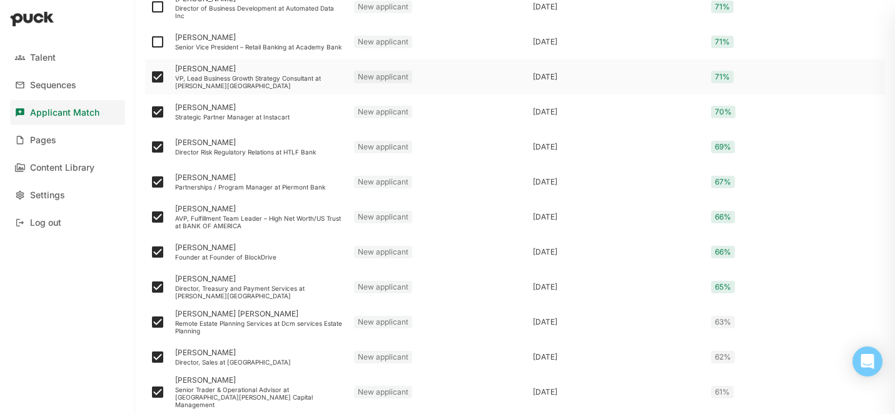
scroll to position [581, 0]
click at [156, 46] on img at bounding box center [157, 42] width 15 height 15
click at [150, 43] on input "checkbox" at bounding box center [149, 43] width 1 height 1
checkbox input "true"
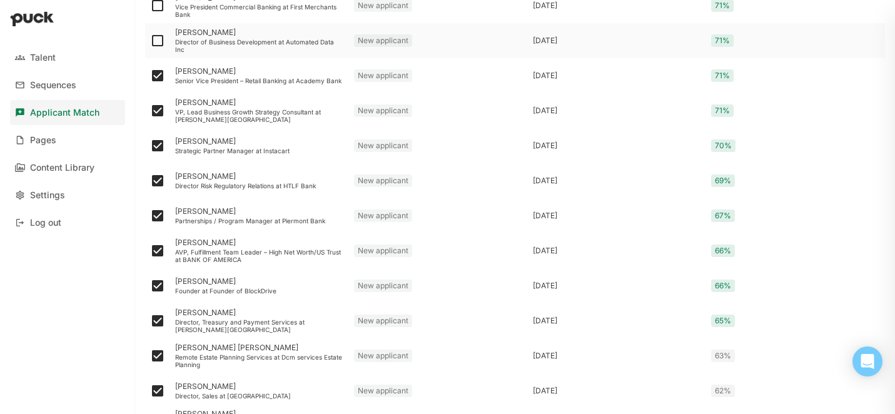
click at [157, 42] on img at bounding box center [157, 40] width 15 height 15
click at [150, 41] on input "checkbox" at bounding box center [149, 41] width 1 height 1
checkbox input "true"
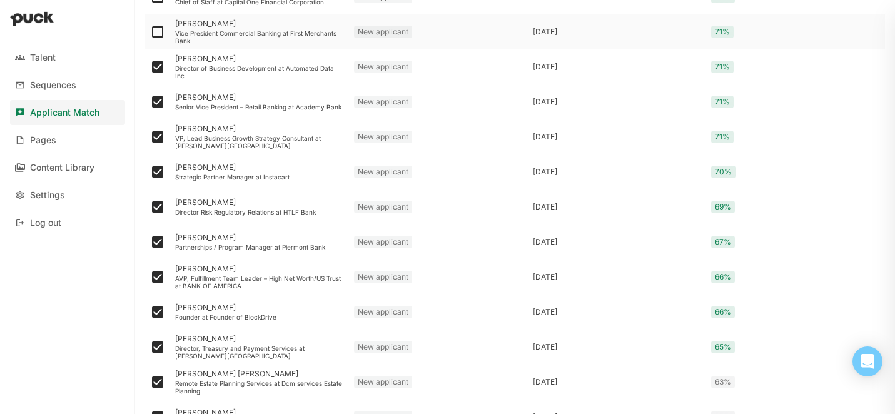
click at [158, 36] on img at bounding box center [157, 31] width 15 height 15
click at [150, 33] on input "checkbox" at bounding box center [149, 32] width 1 height 1
checkbox input "true"
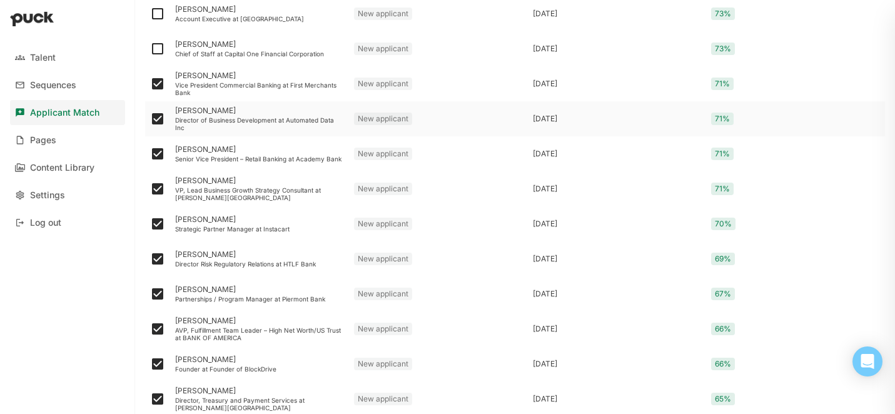
scroll to position [466, 0]
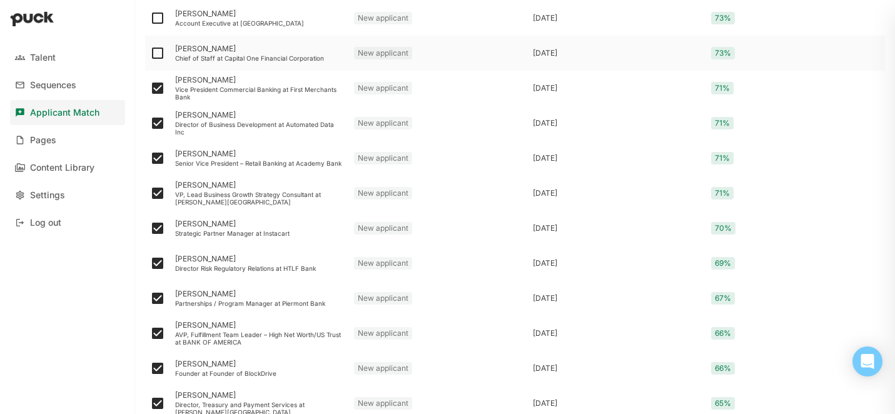
click at [158, 54] on img at bounding box center [157, 53] width 15 height 15
click at [150, 54] on input "checkbox" at bounding box center [149, 53] width 1 height 1
checkbox input "true"
click at [158, 21] on img at bounding box center [157, 18] width 15 height 15
click at [150, 19] on input "checkbox" at bounding box center [149, 18] width 1 height 1
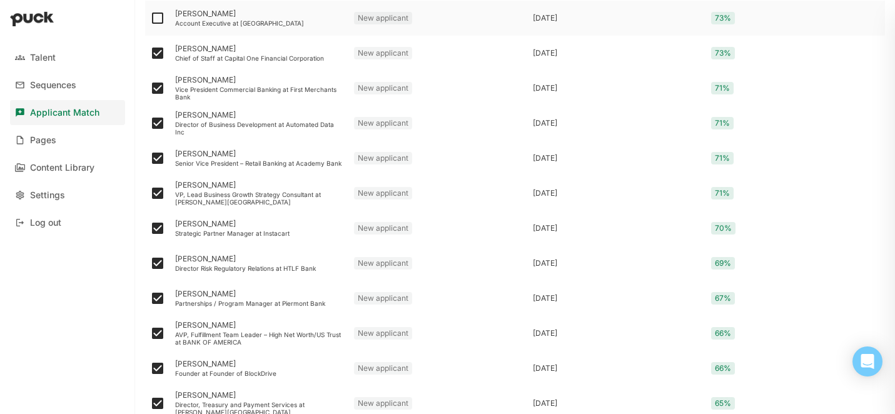
checkbox input "true"
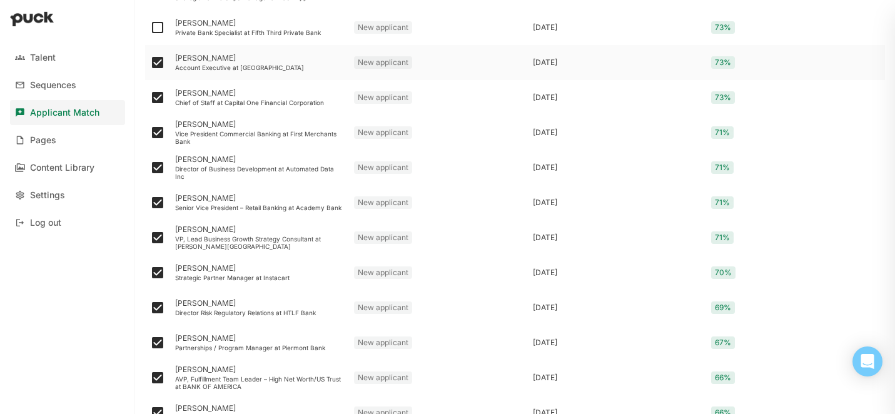
scroll to position [416, 0]
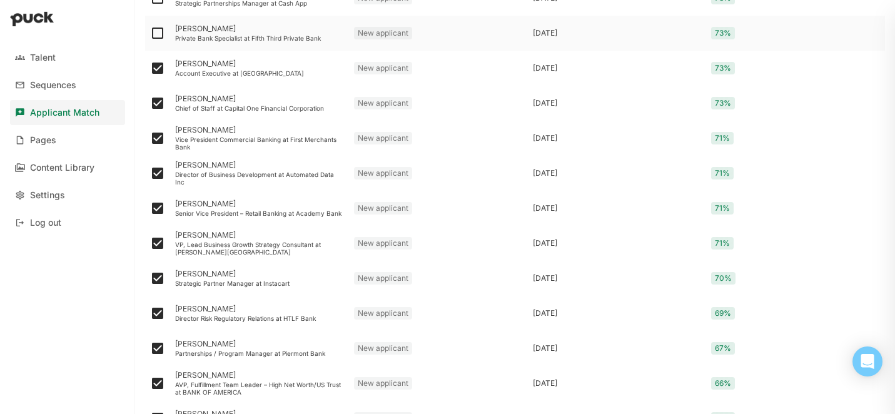
click at [156, 30] on img at bounding box center [157, 33] width 15 height 15
click at [150, 33] on input "checkbox" at bounding box center [149, 33] width 1 height 1
checkbox input "true"
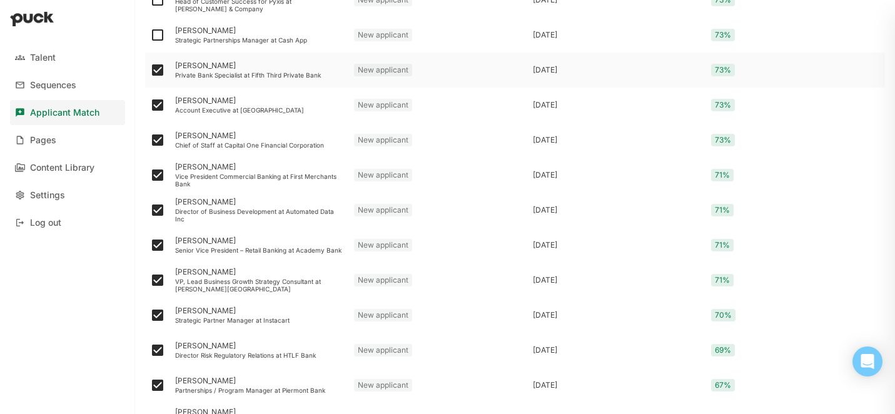
scroll to position [374, 0]
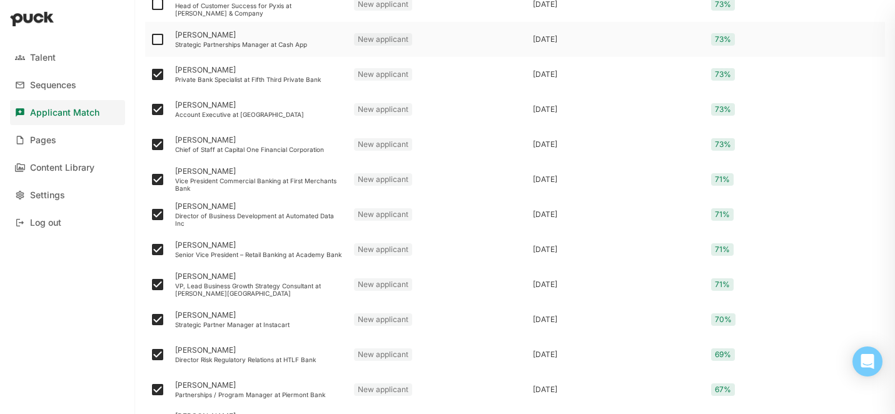
click at [156, 37] on img at bounding box center [157, 39] width 15 height 15
click at [150, 39] on input "checkbox" at bounding box center [149, 39] width 1 height 1
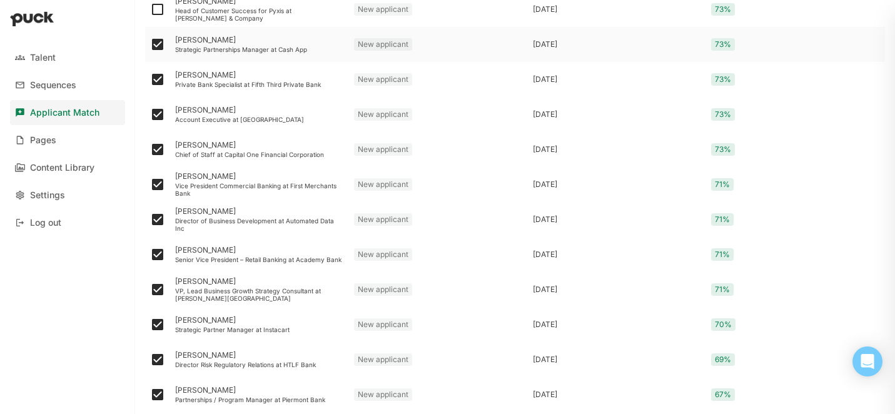
click at [155, 47] on img at bounding box center [157, 44] width 15 height 15
click at [150, 45] on input "checkbox" at bounding box center [149, 44] width 1 height 1
checkbox input "false"
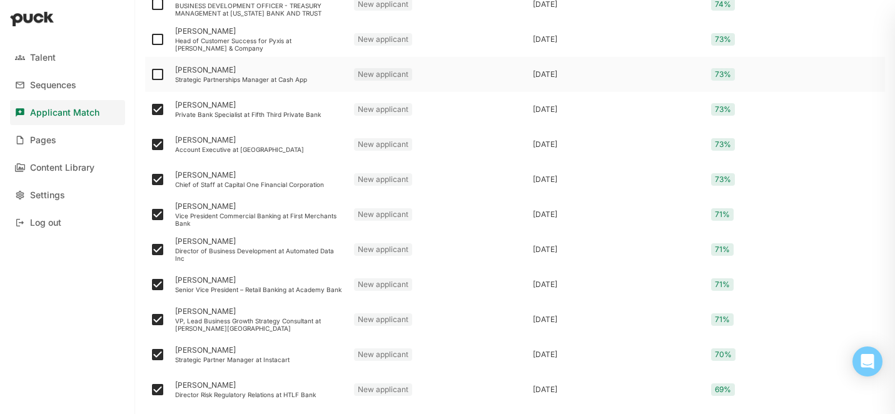
scroll to position [336, 0]
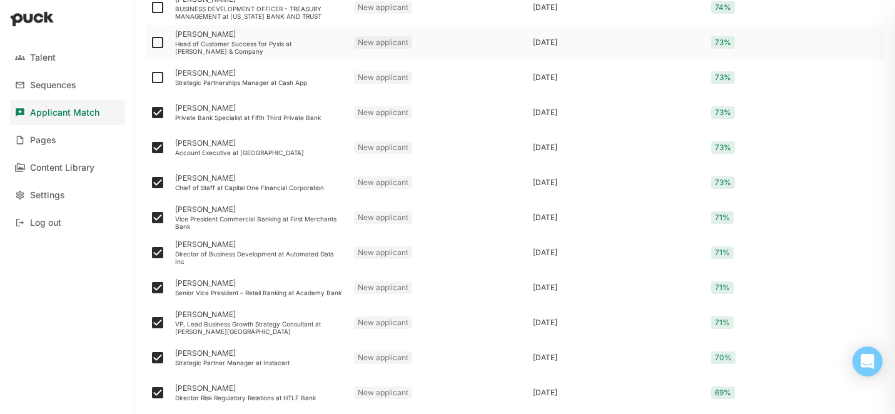
click at [155, 45] on img at bounding box center [157, 42] width 15 height 15
click at [150, 43] on input "checkbox" at bounding box center [149, 43] width 1 height 1
checkbox input "true"
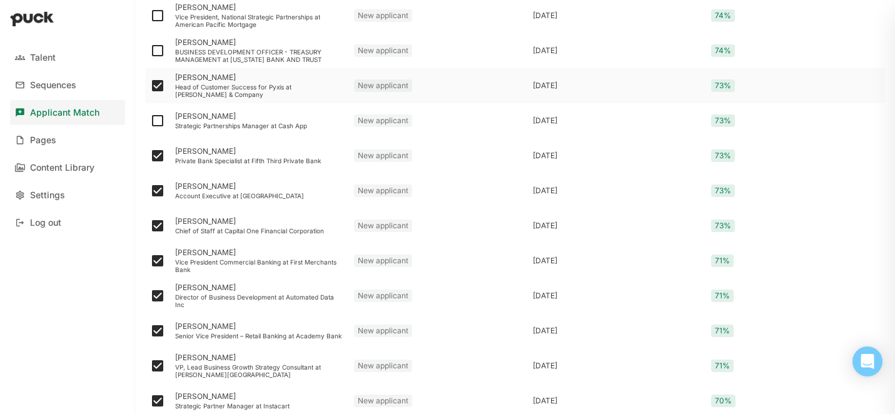
scroll to position [293, 0]
click at [157, 18] on img at bounding box center [157, 16] width 15 height 15
click at [150, 17] on input "checkbox" at bounding box center [149, 16] width 1 height 1
checkbox input "true"
click at [158, 50] on img at bounding box center [157, 51] width 15 height 15
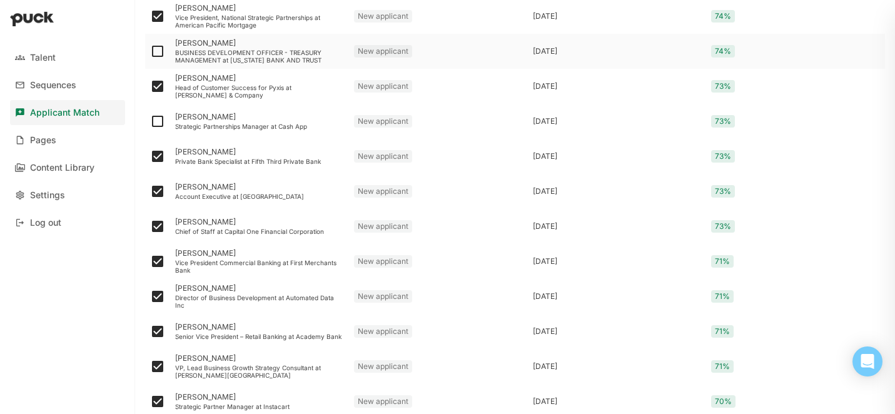
click at [150, 51] on input "checkbox" at bounding box center [149, 51] width 1 height 1
checkbox input "true"
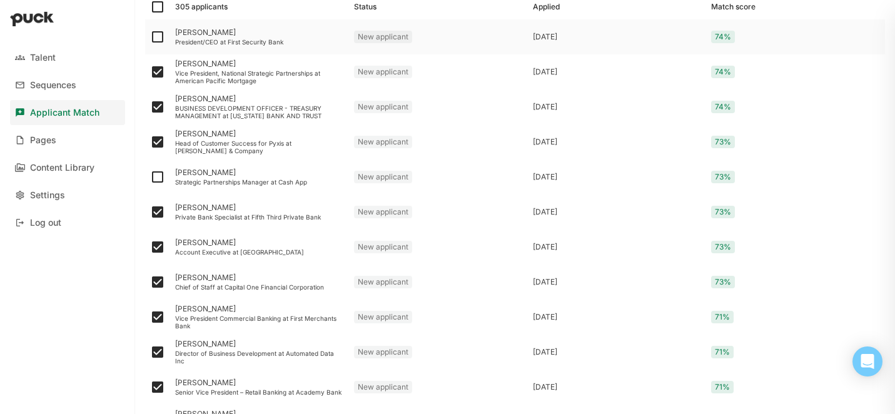
scroll to position [236, 0]
click at [157, 36] on img at bounding box center [157, 37] width 15 height 15
click at [150, 38] on input "checkbox" at bounding box center [149, 38] width 1 height 1
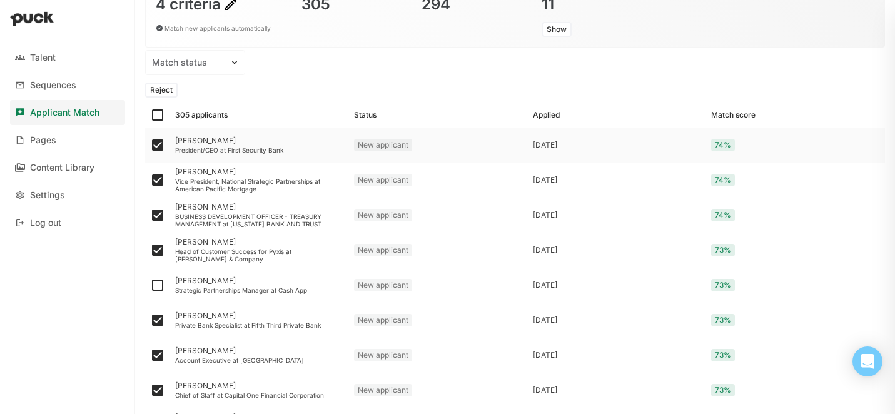
scroll to position [119, 0]
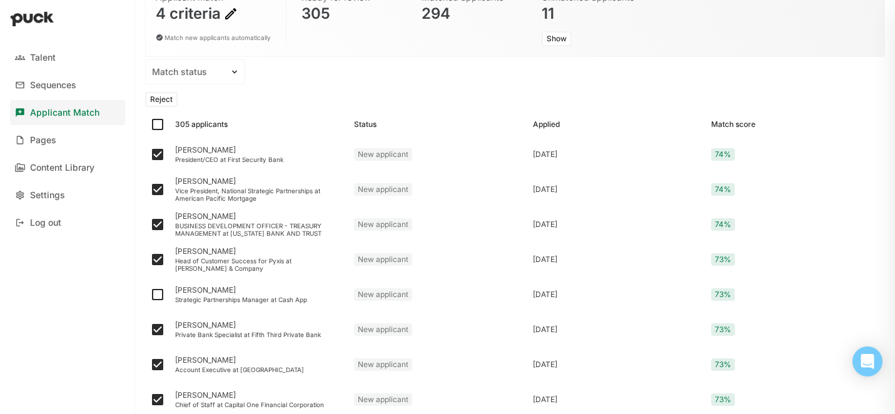
click at [166, 96] on button "Reject" at bounding box center [161, 99] width 33 height 15
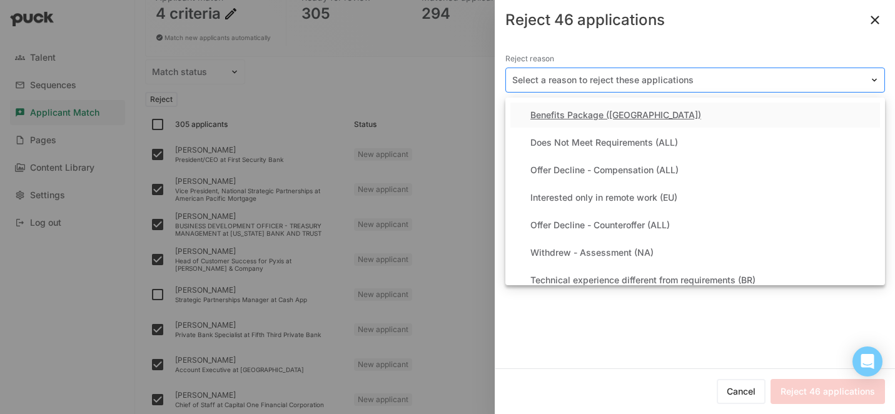
click at [551, 78] on div at bounding box center [687, 80] width 351 height 13
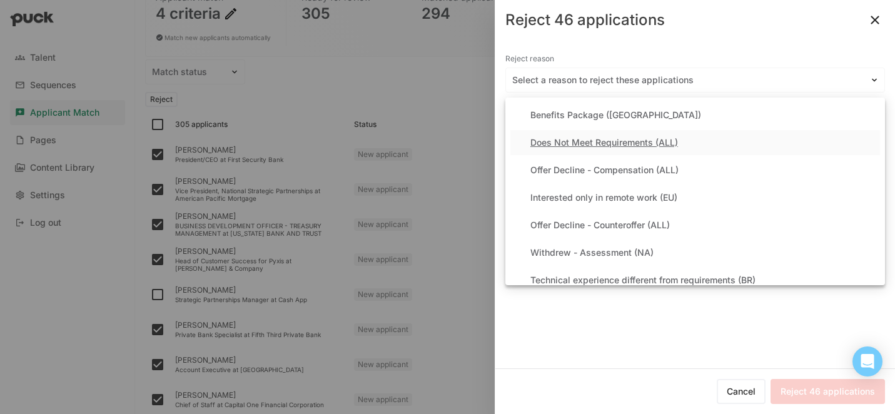
click at [580, 140] on div "Does Not Meet Requirements (ALL)" at bounding box center [604, 143] width 148 height 11
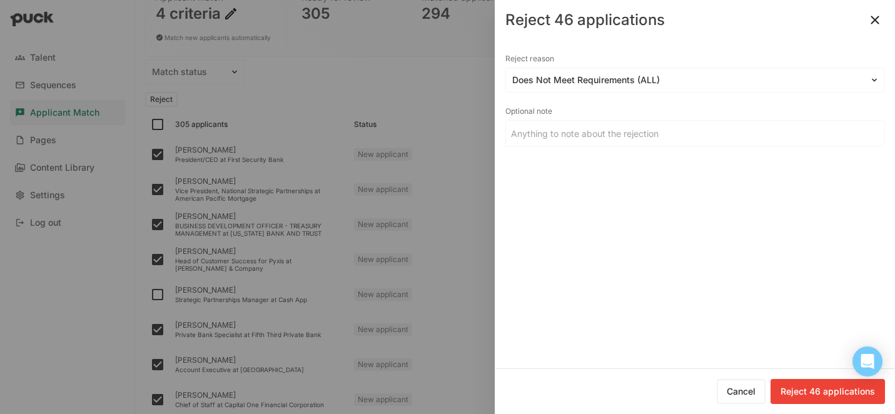
click at [798, 390] on button "Reject 46 applications" at bounding box center [827, 391] width 114 height 25
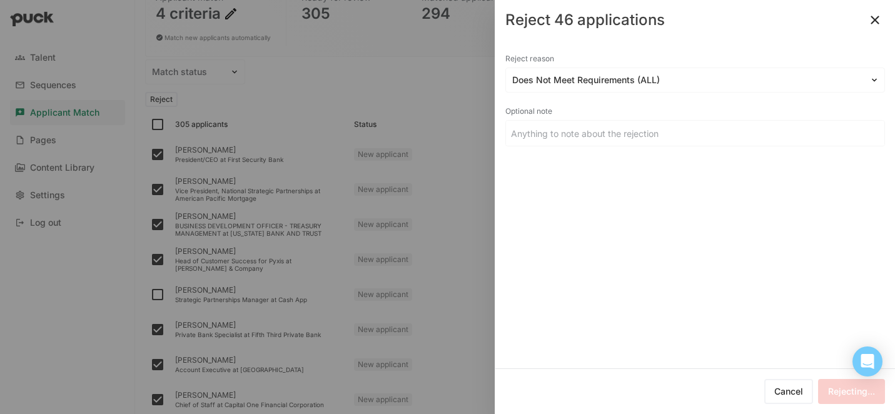
checkbox input "false"
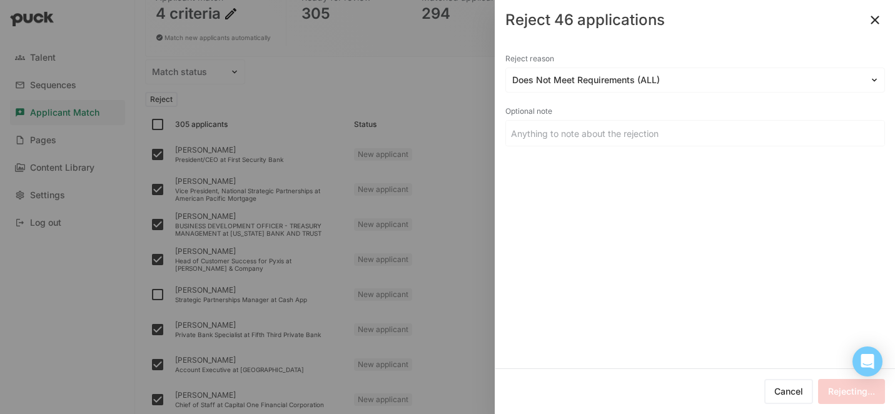
checkbox input "false"
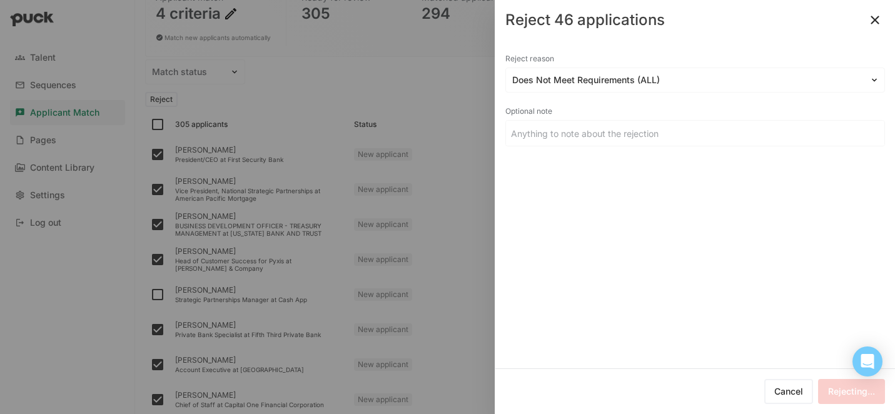
checkbox input "false"
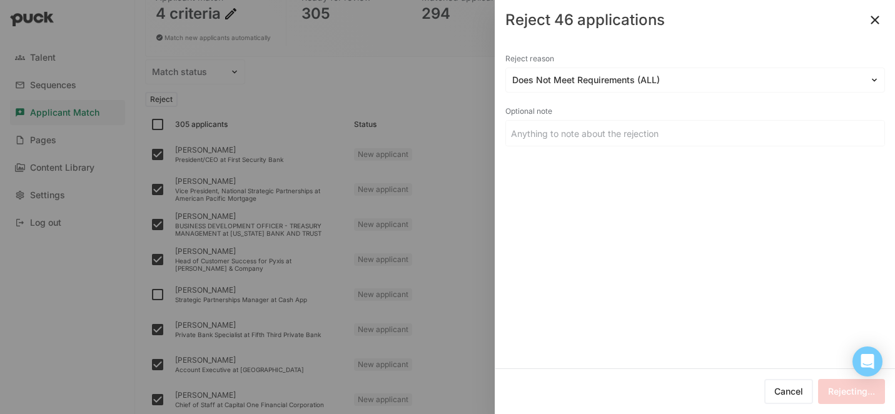
checkbox input "false"
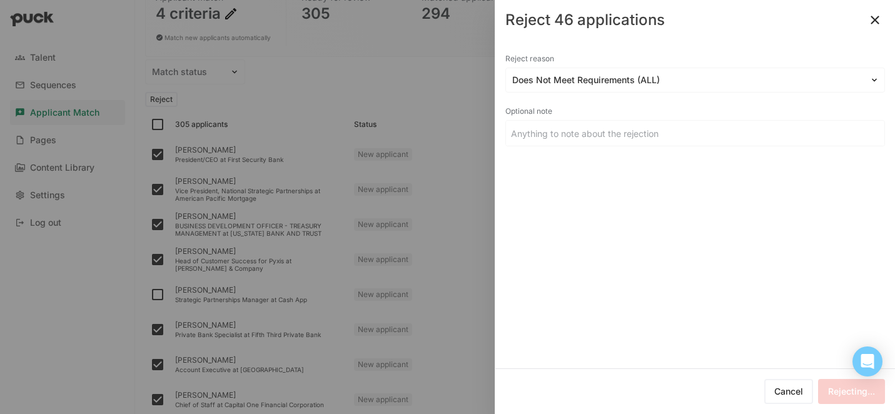
checkbox input "false"
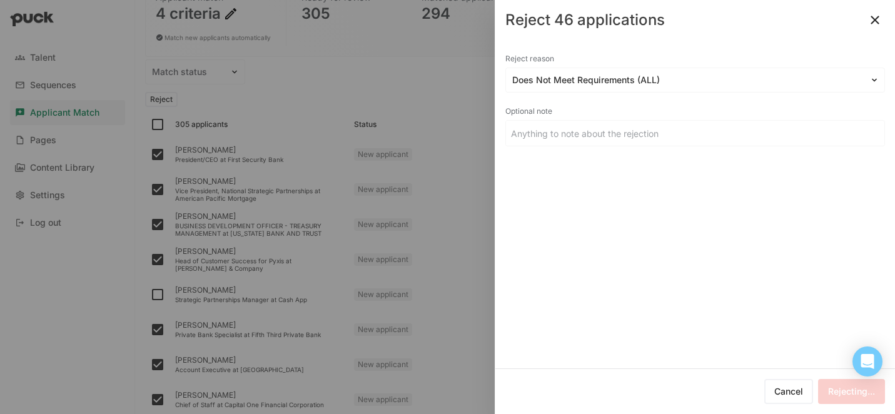
checkbox input "false"
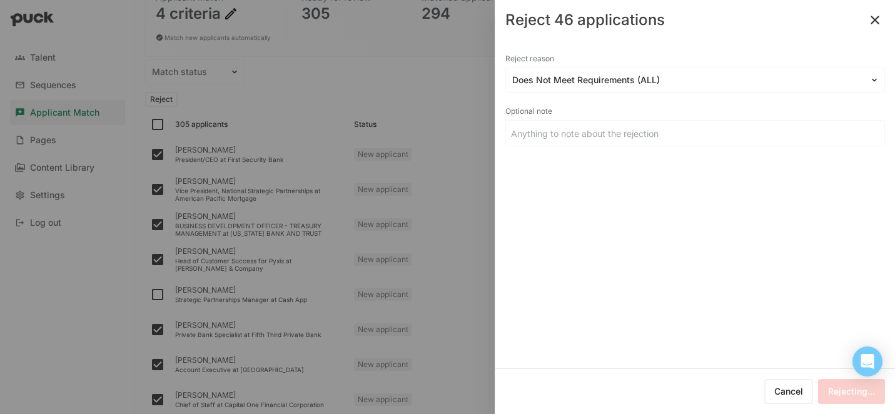
checkbox input "false"
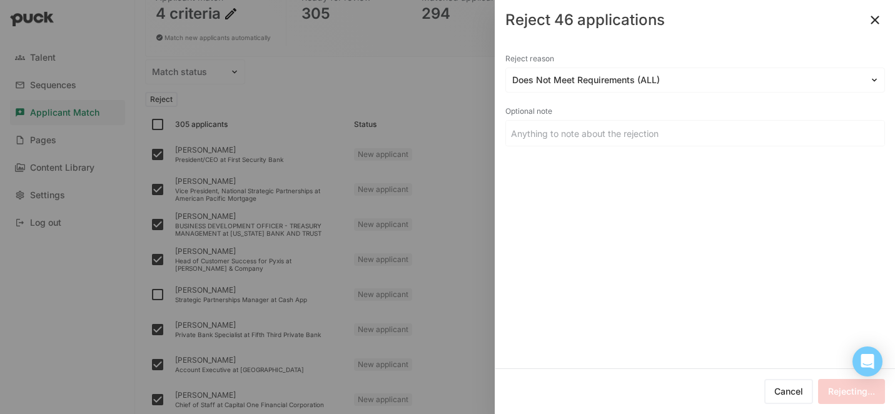
checkbox input "false"
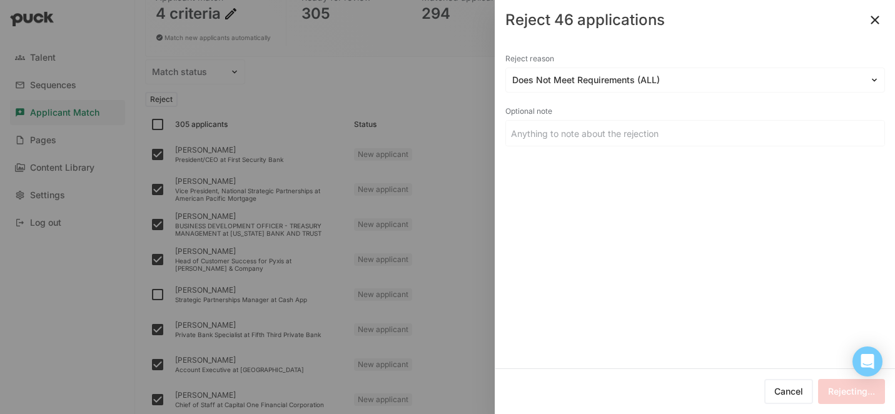
checkbox input "false"
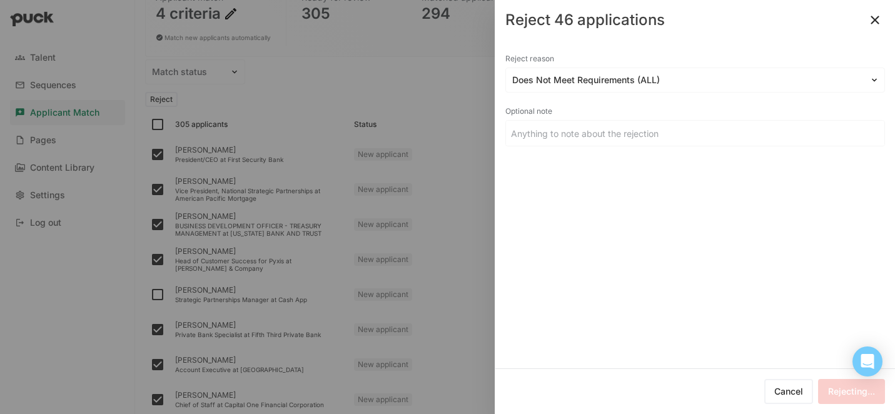
checkbox input "false"
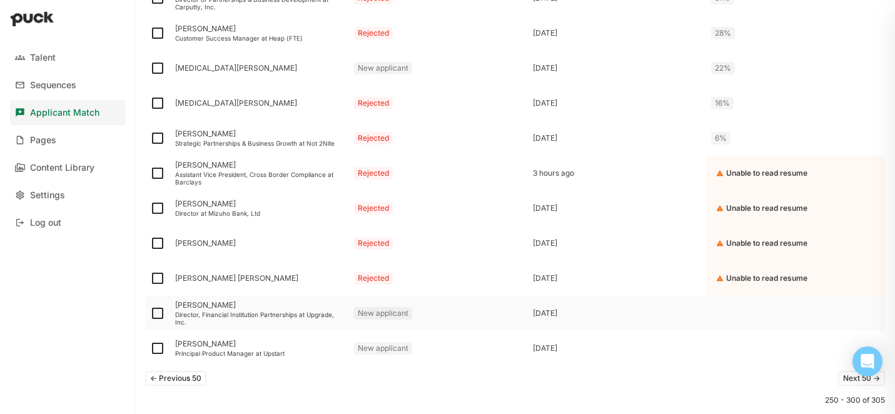
scroll to position [1667, 0]
click at [178, 377] on button "<- Previous 50" at bounding box center [175, 376] width 61 height 15
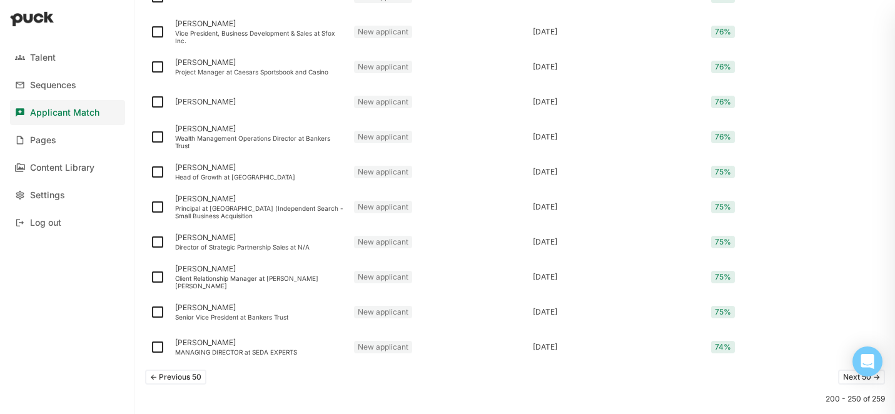
click at [178, 377] on button "<- Previous 50" at bounding box center [175, 376] width 61 height 15
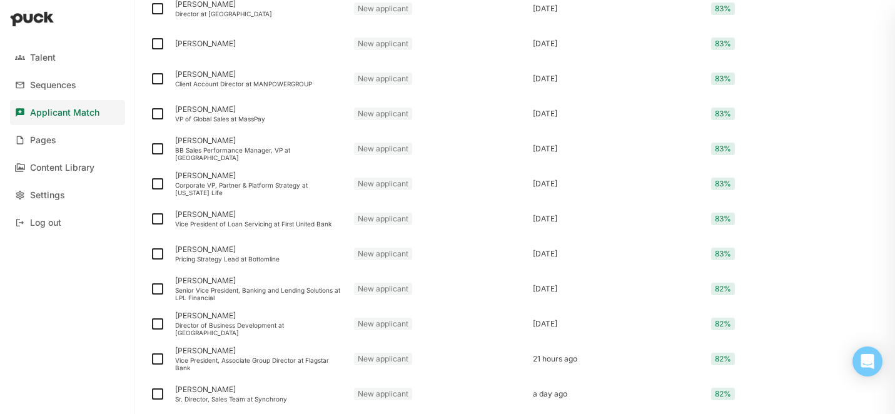
scroll to position [0, 0]
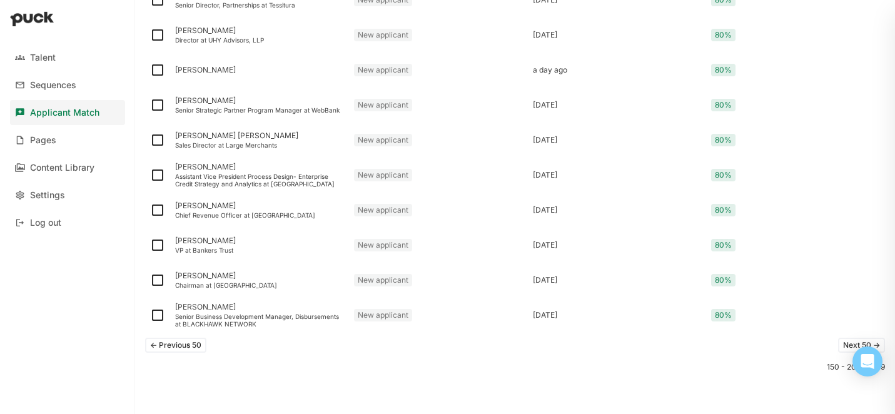
click at [169, 347] on button "<- Previous 50" at bounding box center [175, 345] width 61 height 15
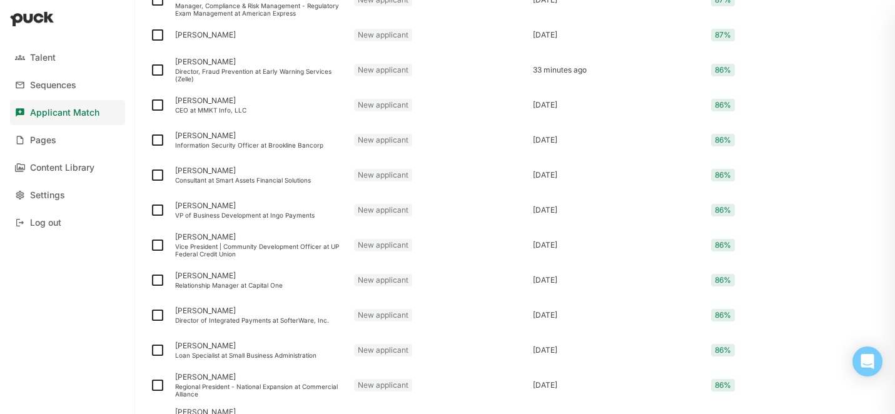
scroll to position [1699, 0]
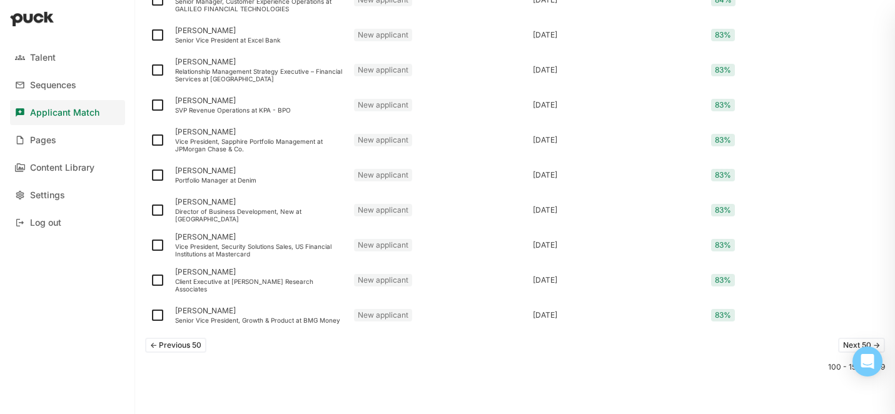
click at [169, 347] on button "<- Previous 50" at bounding box center [175, 345] width 61 height 15
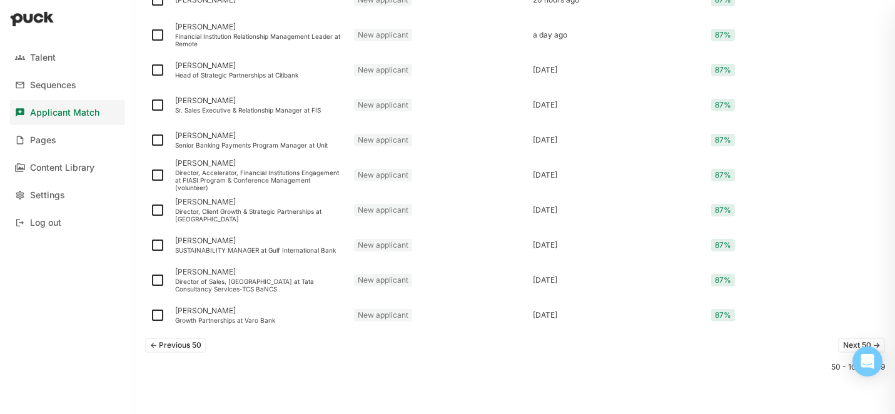
click at [169, 347] on button "<- Previous 50" at bounding box center [175, 345] width 61 height 15
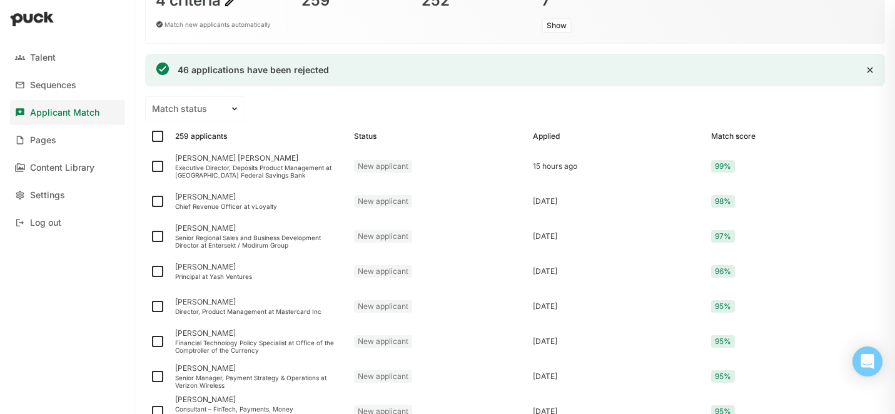
scroll to position [133, 0]
click at [206, 157] on div "Michael Bryan Holly" at bounding box center [259, 157] width 169 height 9
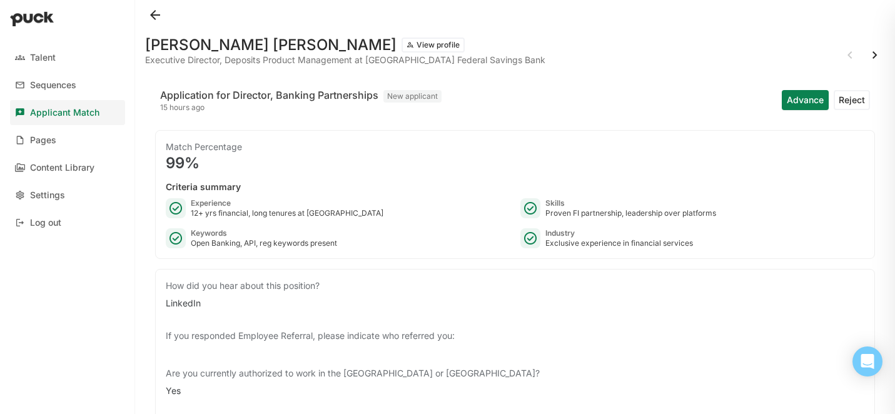
click at [157, 13] on button at bounding box center [155, 15] width 20 height 20
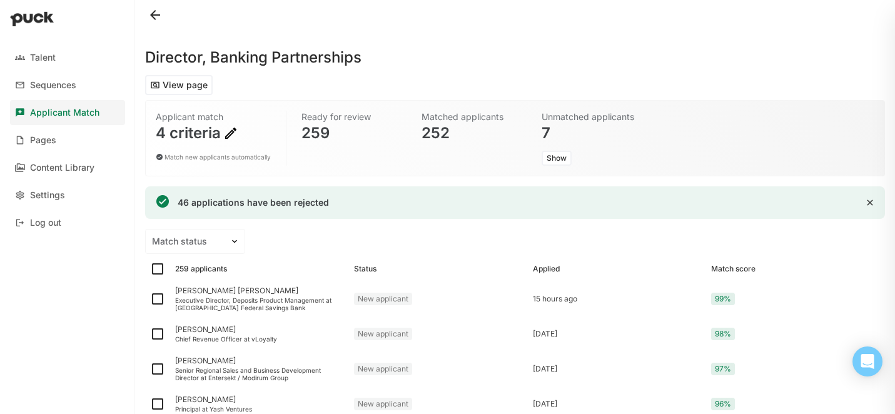
click at [157, 18] on button at bounding box center [155, 15] width 20 height 20
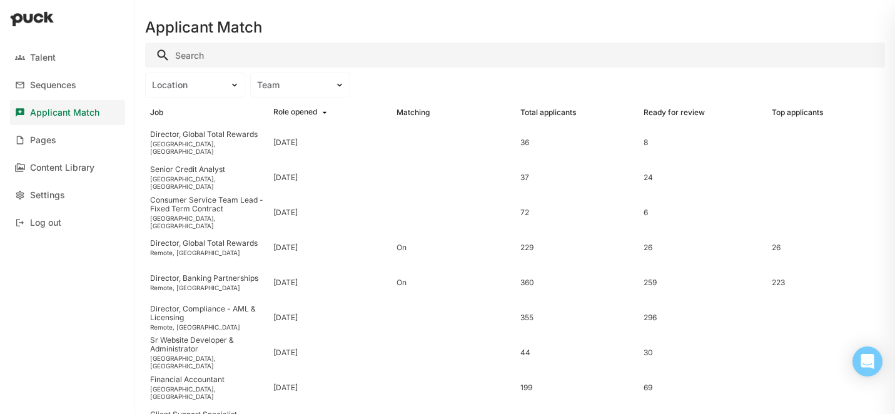
click at [204, 58] on input "Search" at bounding box center [515, 55] width 740 height 25
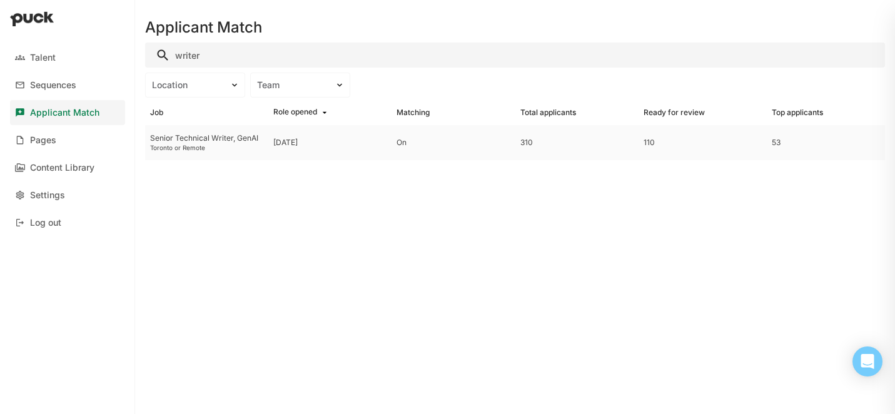
type input "writer"
click at [187, 144] on div "Toronto or Remote" at bounding box center [206, 148] width 113 height 8
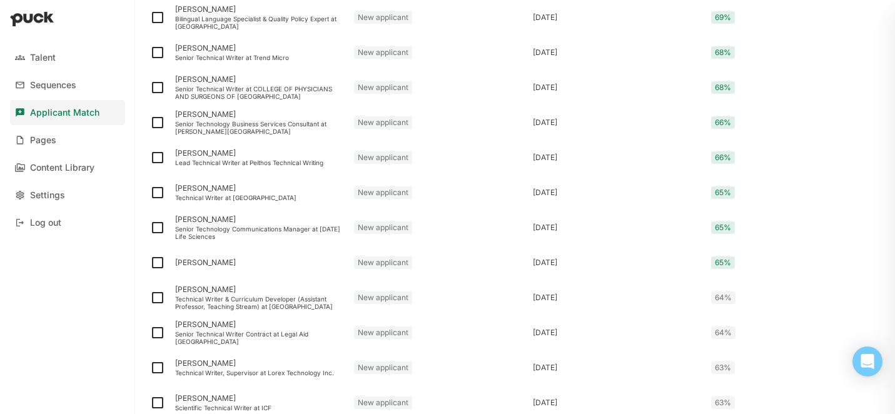
scroll to position [1512, 0]
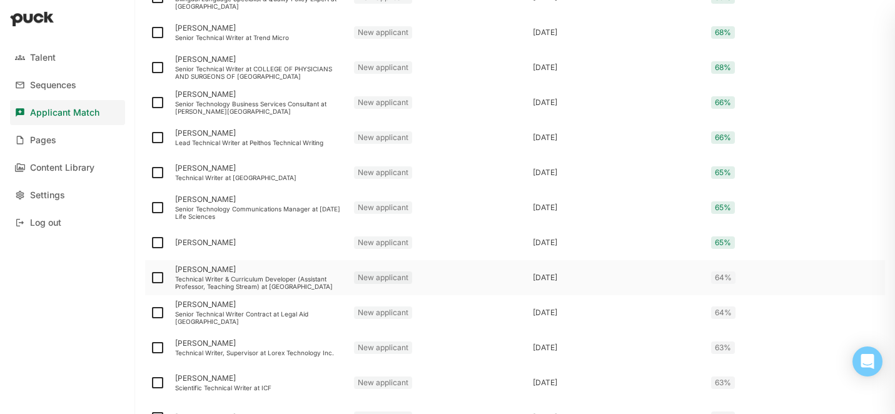
click at [158, 276] on img at bounding box center [157, 277] width 15 height 15
click at [150, 278] on input "checkbox" at bounding box center [149, 278] width 1 height 1
checkbox input "true"
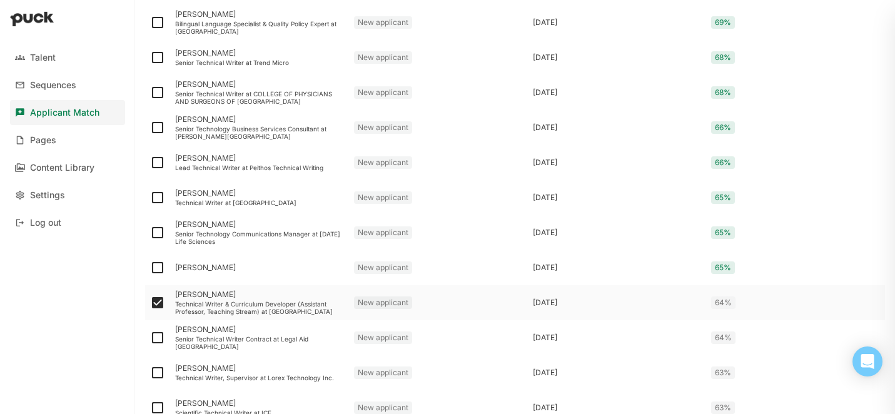
scroll to position [1537, 0]
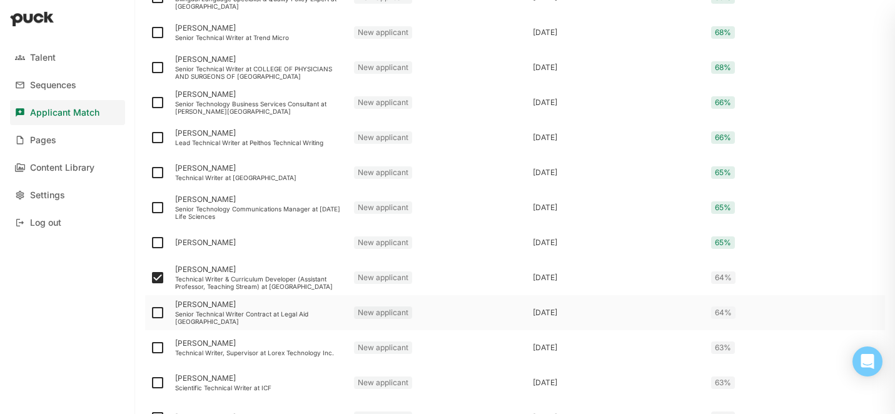
click at [157, 309] on img at bounding box center [157, 312] width 15 height 15
click at [150, 313] on input "checkbox" at bounding box center [149, 313] width 1 height 1
checkbox input "true"
click at [156, 349] on img at bounding box center [157, 347] width 15 height 15
click at [150, 348] on input "checkbox" at bounding box center [149, 348] width 1 height 1
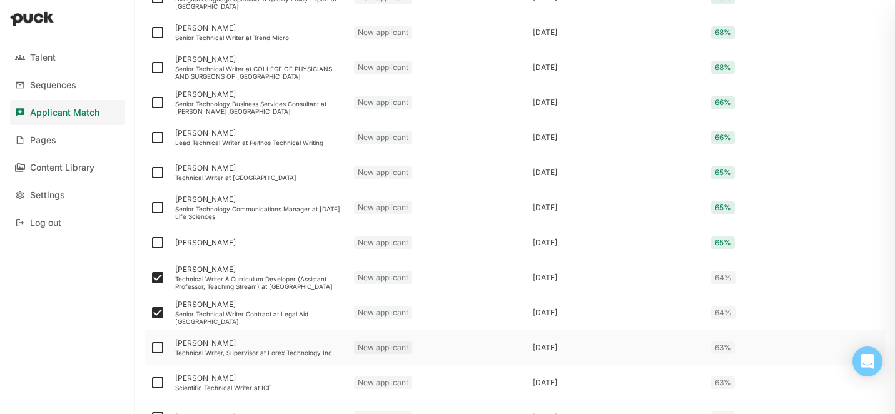
checkbox input "true"
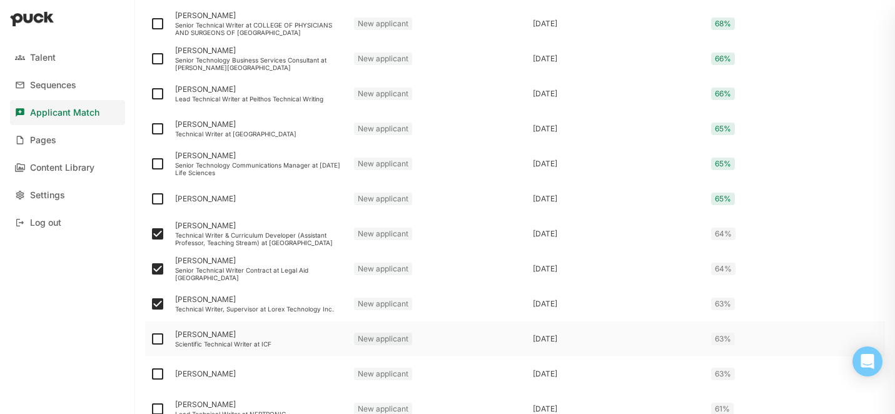
click at [157, 338] on img at bounding box center [157, 338] width 15 height 15
click at [150, 339] on input "checkbox" at bounding box center [149, 339] width 1 height 1
checkbox input "true"
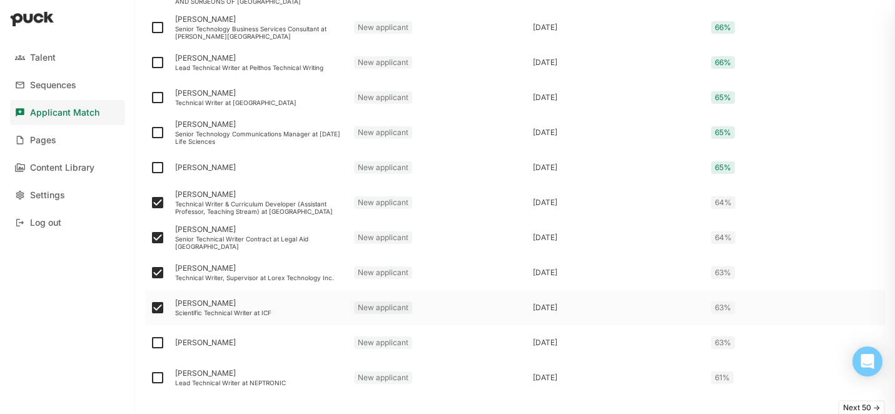
scroll to position [1616, 0]
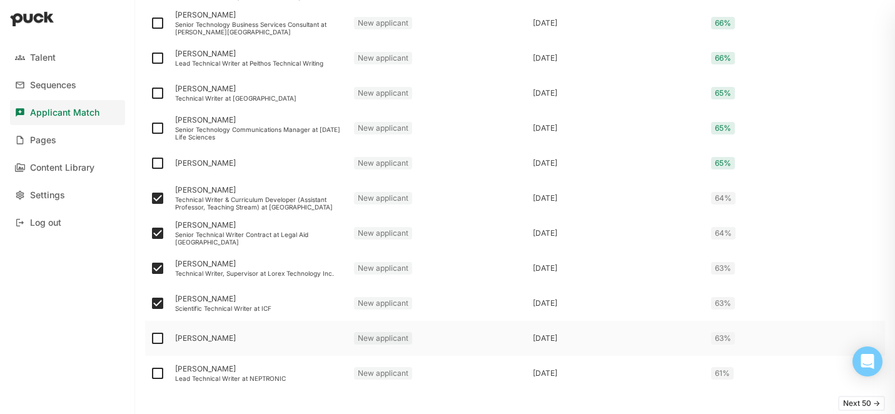
click at [158, 341] on img at bounding box center [157, 338] width 15 height 15
click at [150, 339] on input "checkbox" at bounding box center [149, 338] width 1 height 1
checkbox input "true"
click at [159, 376] on img at bounding box center [157, 373] width 15 height 15
click at [150, 374] on input "checkbox" at bounding box center [149, 373] width 1 height 1
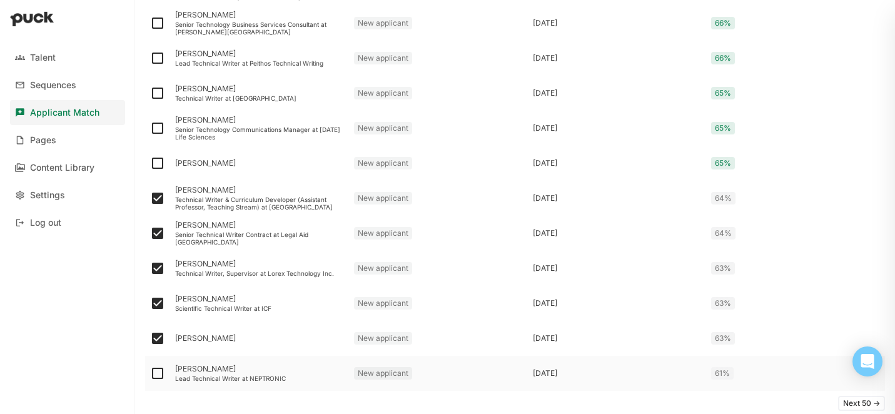
checkbox input "true"
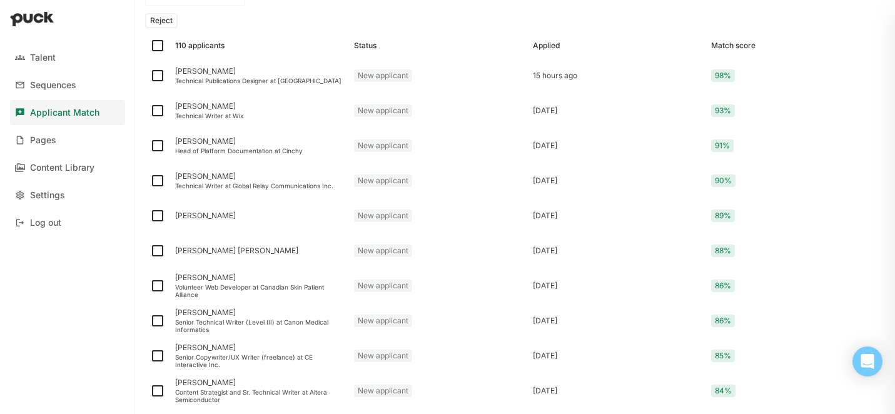
scroll to position [0, 0]
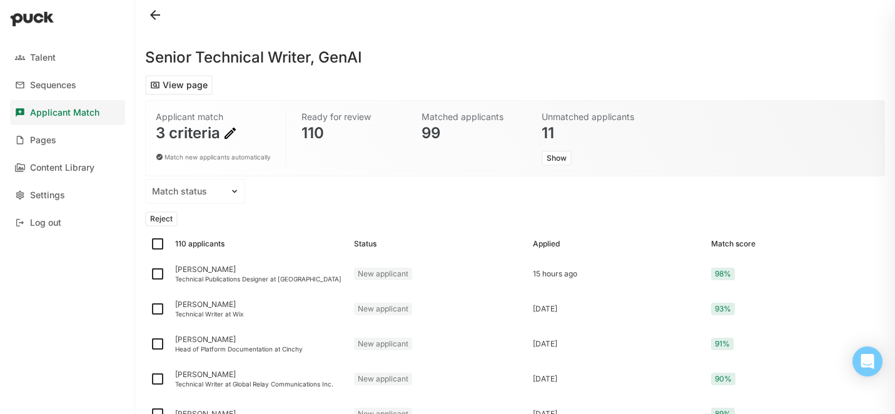
click at [167, 219] on button "Reject" at bounding box center [161, 218] width 33 height 15
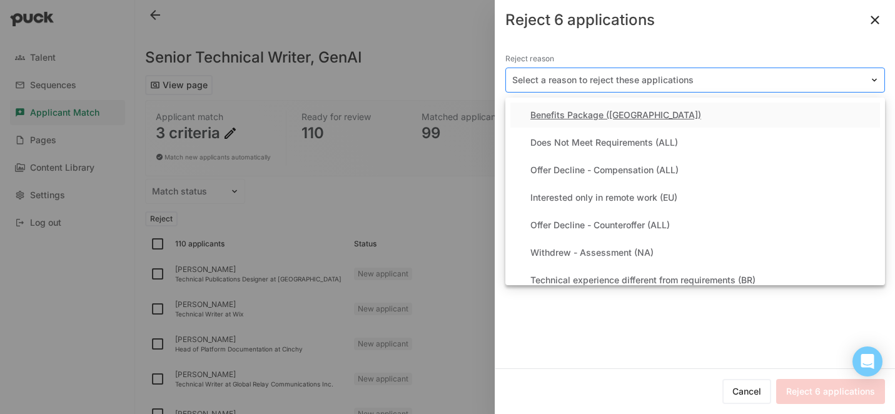
click at [564, 82] on div at bounding box center [687, 80] width 351 height 13
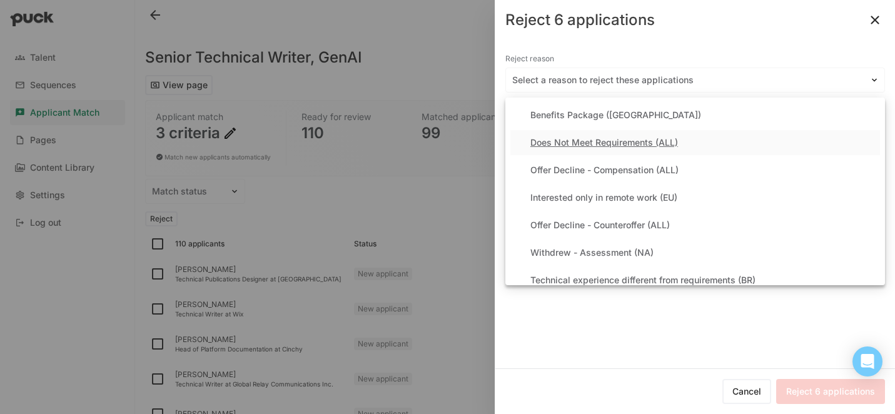
click at [589, 142] on div "Does Not Meet Requirements (ALL)" at bounding box center [604, 143] width 148 height 11
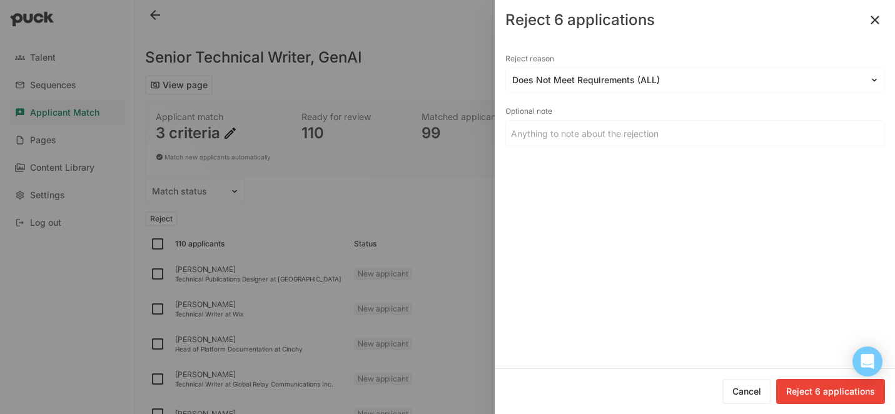
click at [806, 391] on button "Reject 6 applications" at bounding box center [830, 391] width 109 height 25
checkbox input "false"
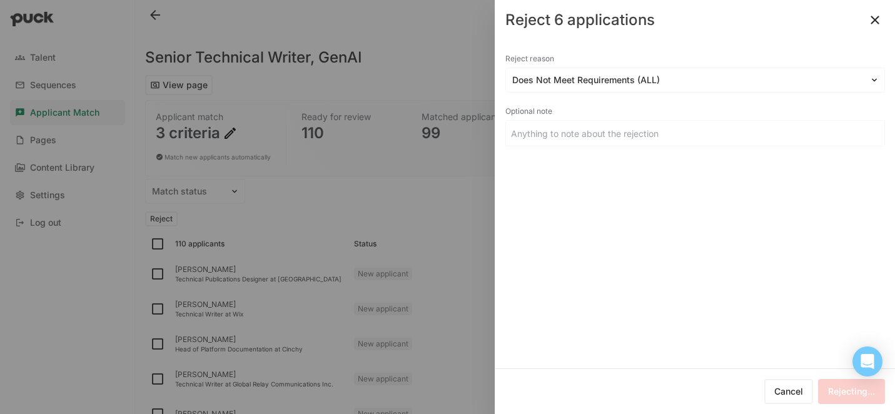
checkbox input "false"
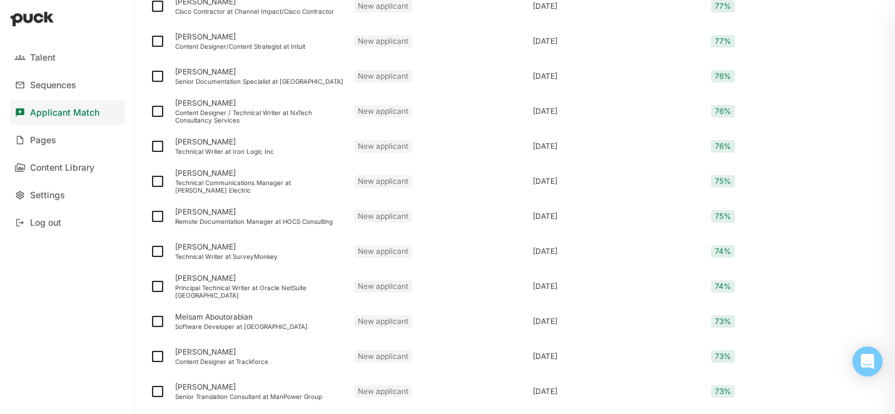
scroll to position [1649, 0]
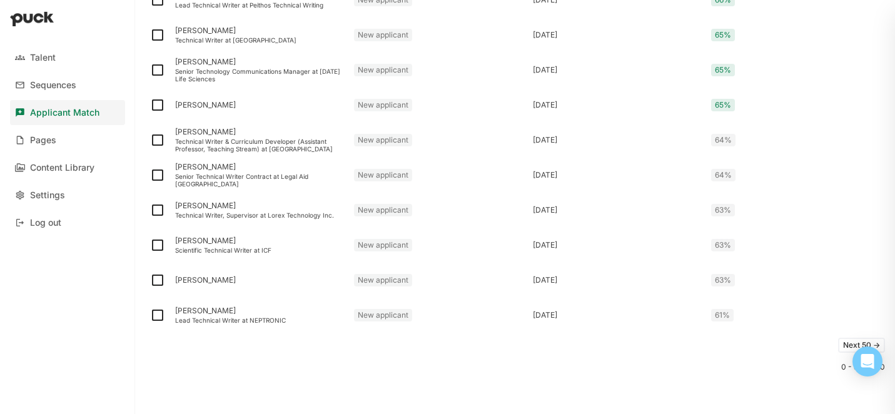
click at [845, 345] on button "Next 50 ->" at bounding box center [861, 345] width 47 height 15
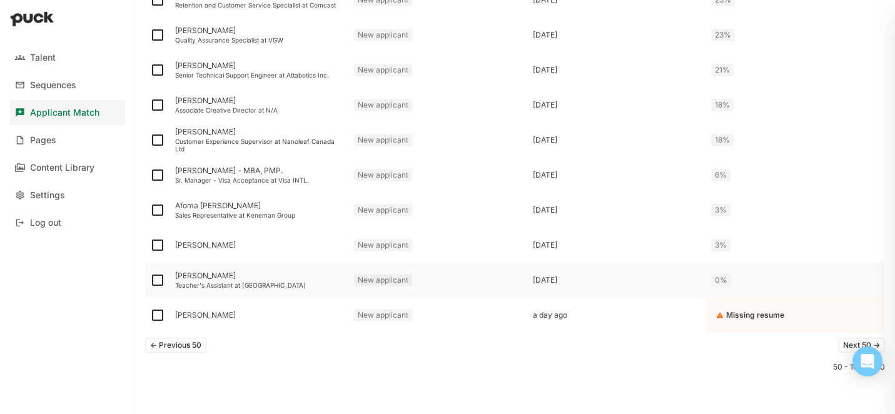
click at [156, 281] on img at bounding box center [157, 280] width 15 height 15
click at [150, 281] on input "checkbox" at bounding box center [149, 280] width 1 height 1
checkbox input "true"
click at [158, 176] on img at bounding box center [157, 175] width 15 height 15
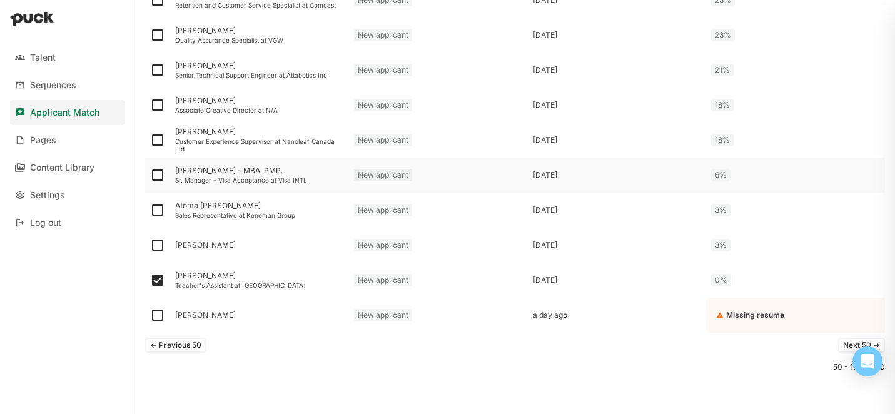
click at [150, 176] on input "checkbox" at bounding box center [149, 175] width 1 height 1
checkbox input "true"
click at [158, 213] on img at bounding box center [157, 210] width 15 height 15
click at [150, 211] on input "checkbox" at bounding box center [149, 210] width 1 height 1
checkbox input "true"
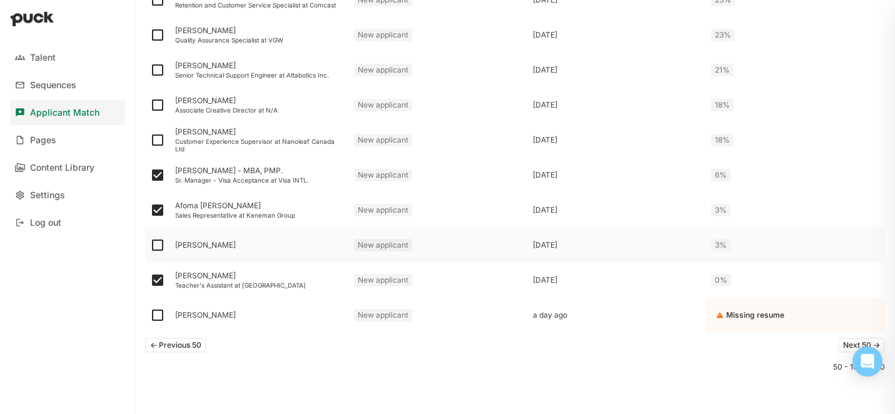
click at [158, 249] on img at bounding box center [157, 245] width 15 height 15
click at [150, 246] on input "checkbox" at bounding box center [149, 245] width 1 height 1
checkbox input "true"
click at [156, 313] on img at bounding box center [157, 315] width 15 height 15
click at [150, 315] on input "checkbox" at bounding box center [149, 315] width 1 height 1
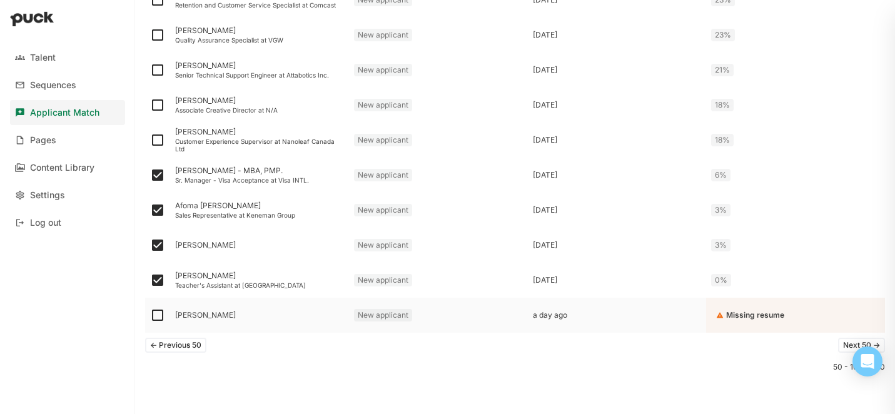
checkbox input "true"
click at [159, 141] on img at bounding box center [157, 140] width 15 height 15
click at [150, 141] on input "checkbox" at bounding box center [149, 140] width 1 height 1
checkbox input "true"
click at [156, 105] on img at bounding box center [157, 105] width 15 height 15
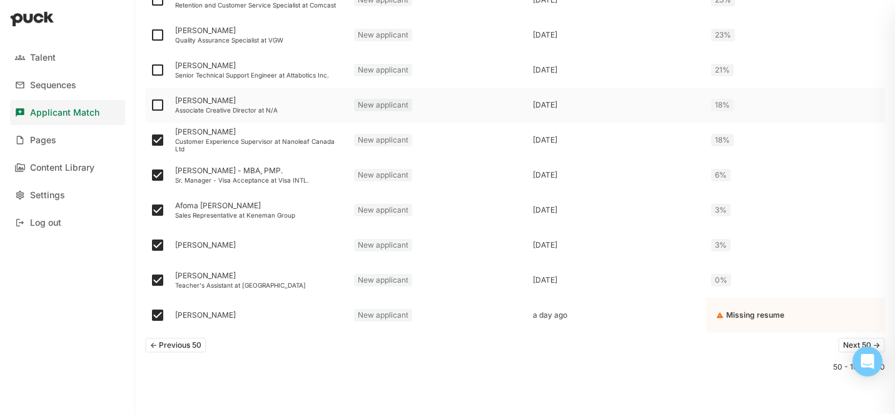
click at [150, 105] on input "checkbox" at bounding box center [149, 105] width 1 height 1
checkbox input "true"
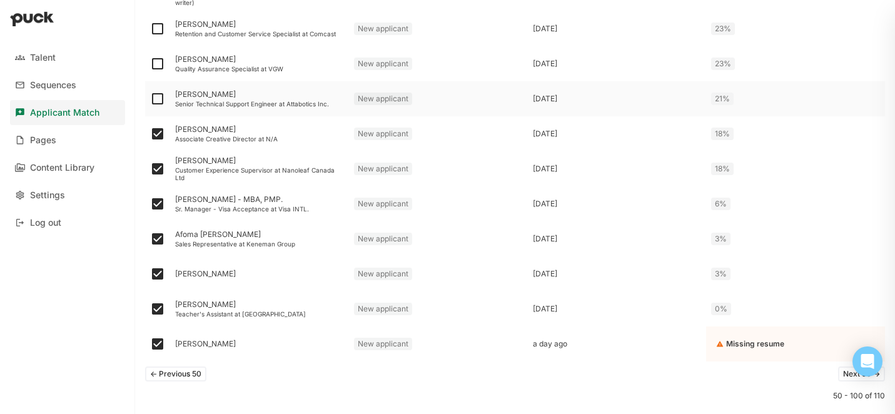
click at [155, 101] on img at bounding box center [157, 98] width 15 height 15
click at [150, 99] on input "checkbox" at bounding box center [149, 99] width 1 height 1
checkbox input "true"
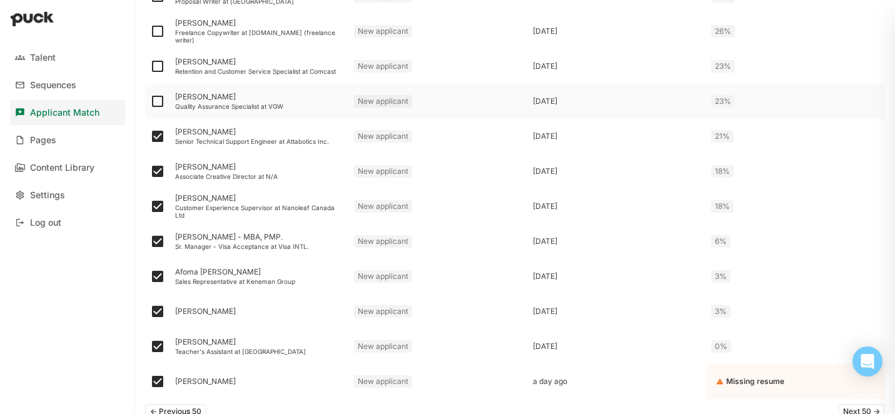
scroll to position [1607, 0]
click at [155, 100] on img at bounding box center [157, 101] width 15 height 15
click at [150, 102] on input "checkbox" at bounding box center [149, 102] width 1 height 1
checkbox input "true"
click at [158, 69] on img at bounding box center [157, 66] width 15 height 15
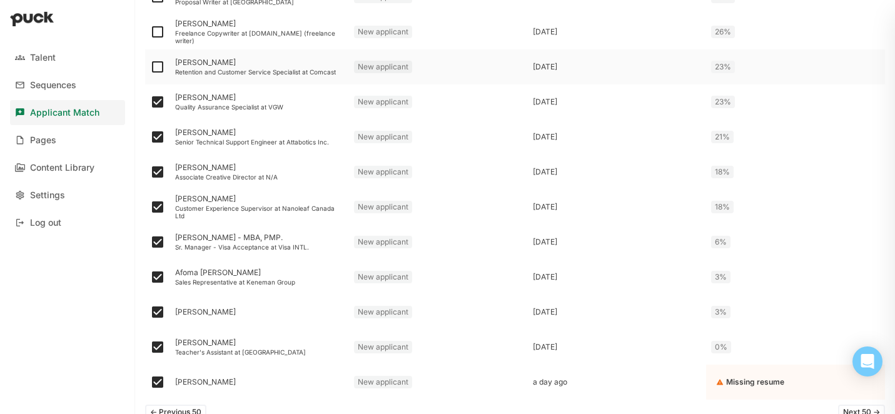
click at [150, 68] on input "checkbox" at bounding box center [149, 67] width 1 height 1
checkbox input "true"
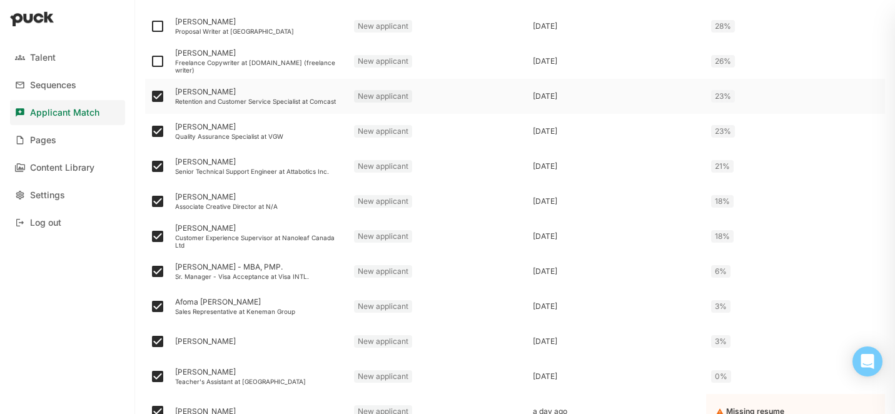
scroll to position [1567, 0]
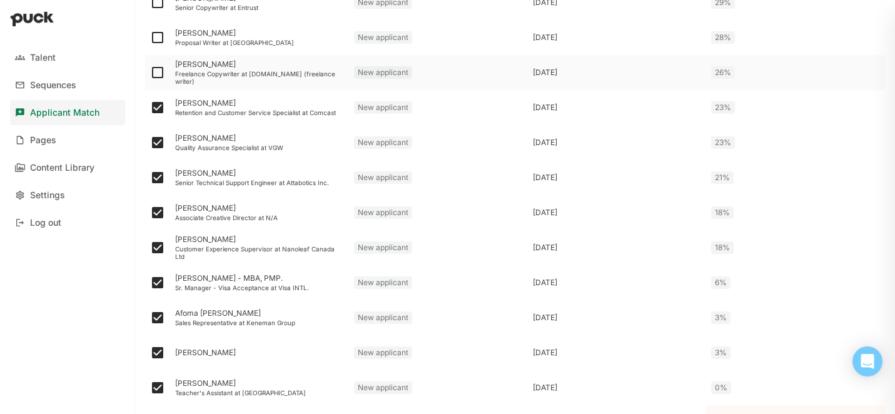
click at [157, 68] on img at bounding box center [157, 72] width 15 height 15
click at [150, 73] on input "checkbox" at bounding box center [149, 73] width 1 height 1
checkbox input "true"
click at [154, 38] on img at bounding box center [157, 37] width 15 height 15
click at [150, 38] on input "checkbox" at bounding box center [149, 38] width 1 height 1
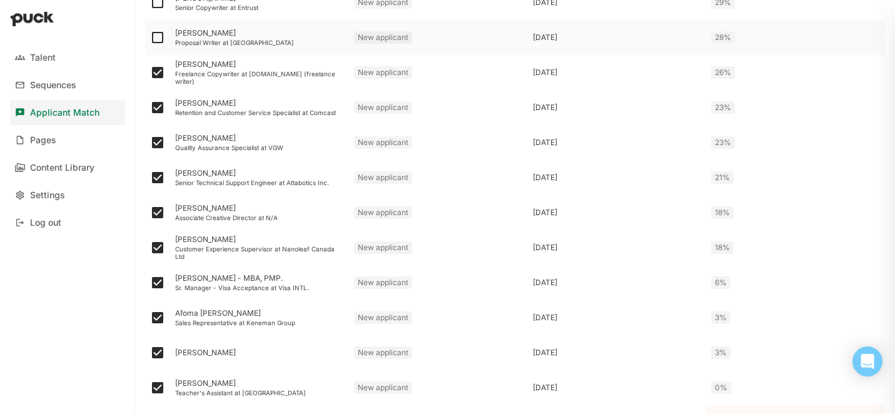
checkbox input "true"
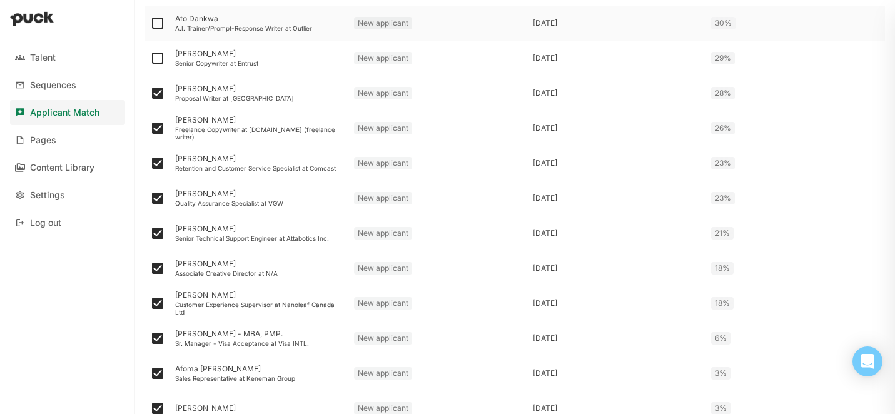
scroll to position [1508, 0]
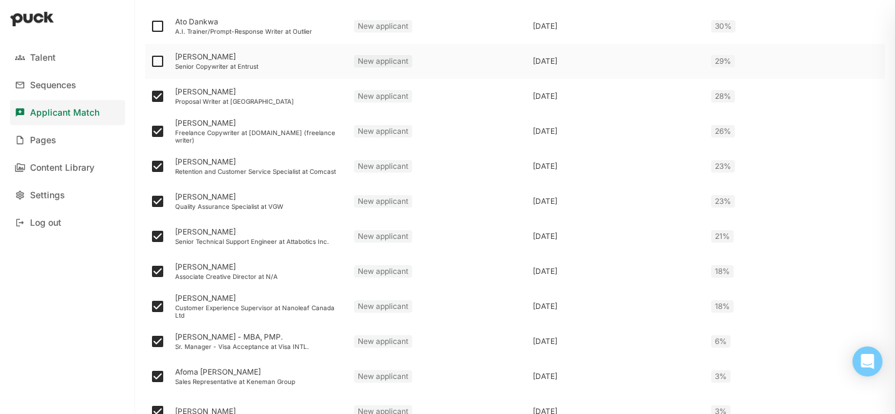
click at [154, 58] on img at bounding box center [157, 61] width 15 height 15
click at [150, 61] on input "checkbox" at bounding box center [149, 61] width 1 height 1
checkbox input "true"
click at [157, 24] on img at bounding box center [157, 26] width 15 height 15
click at [150, 26] on input "checkbox" at bounding box center [149, 26] width 1 height 1
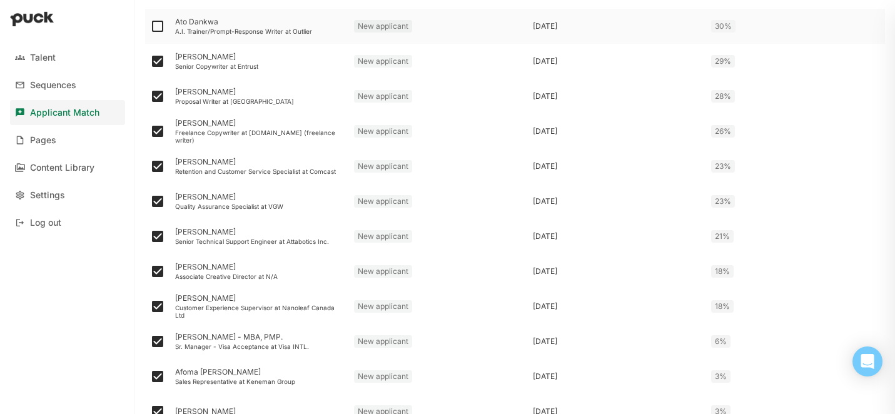
checkbox input "true"
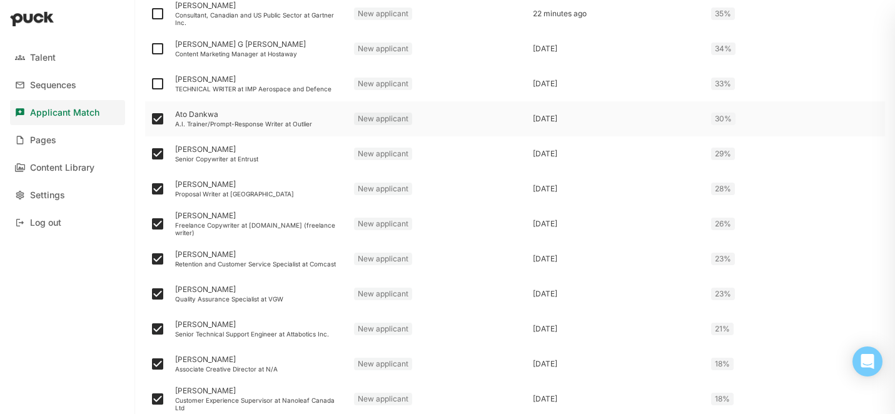
scroll to position [1410, 0]
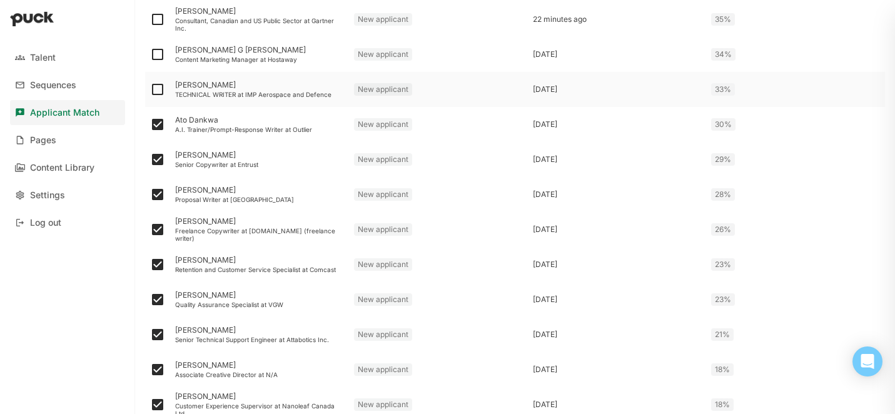
click at [158, 88] on img at bounding box center [157, 89] width 15 height 15
click at [150, 89] on input "checkbox" at bounding box center [149, 89] width 1 height 1
checkbox input "true"
click at [159, 55] on img at bounding box center [157, 54] width 15 height 15
click at [150, 55] on input "checkbox" at bounding box center [149, 54] width 1 height 1
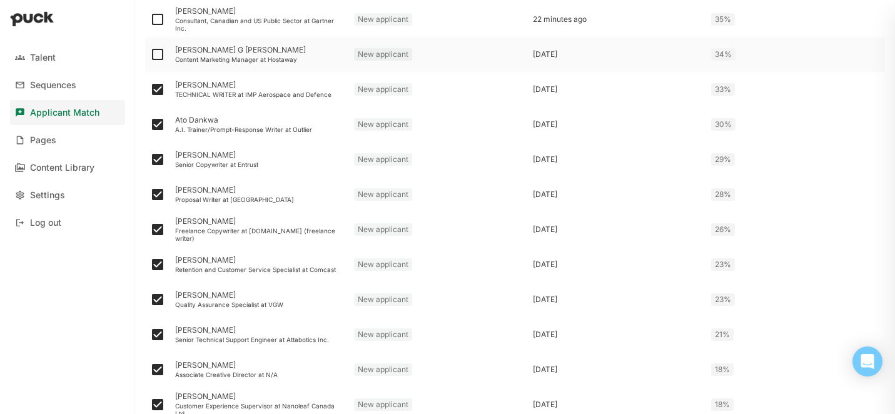
checkbox input "true"
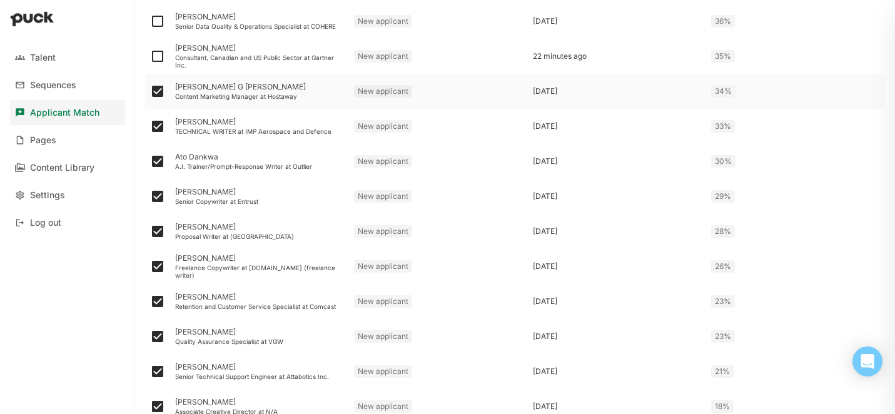
scroll to position [1371, 0]
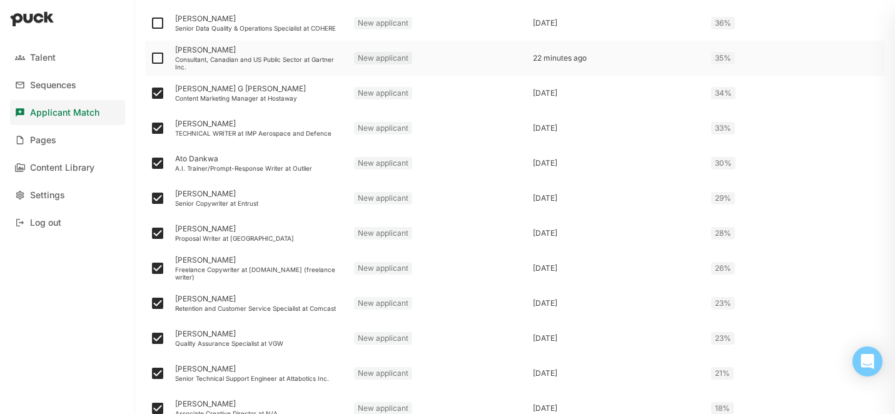
click at [158, 58] on img at bounding box center [157, 58] width 15 height 15
click at [150, 58] on input "checkbox" at bounding box center [149, 58] width 1 height 1
checkbox input "true"
click at [155, 24] on img at bounding box center [157, 23] width 15 height 15
click at [150, 24] on input "checkbox" at bounding box center [149, 23] width 1 height 1
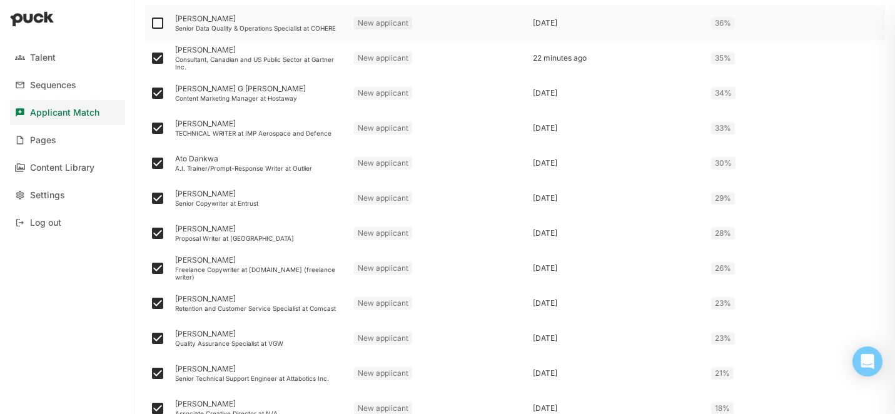
checkbox input "true"
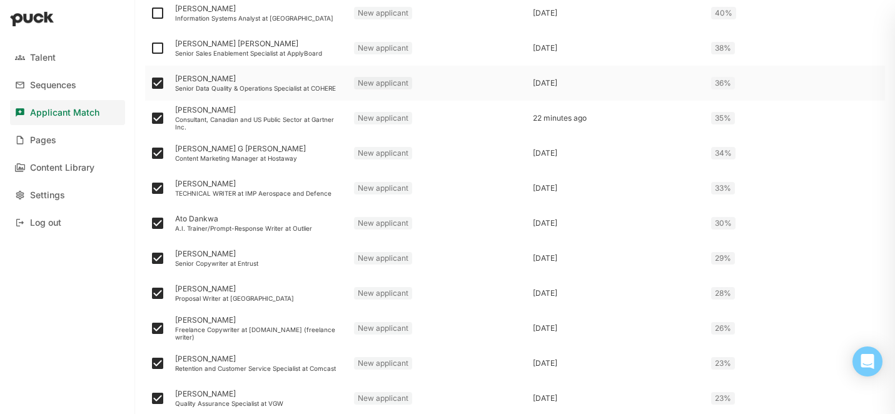
scroll to position [1304, 0]
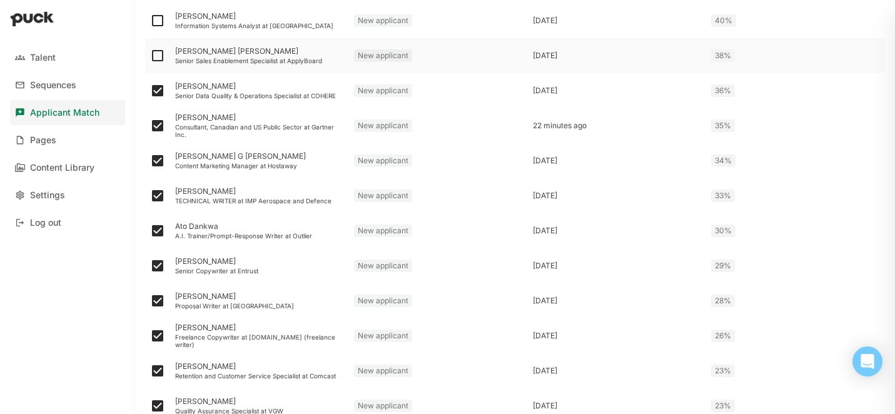
click at [156, 54] on img at bounding box center [157, 55] width 15 height 15
click at [150, 56] on input "checkbox" at bounding box center [149, 56] width 1 height 1
checkbox input "true"
click at [156, 20] on img at bounding box center [157, 20] width 15 height 15
click at [150, 21] on input "checkbox" at bounding box center [149, 21] width 1 height 1
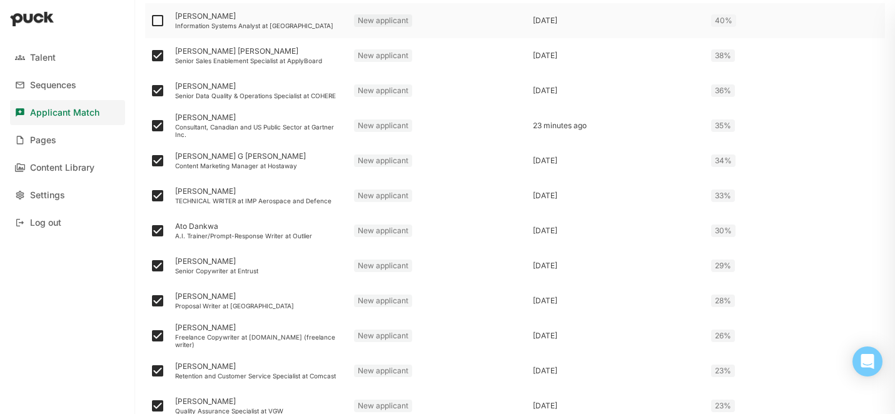
checkbox input "true"
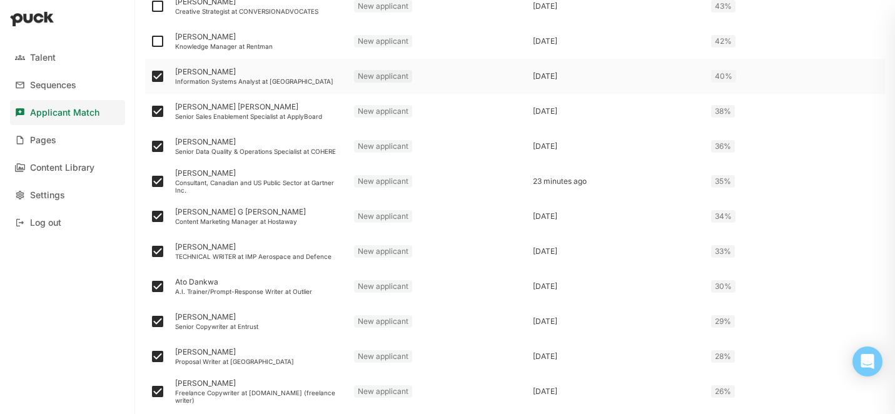
scroll to position [1229, 0]
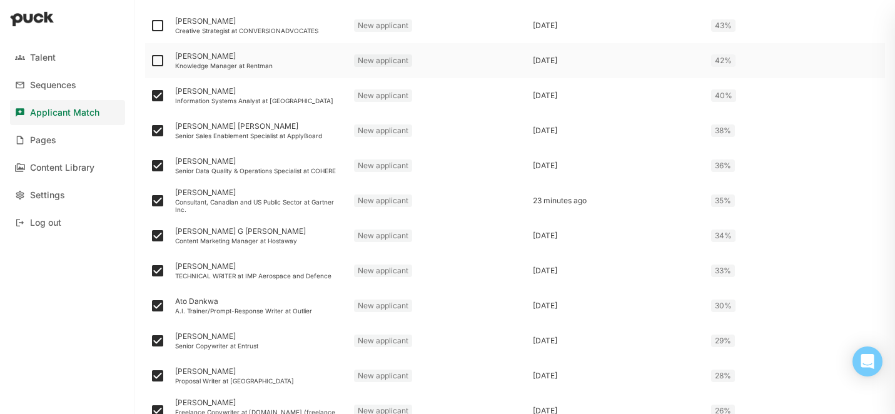
click at [158, 59] on img at bounding box center [157, 60] width 15 height 15
click at [150, 61] on input "checkbox" at bounding box center [149, 61] width 1 height 1
checkbox input "true"
click at [159, 19] on img at bounding box center [157, 25] width 15 height 15
click at [150, 26] on input "checkbox" at bounding box center [149, 26] width 1 height 1
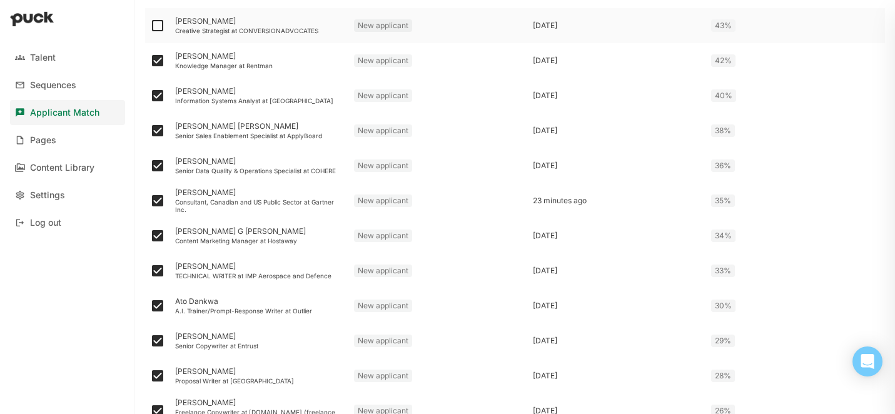
checkbox input "true"
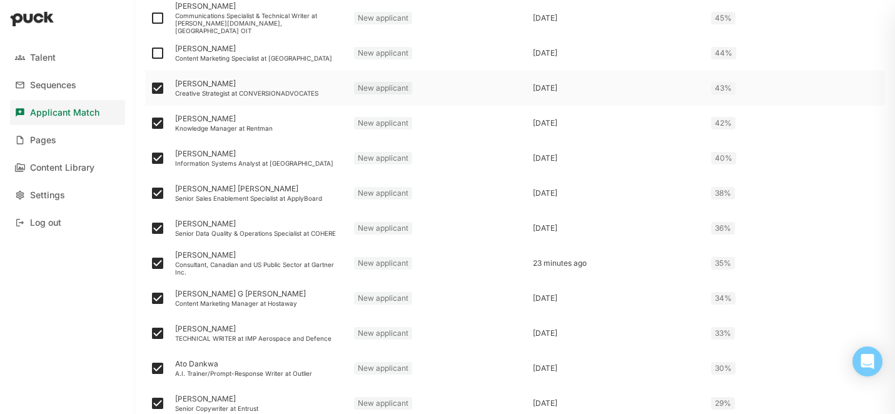
scroll to position [1162, 0]
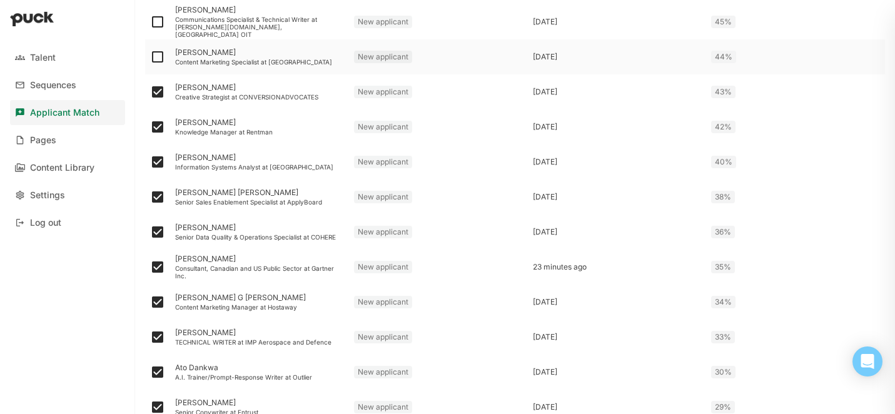
click at [152, 59] on img at bounding box center [157, 56] width 15 height 15
click at [150, 58] on input "checkbox" at bounding box center [149, 57] width 1 height 1
checkbox input "true"
click at [158, 24] on img at bounding box center [157, 21] width 15 height 15
click at [150, 23] on input "checkbox" at bounding box center [149, 22] width 1 height 1
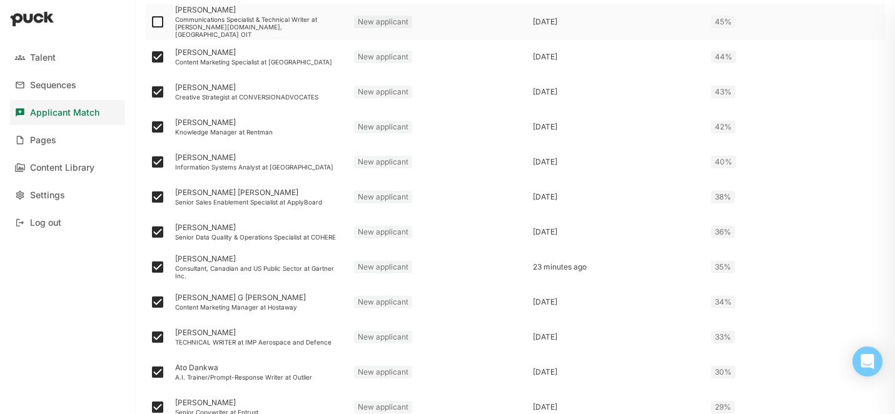
checkbox input "true"
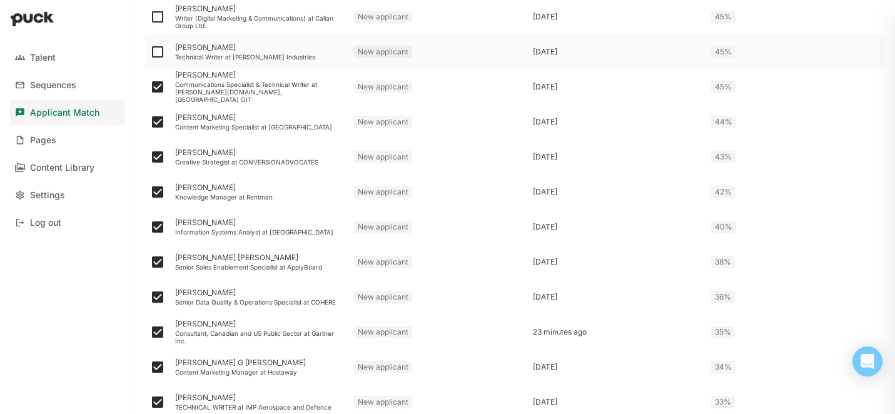
click at [159, 54] on img at bounding box center [157, 51] width 15 height 15
click at [150, 53] on input "checkbox" at bounding box center [149, 52] width 1 height 1
checkbox input "true"
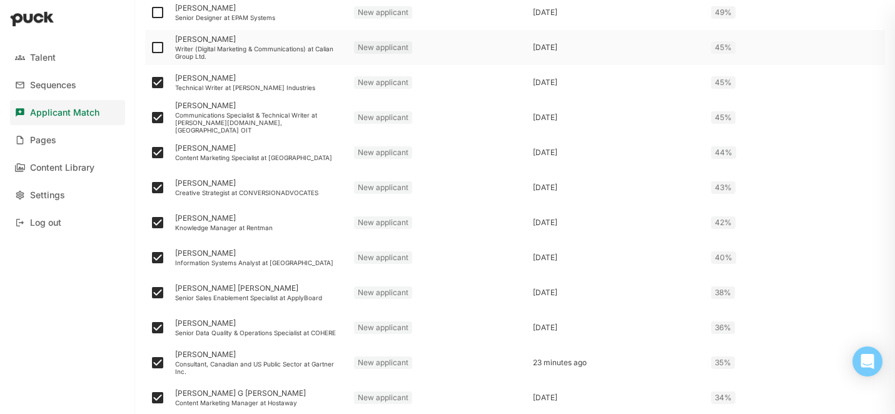
scroll to position [1065, 0]
click at [157, 51] on img at bounding box center [157, 48] width 15 height 15
click at [150, 49] on input "checkbox" at bounding box center [149, 49] width 1 height 1
checkbox input "true"
click at [158, 15] on img at bounding box center [157, 13] width 15 height 15
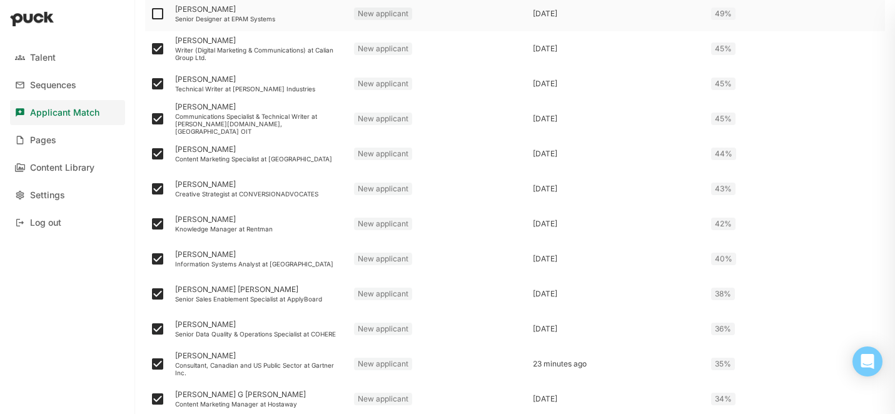
click at [150, 14] on input "checkbox" at bounding box center [149, 14] width 1 height 1
checkbox input "true"
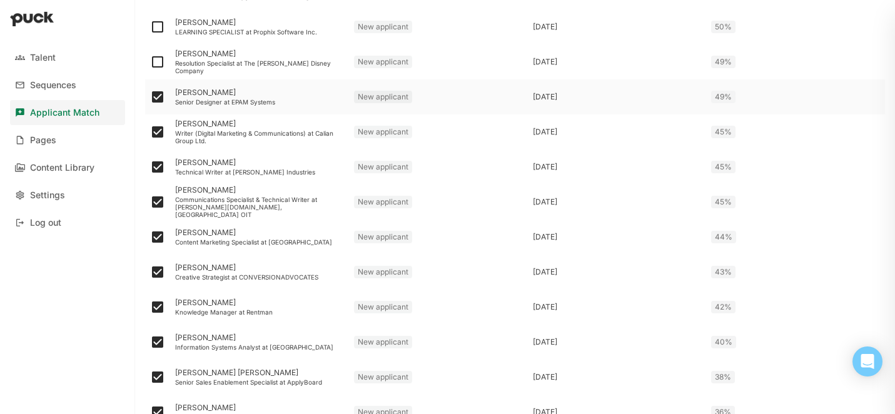
scroll to position [976, 0]
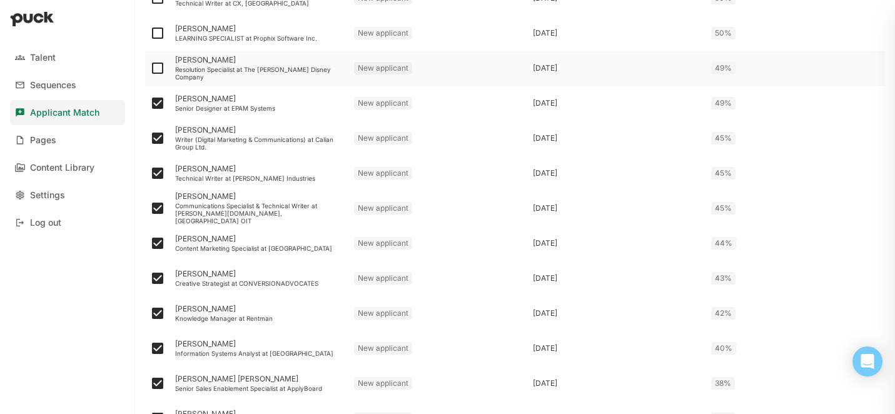
click at [155, 61] on img at bounding box center [157, 68] width 15 height 15
click at [150, 68] on input "checkbox" at bounding box center [149, 68] width 1 height 1
checkbox input "true"
click at [155, 33] on img at bounding box center [157, 33] width 15 height 15
click at [150, 33] on input "checkbox" at bounding box center [149, 33] width 1 height 1
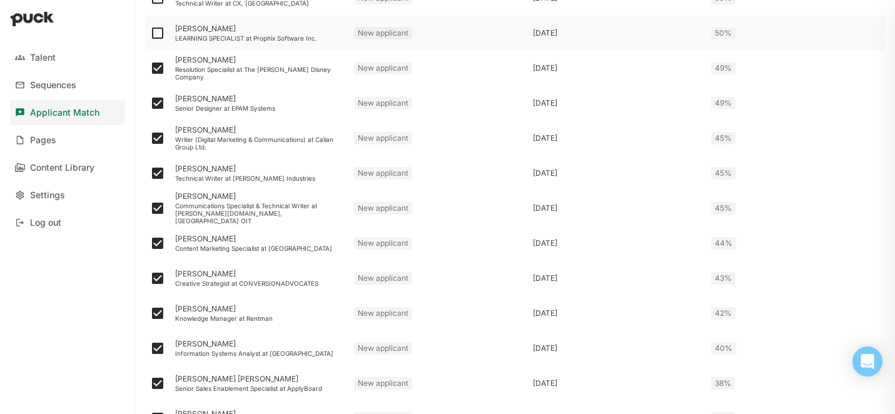
checkbox input "true"
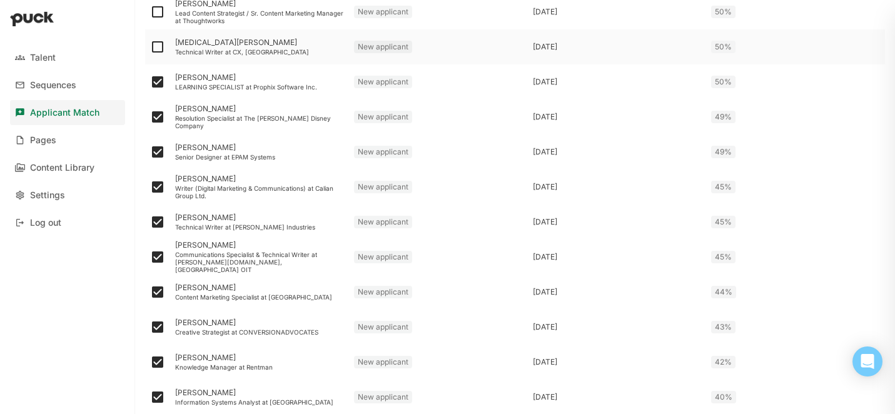
scroll to position [927, 0]
click at [157, 43] on img at bounding box center [157, 47] width 15 height 15
click at [150, 48] on input "checkbox" at bounding box center [149, 48] width 1 height 1
checkbox input "true"
click at [156, 13] on img at bounding box center [157, 12] width 15 height 15
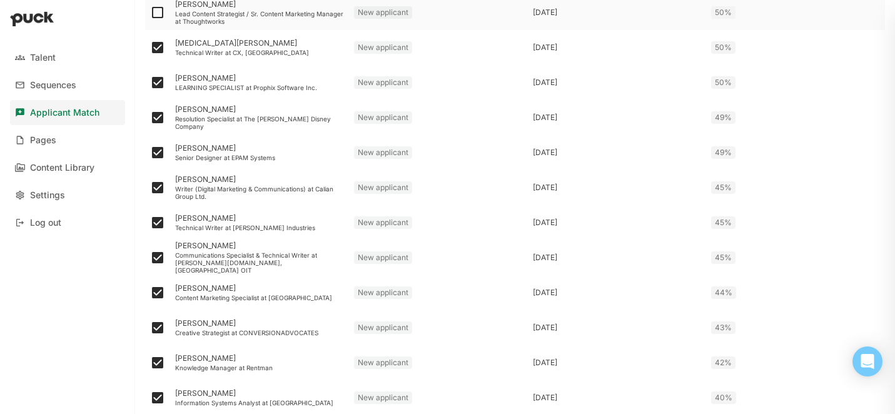
click at [150, 13] on input "checkbox" at bounding box center [149, 13] width 1 height 1
checkbox input "true"
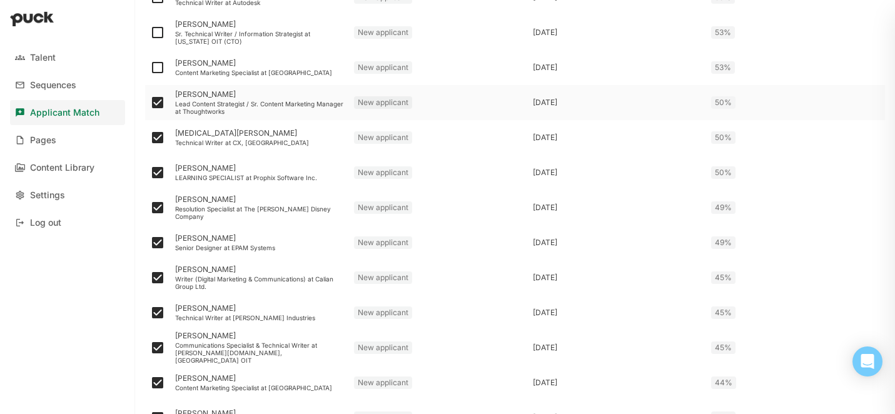
scroll to position [833, 0]
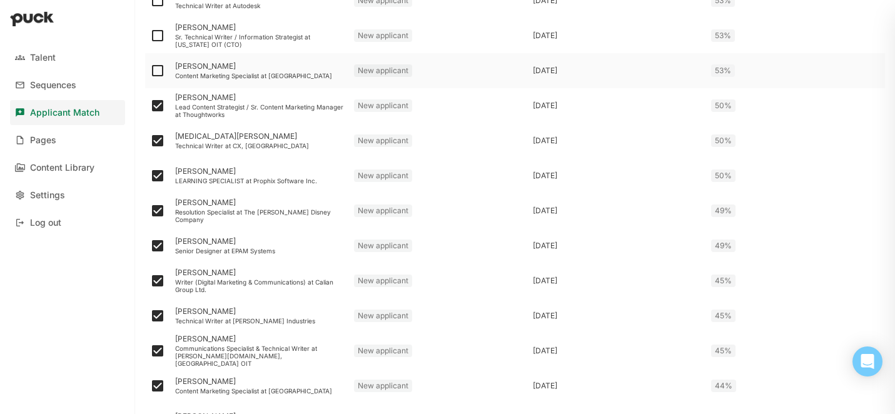
click at [157, 72] on img at bounding box center [157, 70] width 15 height 15
click at [150, 71] on input "checkbox" at bounding box center [149, 71] width 1 height 1
checkbox input "true"
click at [157, 41] on img at bounding box center [157, 35] width 15 height 15
click at [150, 36] on input "checkbox" at bounding box center [149, 36] width 1 height 1
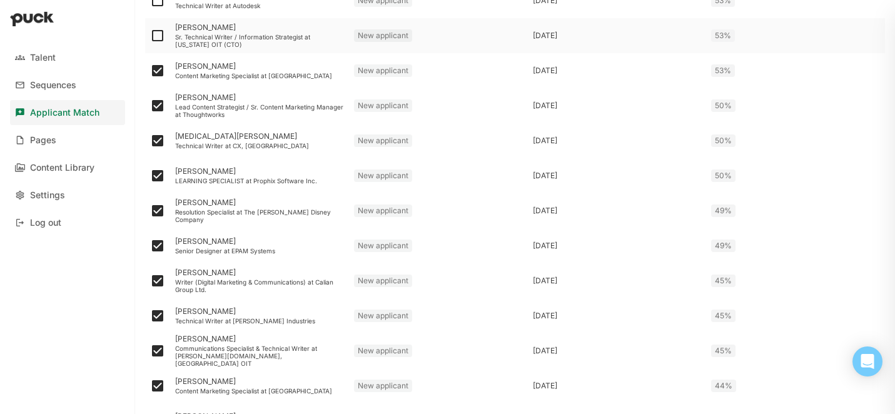
checkbox input "true"
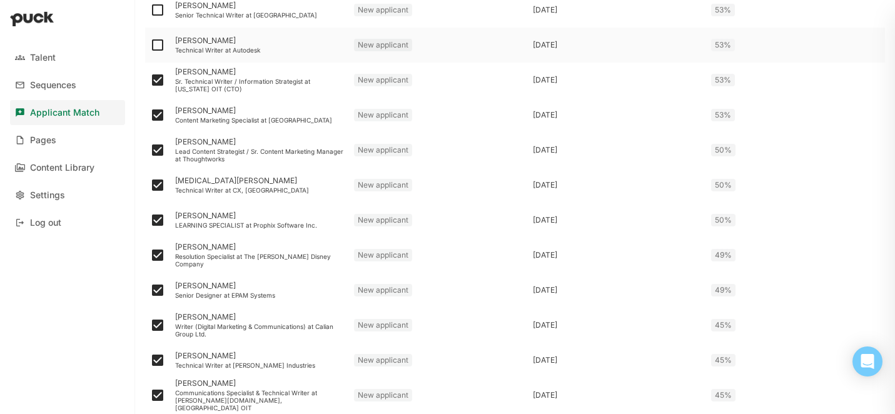
scroll to position [787, 0]
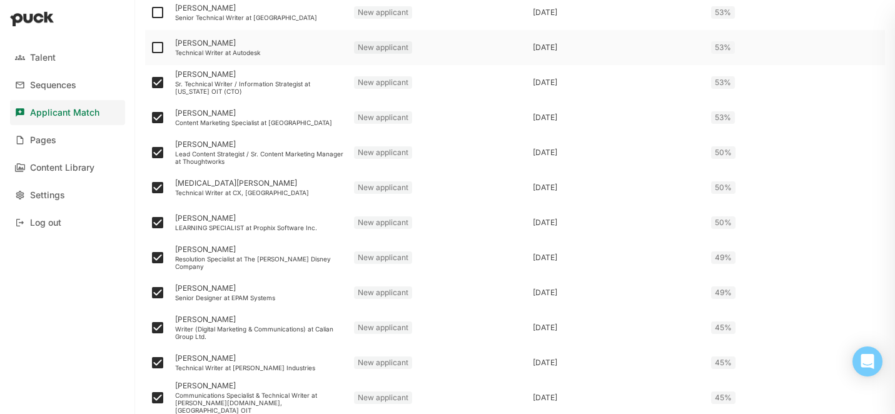
click at [157, 46] on img at bounding box center [157, 47] width 15 height 15
click at [150, 48] on input "checkbox" at bounding box center [149, 48] width 1 height 1
checkbox input "true"
click at [157, 15] on img at bounding box center [157, 12] width 15 height 15
click at [150, 13] on input "checkbox" at bounding box center [149, 13] width 1 height 1
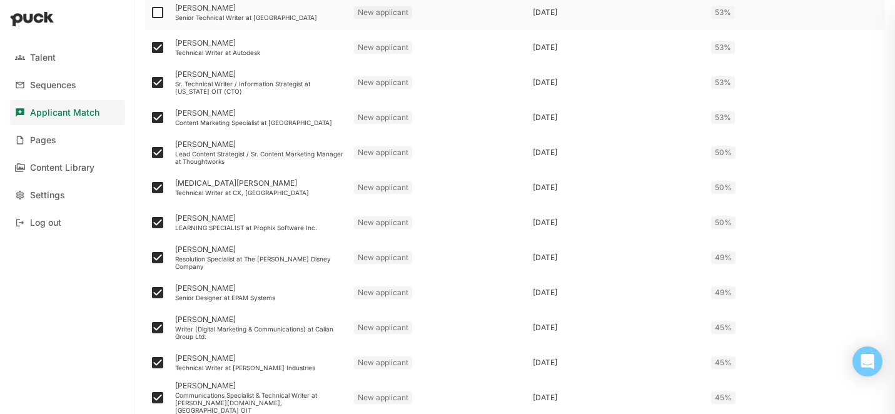
checkbox input "true"
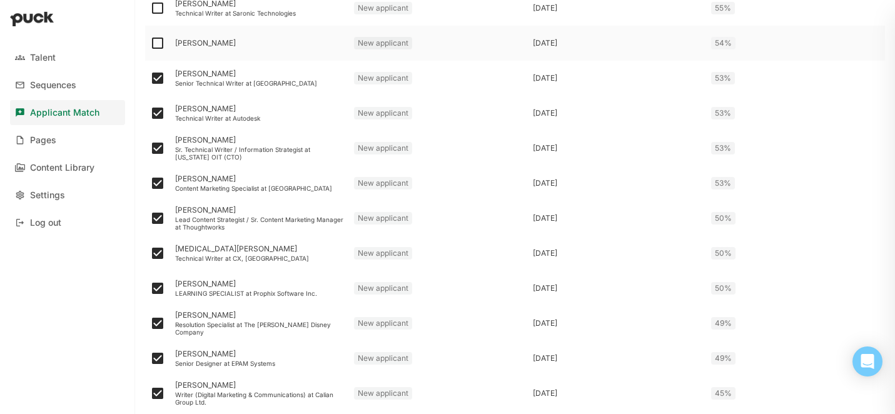
click at [158, 44] on img at bounding box center [157, 43] width 15 height 15
click at [150, 44] on input "checkbox" at bounding box center [149, 43] width 1 height 1
checkbox input "true"
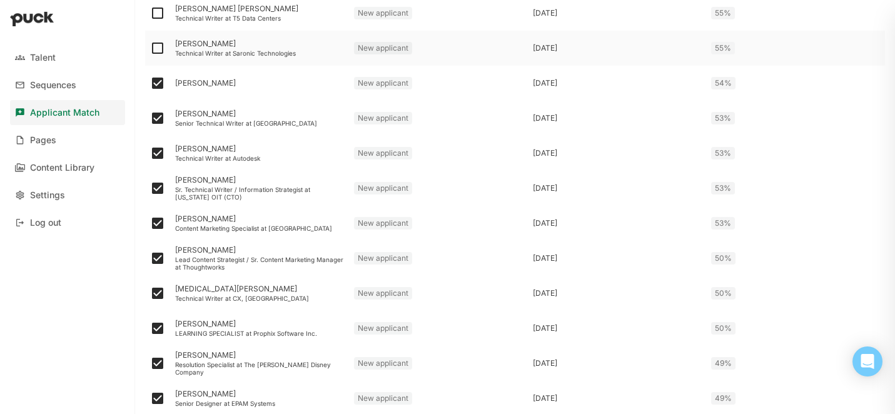
click at [158, 48] on img at bounding box center [157, 48] width 15 height 15
click at [150, 48] on input "checkbox" at bounding box center [149, 48] width 1 height 1
checkbox input "true"
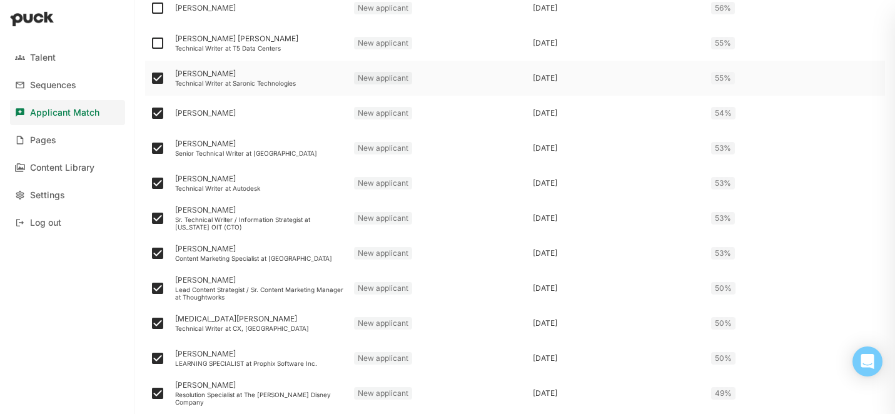
scroll to position [647, 0]
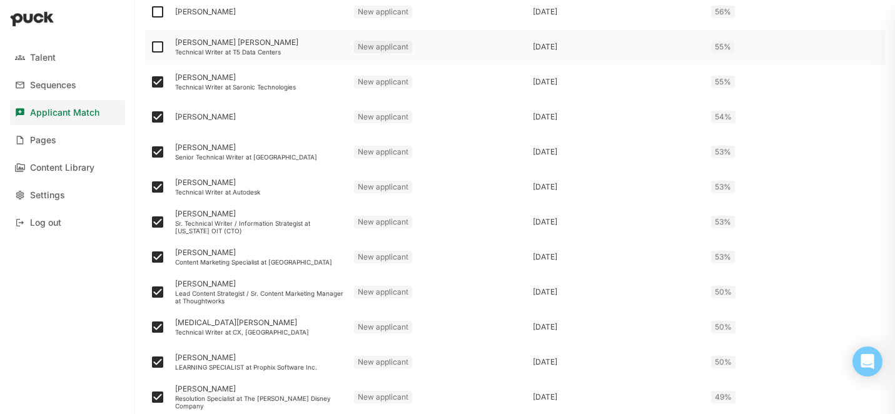
click at [157, 41] on img at bounding box center [157, 46] width 15 height 15
click at [150, 47] on input "checkbox" at bounding box center [149, 47] width 1 height 1
checkbox input "true"
click at [157, 15] on img at bounding box center [157, 11] width 15 height 15
click at [150, 13] on input "checkbox" at bounding box center [149, 12] width 1 height 1
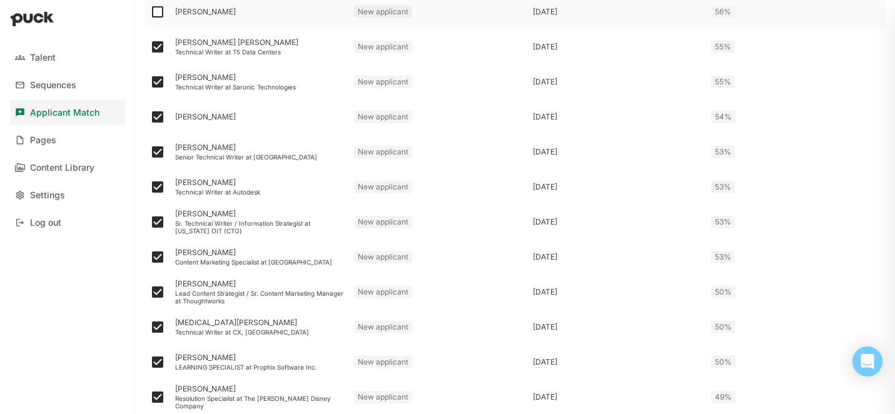
checkbox input "true"
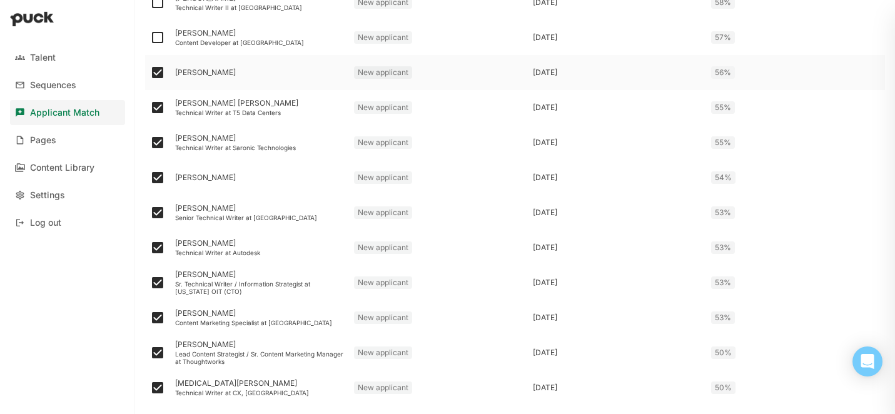
scroll to position [564, 0]
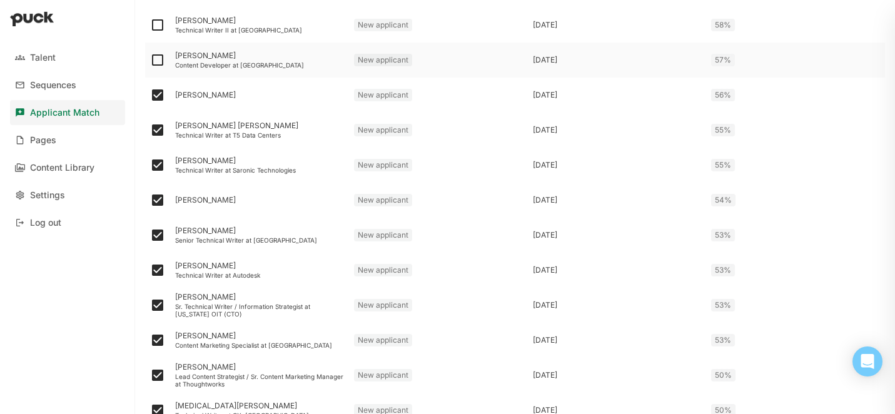
click at [157, 57] on img at bounding box center [157, 60] width 15 height 15
click at [150, 60] on input "checkbox" at bounding box center [149, 60] width 1 height 1
checkbox input "true"
click at [156, 28] on img at bounding box center [157, 25] width 15 height 15
click at [150, 26] on input "checkbox" at bounding box center [149, 25] width 1 height 1
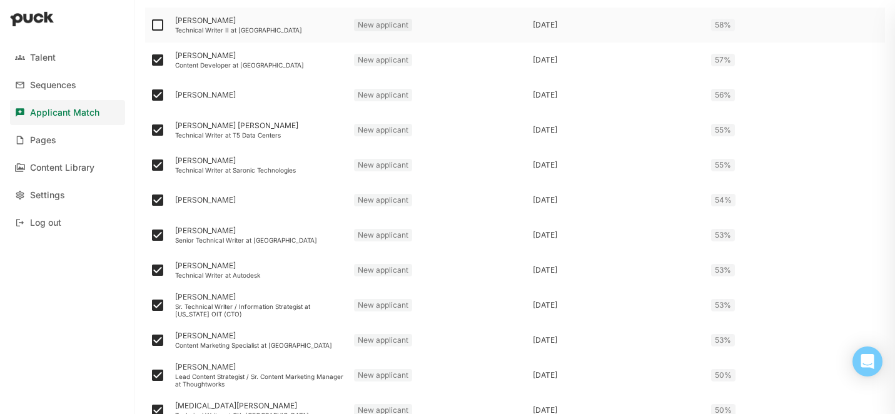
checkbox input "true"
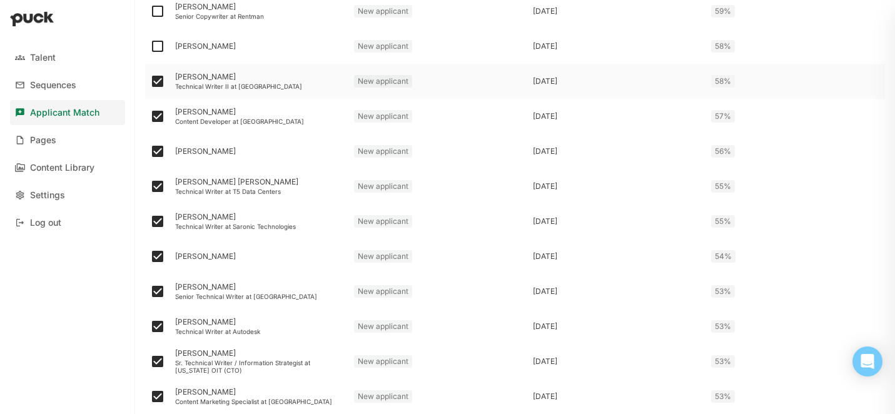
scroll to position [501, 0]
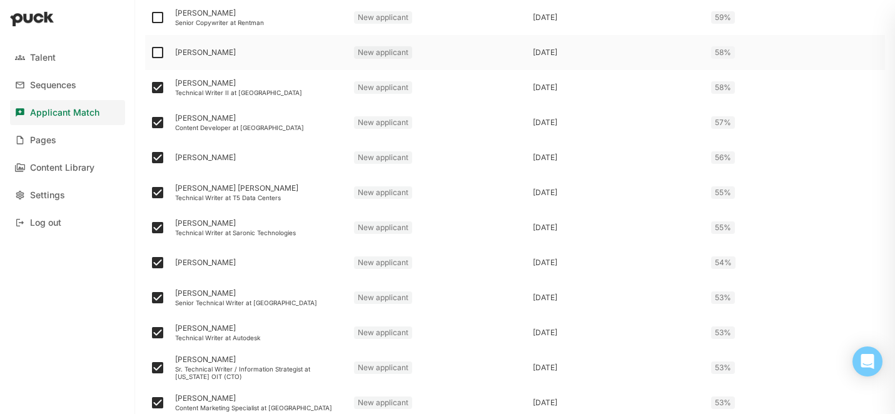
click at [156, 50] on img at bounding box center [157, 52] width 15 height 15
click at [150, 53] on input "checkbox" at bounding box center [149, 53] width 1 height 1
checkbox input "true"
click at [155, 16] on img at bounding box center [157, 17] width 15 height 15
click at [150, 18] on input "checkbox" at bounding box center [149, 18] width 1 height 1
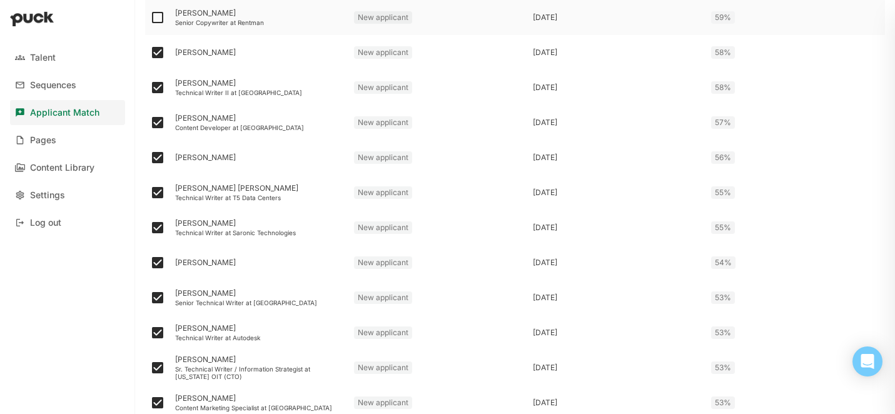
checkbox input "true"
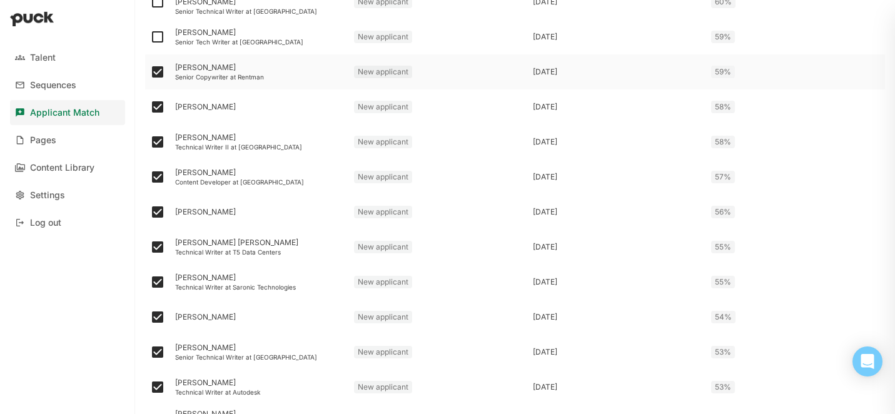
scroll to position [422, 0]
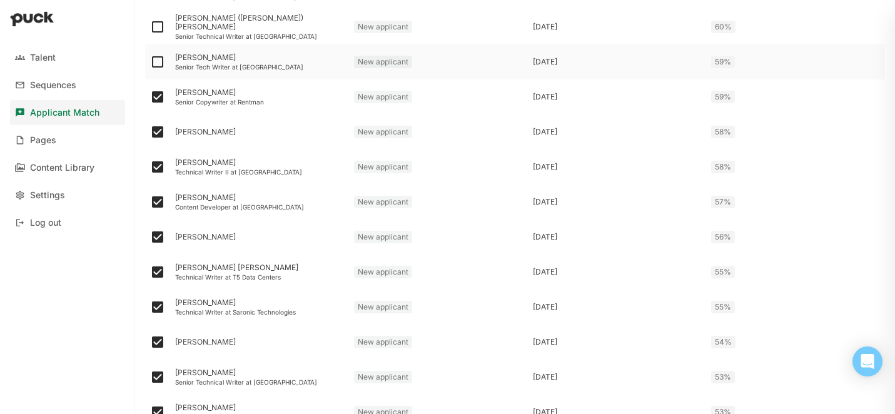
click at [158, 61] on img at bounding box center [157, 61] width 15 height 15
click at [150, 62] on input "checkbox" at bounding box center [149, 62] width 1 height 1
checkbox input "true"
click at [156, 27] on img at bounding box center [157, 26] width 15 height 15
click at [150, 27] on input "checkbox" at bounding box center [149, 27] width 1 height 1
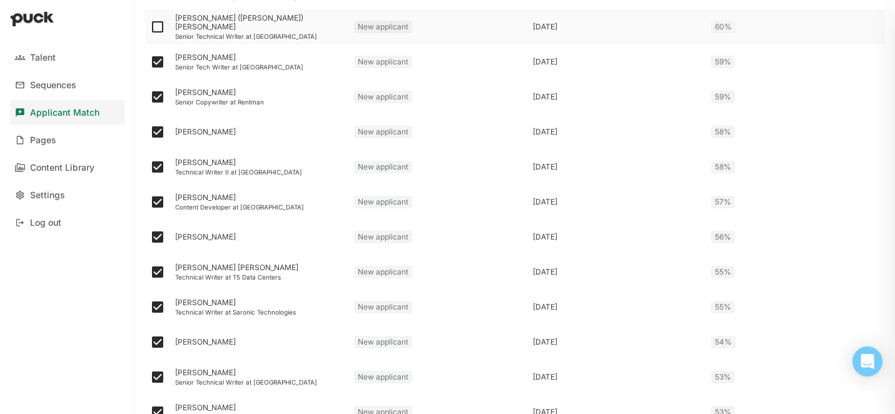
checkbox input "true"
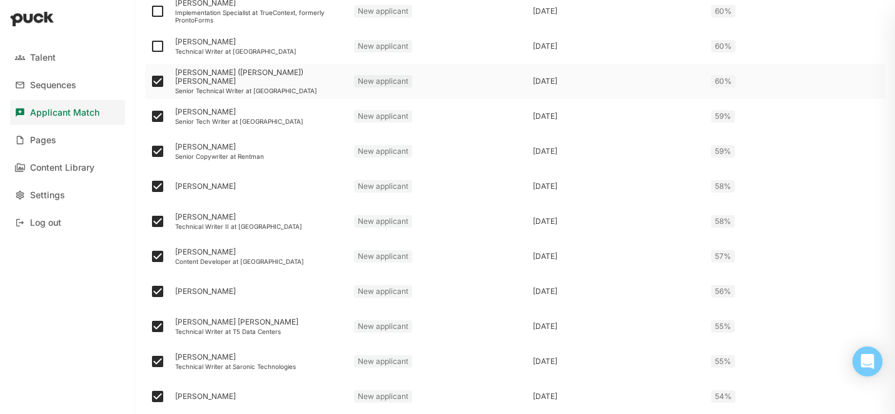
scroll to position [358, 0]
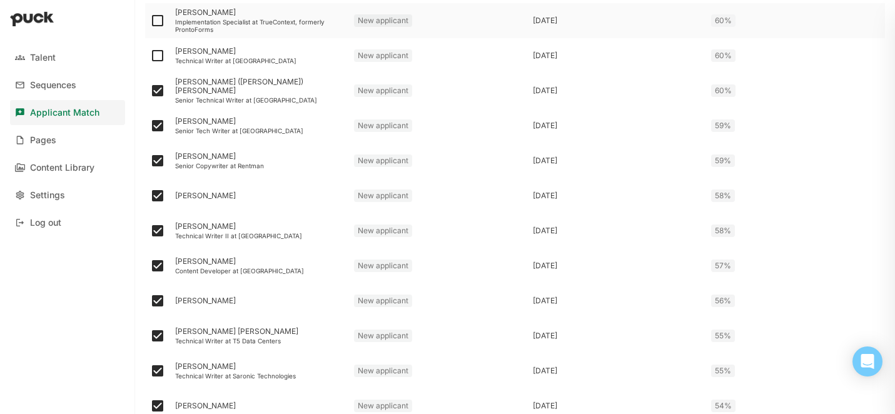
click at [159, 24] on img at bounding box center [157, 20] width 15 height 15
click at [150, 21] on input "checkbox" at bounding box center [149, 21] width 1 height 1
checkbox input "true"
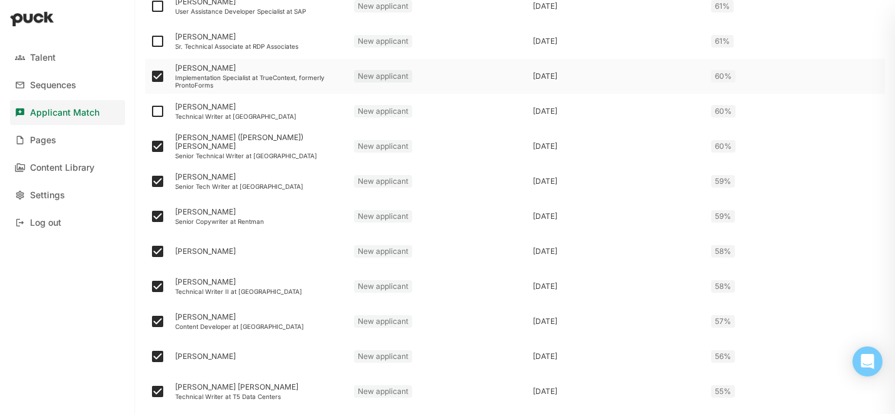
scroll to position [296, 0]
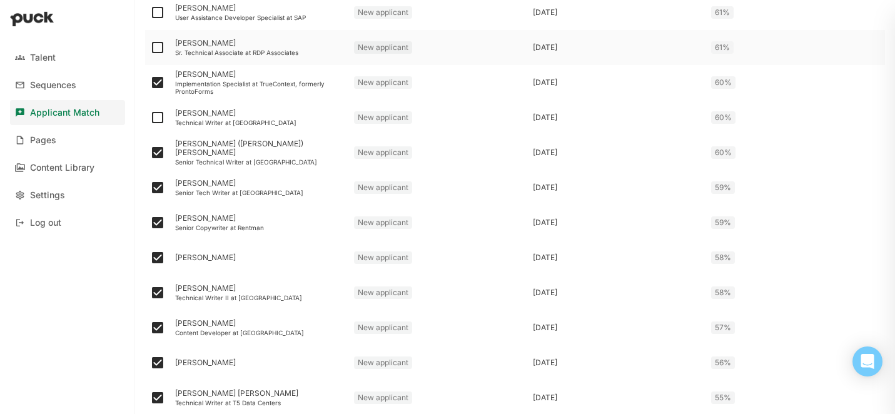
click at [155, 49] on img at bounding box center [157, 47] width 15 height 15
click at [150, 48] on input "checkbox" at bounding box center [149, 48] width 1 height 1
checkbox input "true"
click at [158, 13] on img at bounding box center [157, 12] width 15 height 15
click at [150, 13] on input "checkbox" at bounding box center [149, 13] width 1 height 1
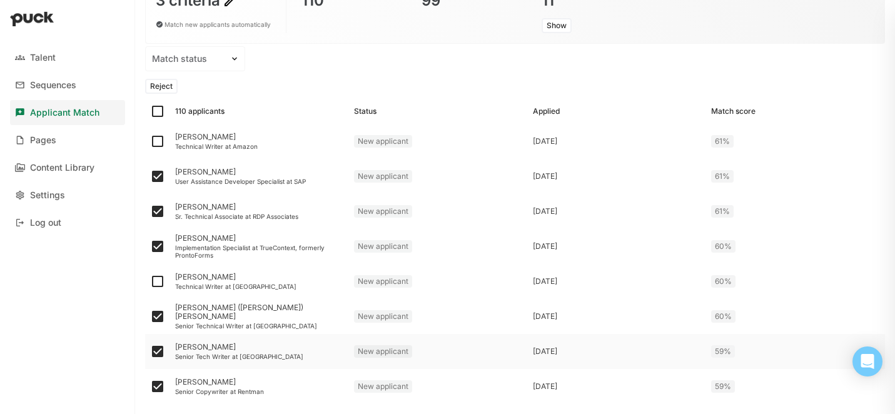
scroll to position [129, 0]
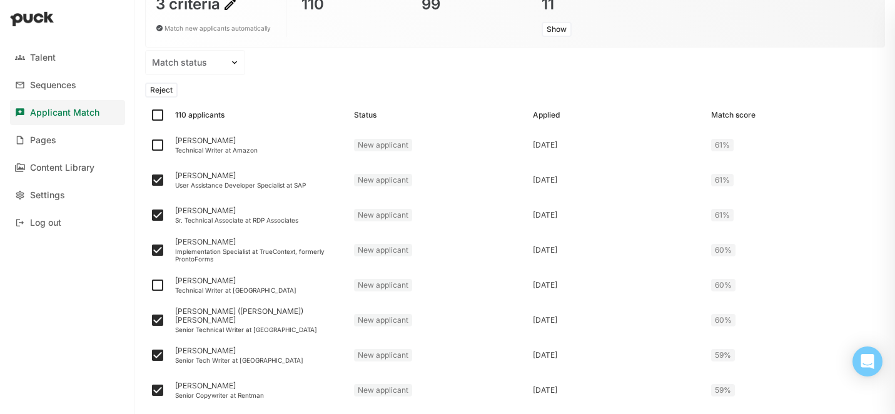
click at [162, 91] on button "Reject" at bounding box center [161, 90] width 33 height 15
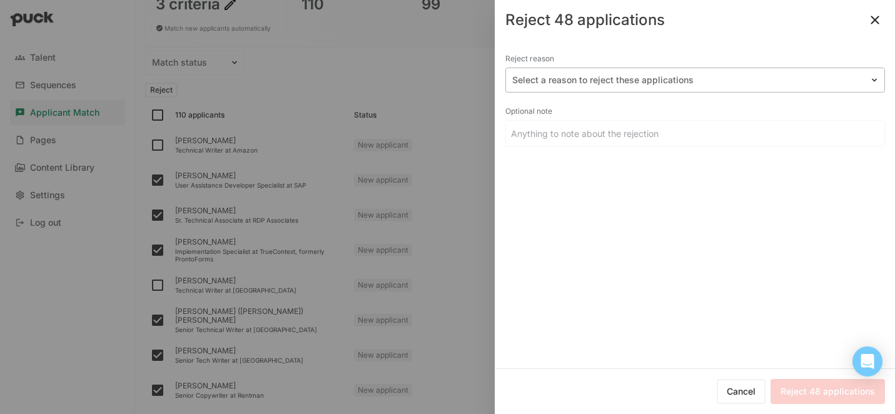
click at [595, 79] on div at bounding box center [687, 80] width 351 height 13
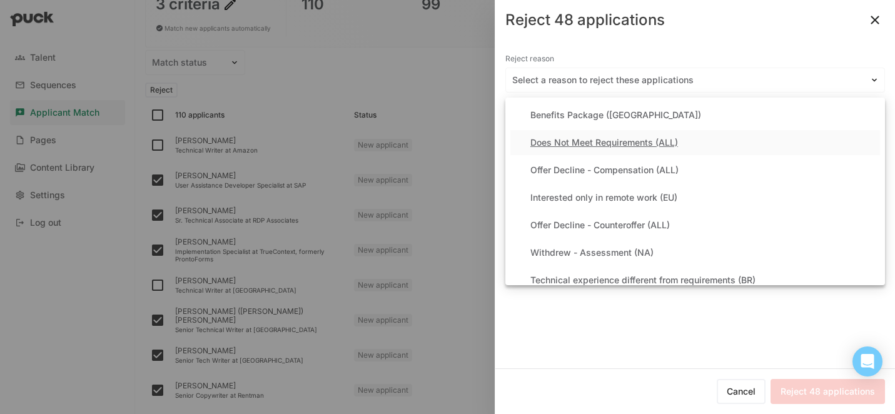
click at [583, 143] on div "Does Not Meet Requirements (ALL)" at bounding box center [604, 143] width 148 height 11
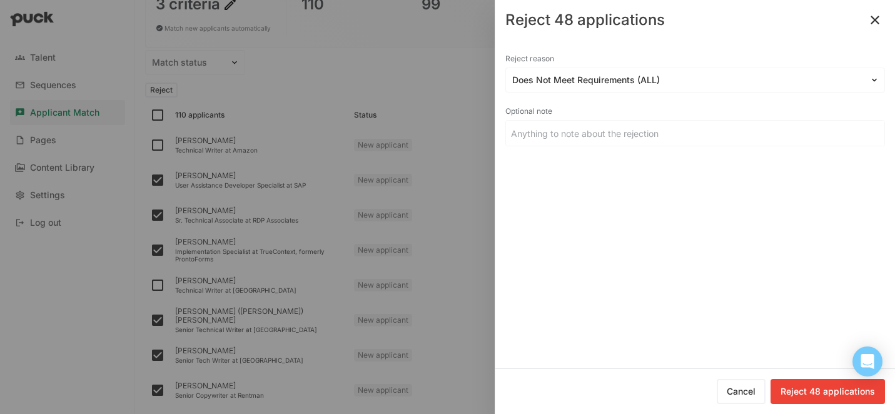
click at [807, 395] on button "Reject 48 applications" at bounding box center [827, 391] width 114 height 25
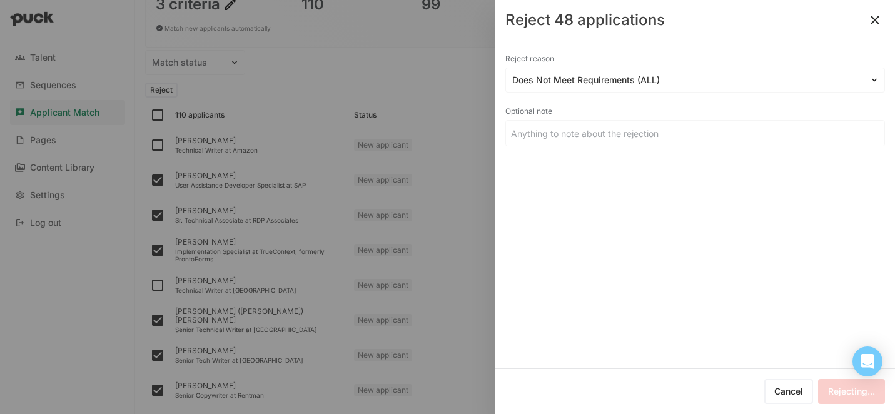
checkbox input "false"
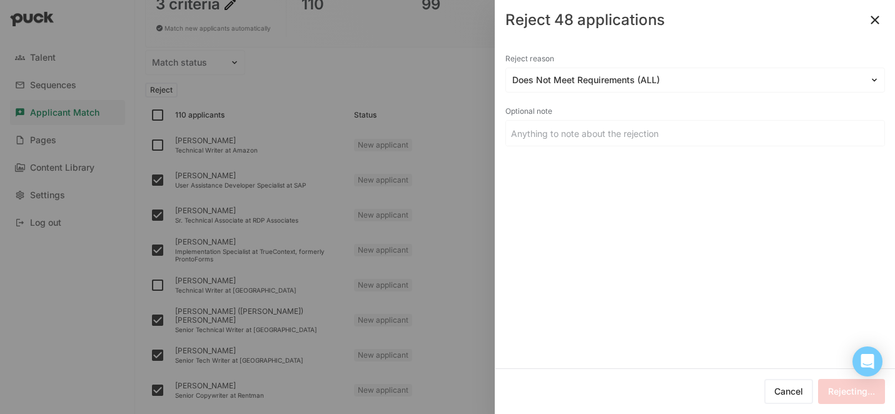
checkbox input "false"
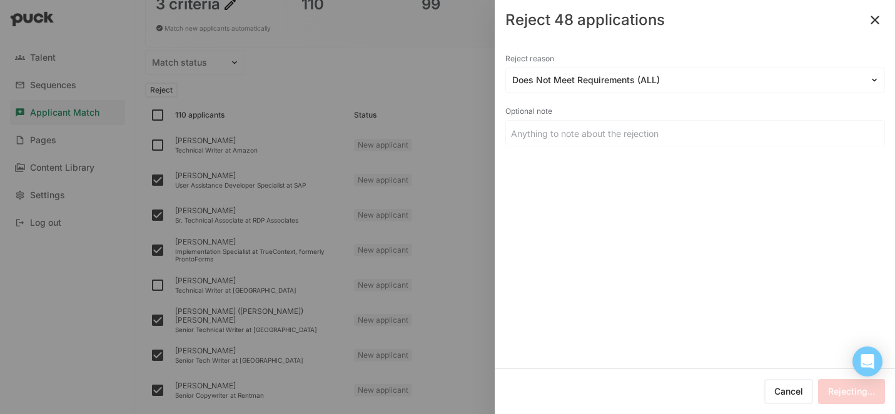
checkbox input "false"
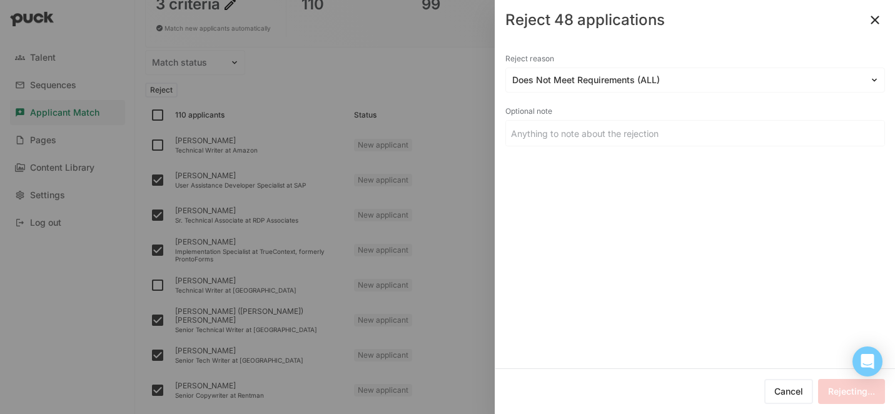
checkbox input "false"
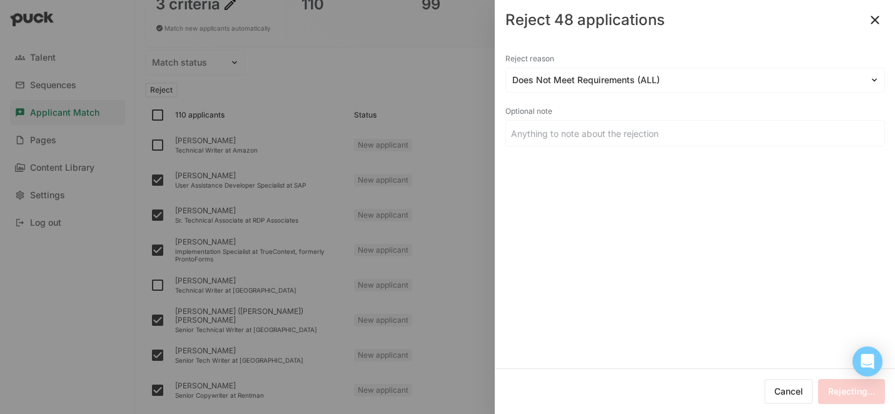
checkbox input "false"
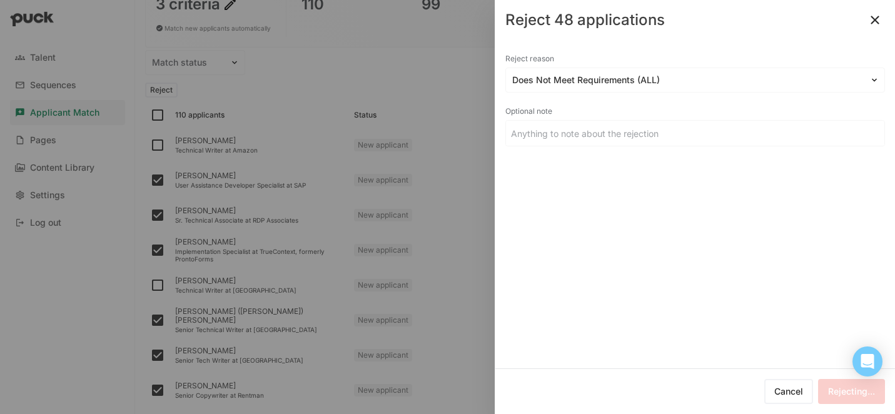
checkbox input "false"
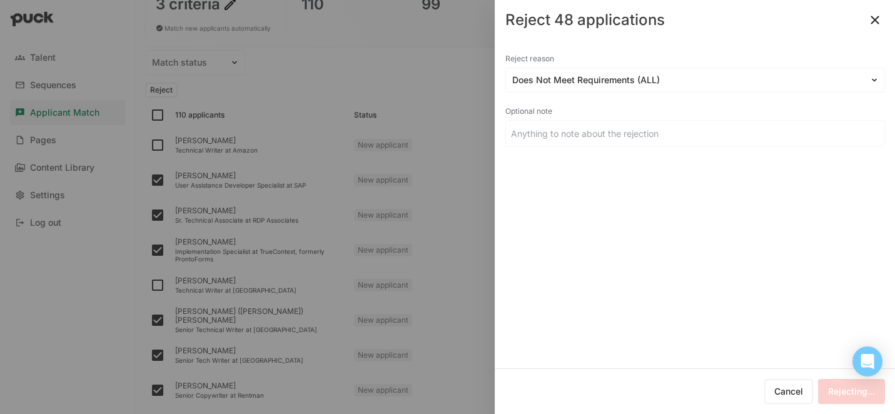
checkbox input "false"
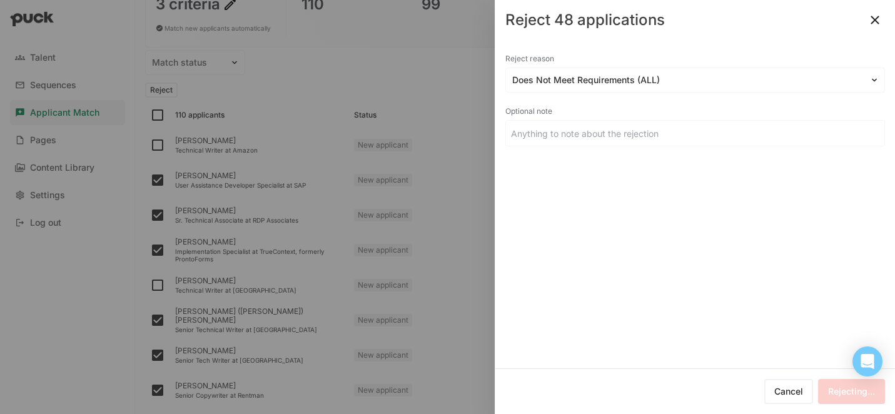
checkbox input "false"
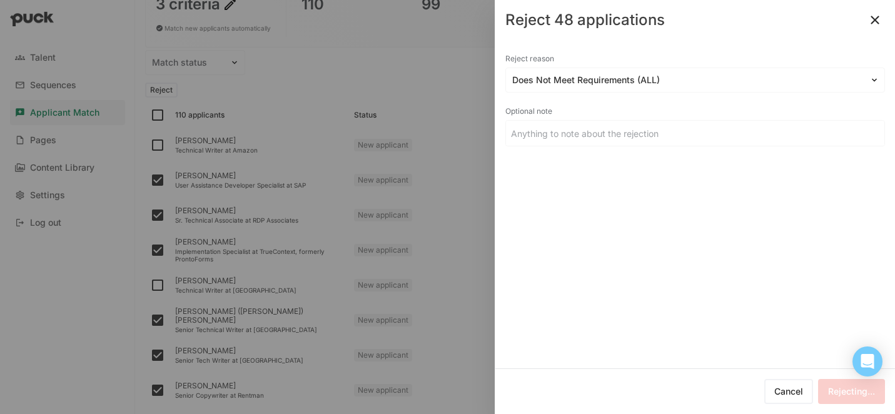
checkbox input "false"
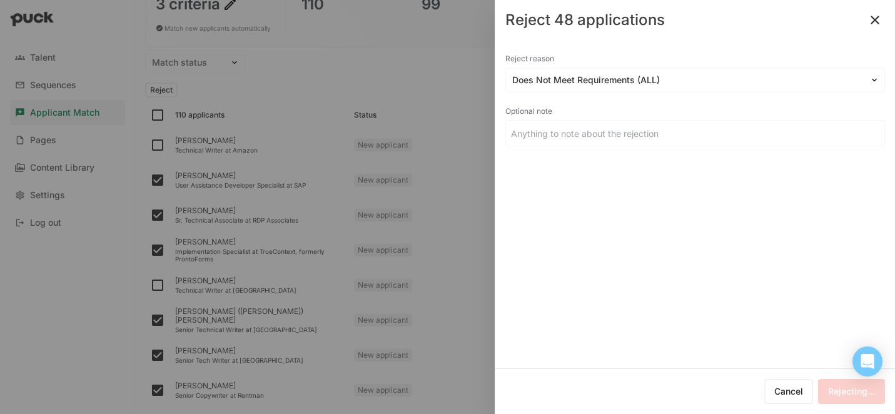
checkbox input "false"
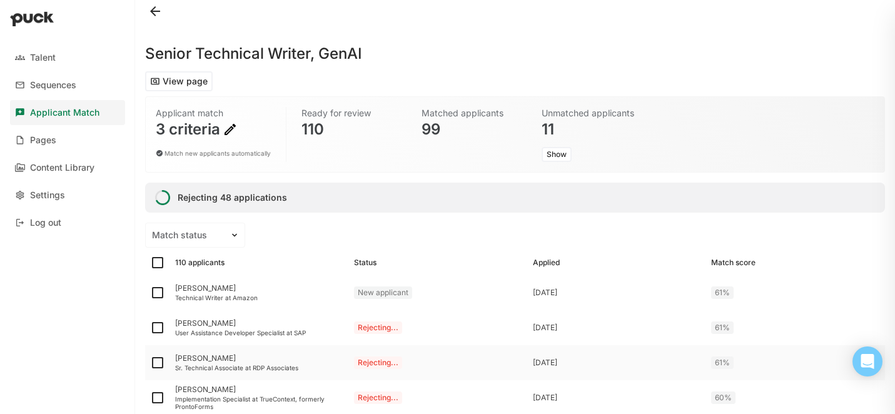
scroll to position [0, 0]
